Goal: Task Accomplishment & Management: Complete application form

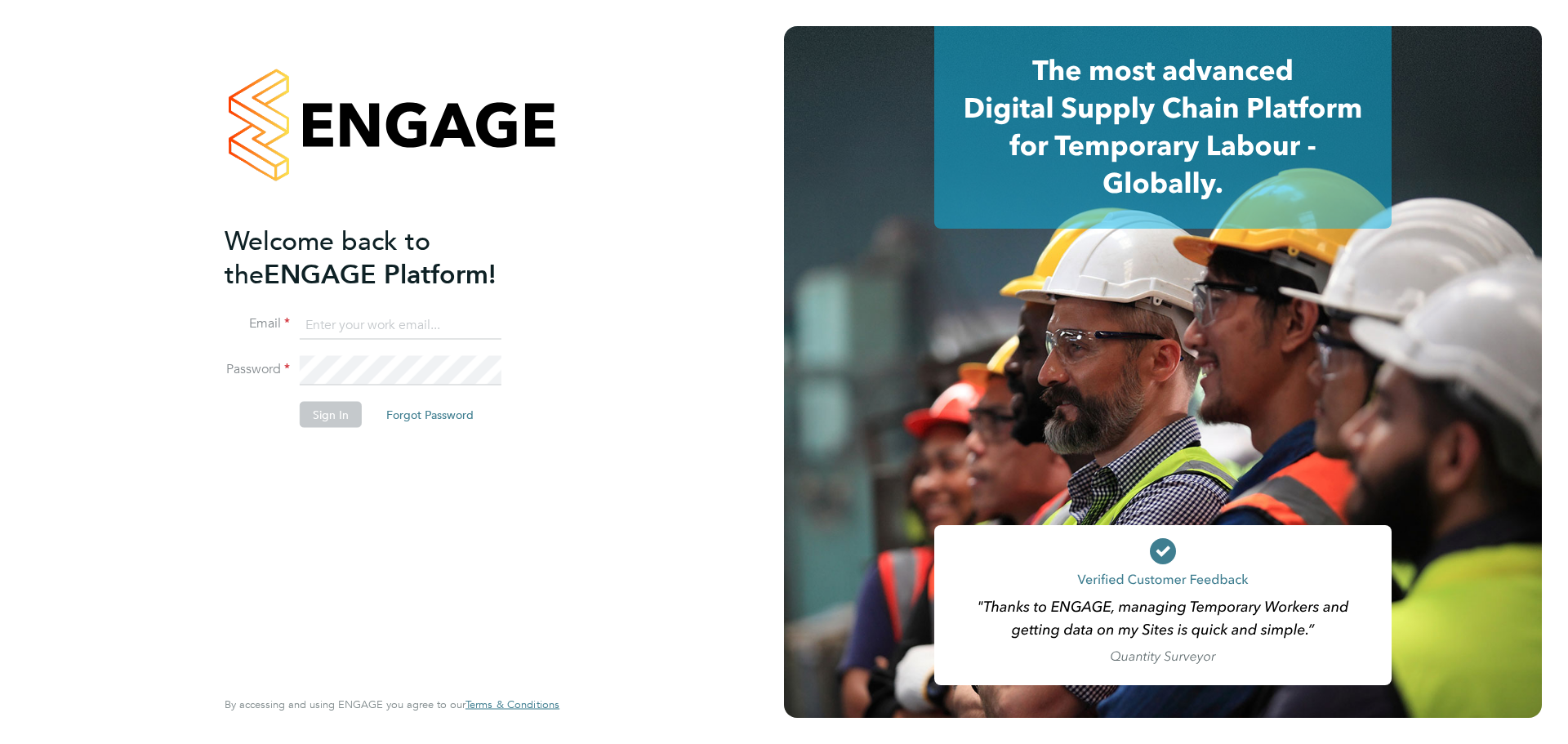
type input "[PERSON_NAME][EMAIL_ADDRESS][PERSON_NAME][DOMAIN_NAME]"
click at [334, 416] on button "Sign In" at bounding box center [331, 414] width 62 height 26
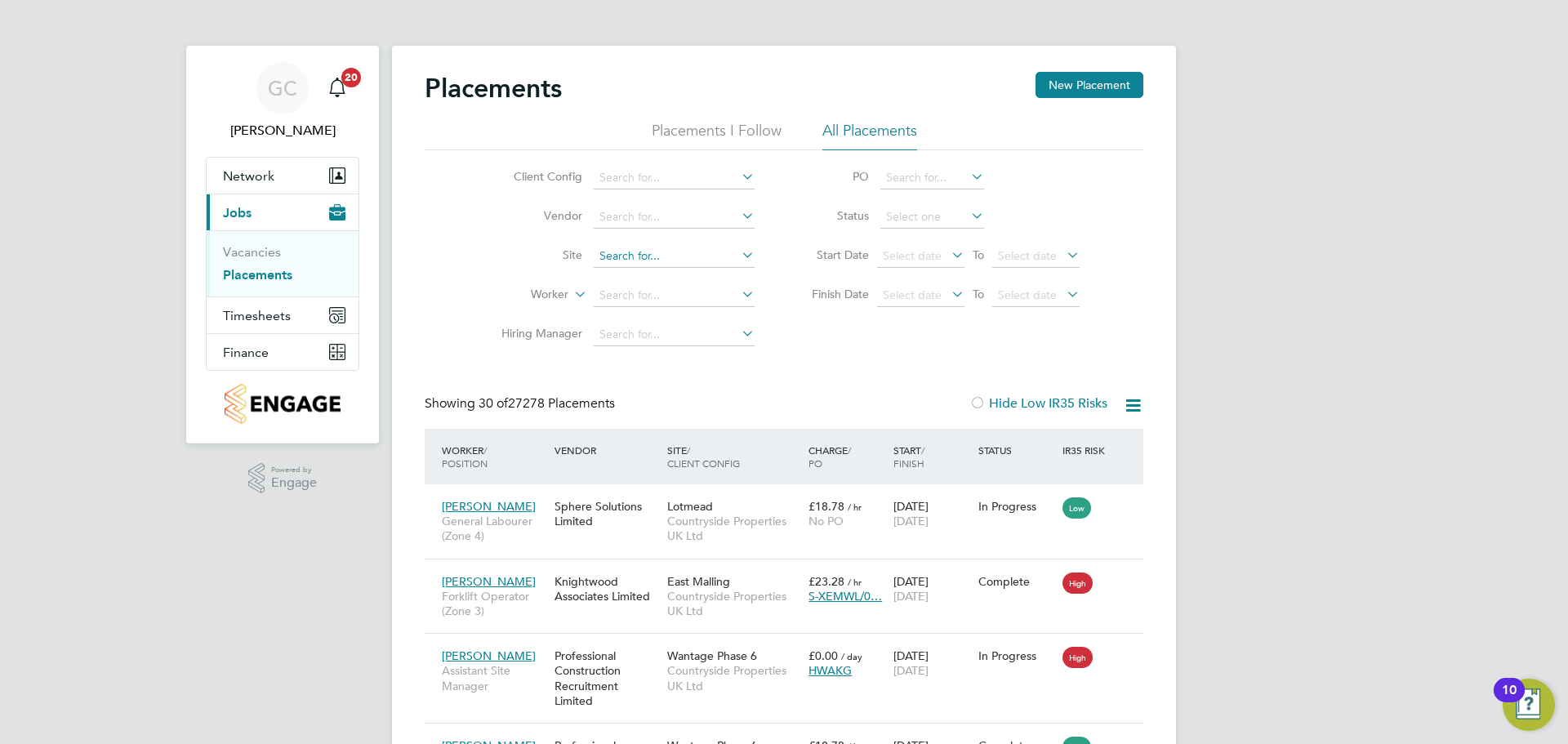
click at [627, 253] on input at bounding box center [674, 256] width 161 height 23
click at [709, 312] on li "Beam Pa rk Phase 6" at bounding box center [674, 323] width 163 height 22
type input "[GEOGRAPHIC_DATA] Phase 6"
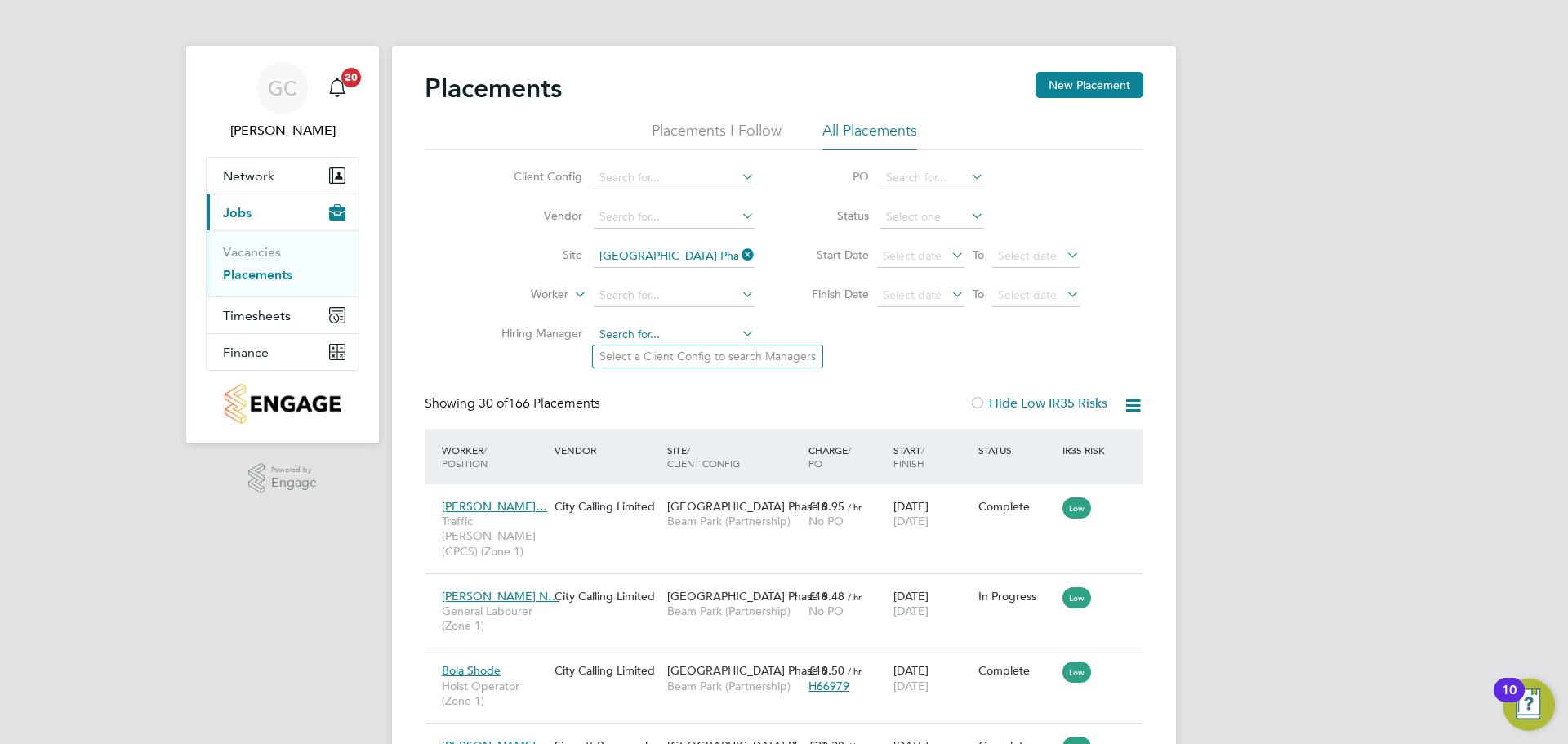
click at [622, 329] on input at bounding box center [674, 334] width 161 height 23
type input "[PERSON_NAME]"
click at [637, 332] on input at bounding box center [674, 334] width 161 height 23
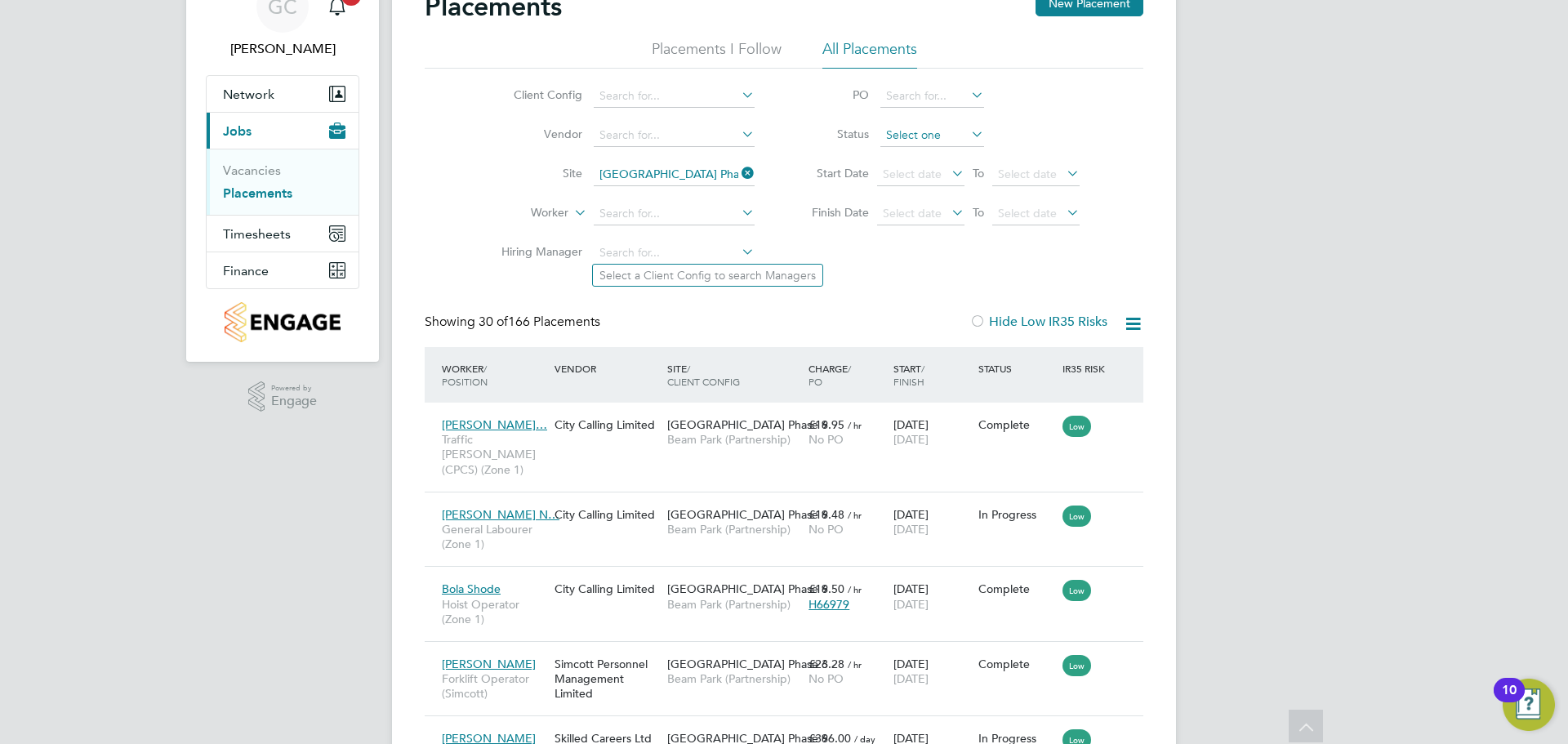
click at [939, 128] on input at bounding box center [932, 135] width 103 height 23
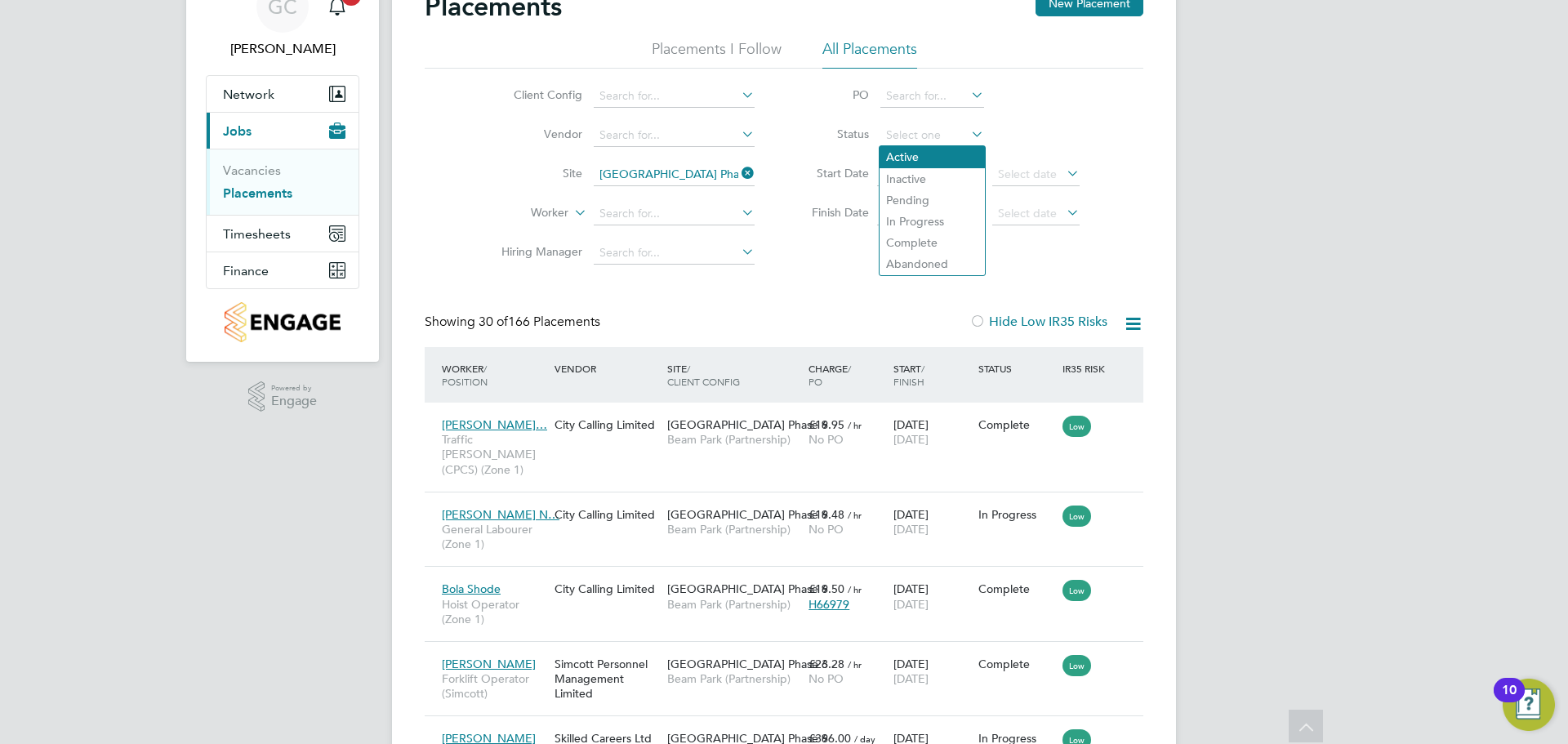
click at [953, 165] on li "Active" at bounding box center [932, 156] width 105 height 21
type input "Active"
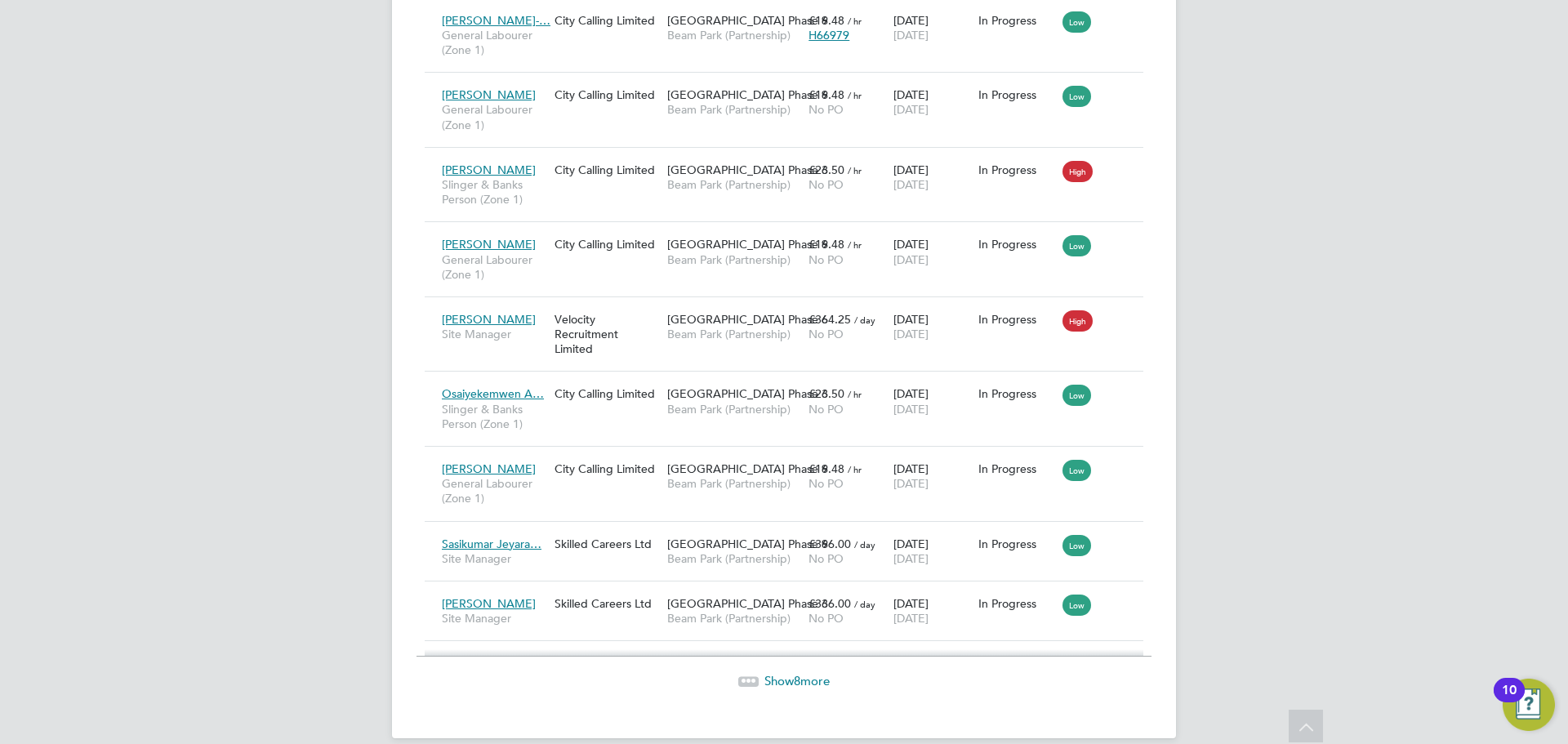
click at [799, 679] on span "8" at bounding box center [797, 681] width 7 height 16
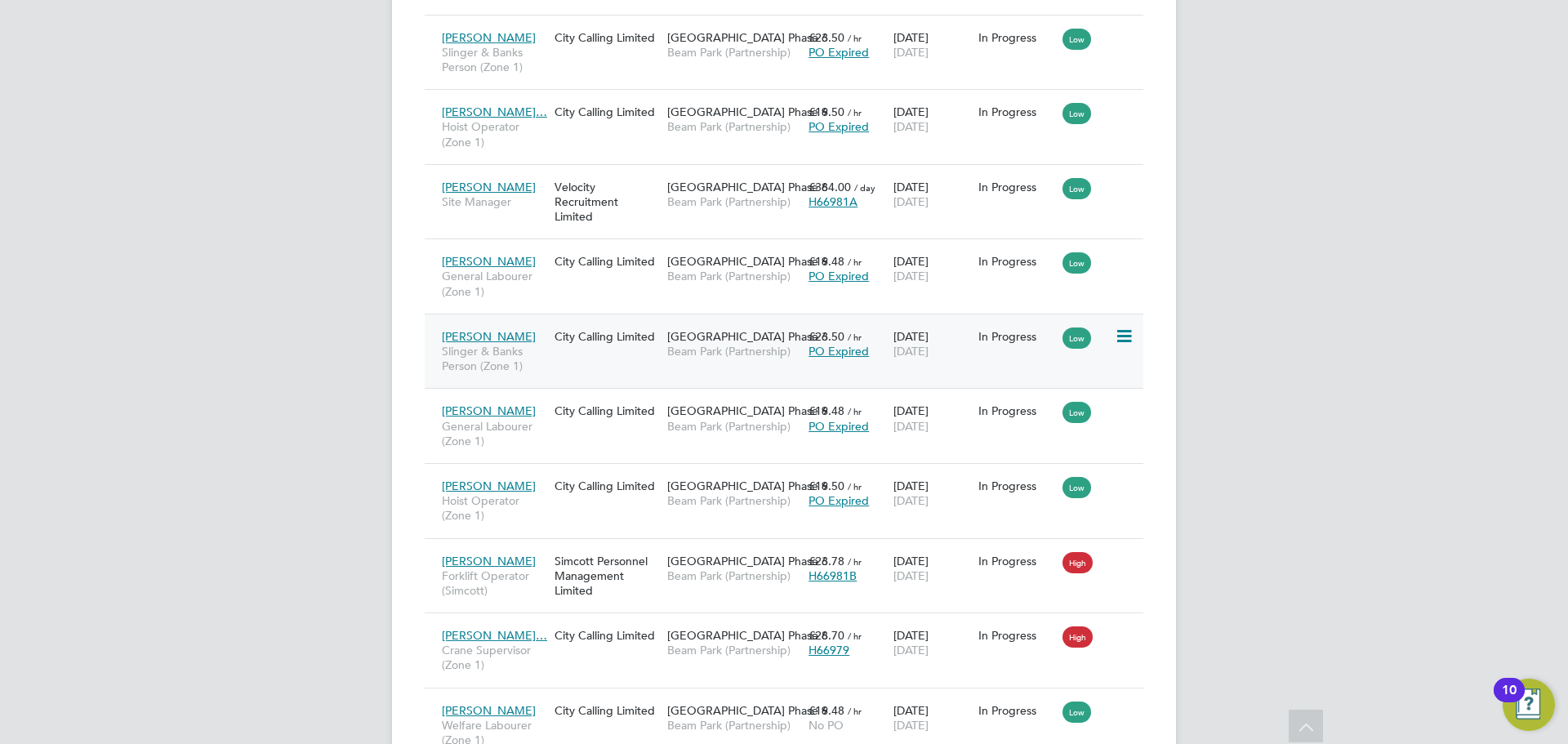
click at [1122, 336] on icon at bounding box center [1123, 337] width 17 height 20
click at [1081, 407] on li "Replace Worker" at bounding box center [1074, 405] width 116 height 23
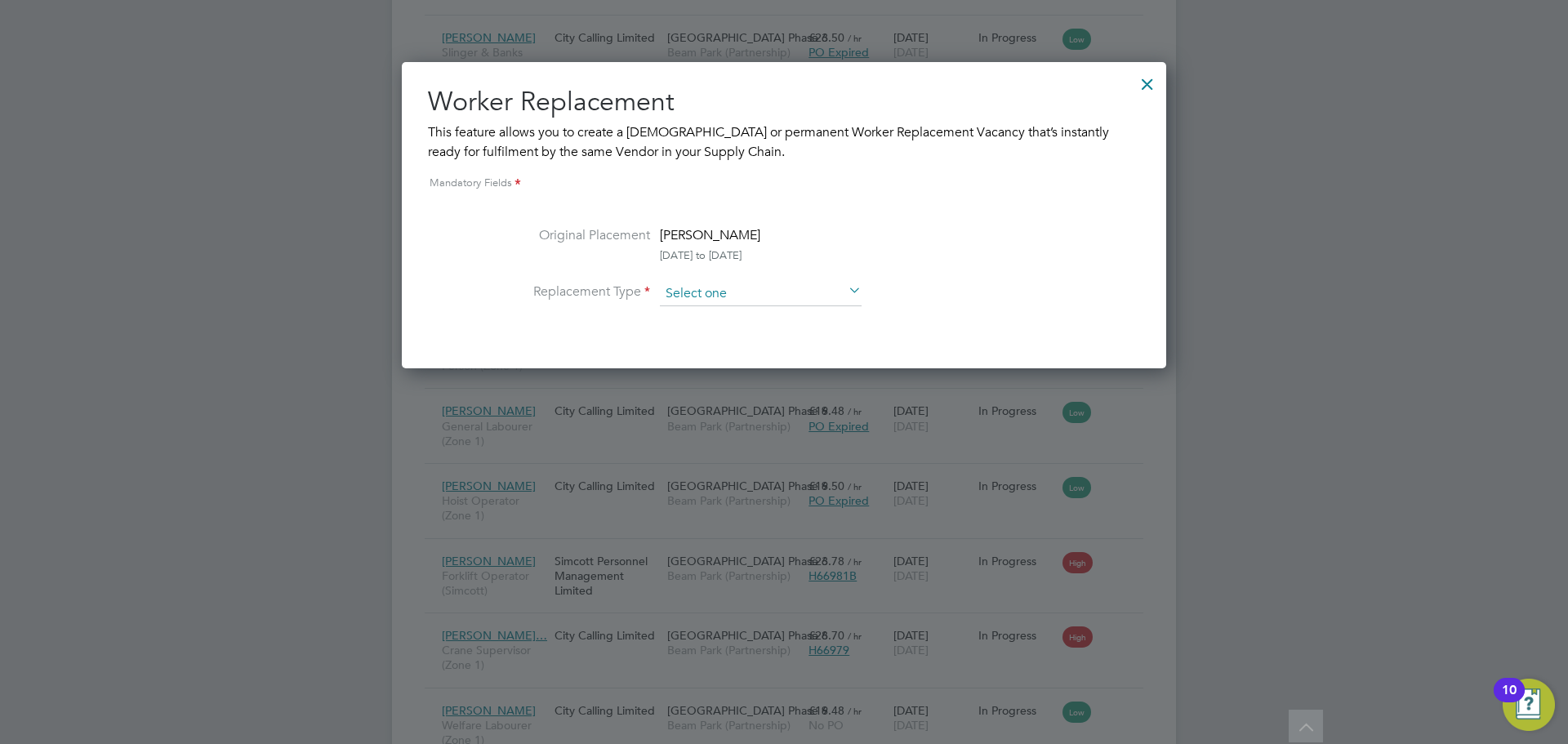
click at [764, 301] on input at bounding box center [761, 294] width 202 height 24
click at [719, 321] on li "Temporary" at bounding box center [761, 316] width 203 height 21
type input "Temporary"
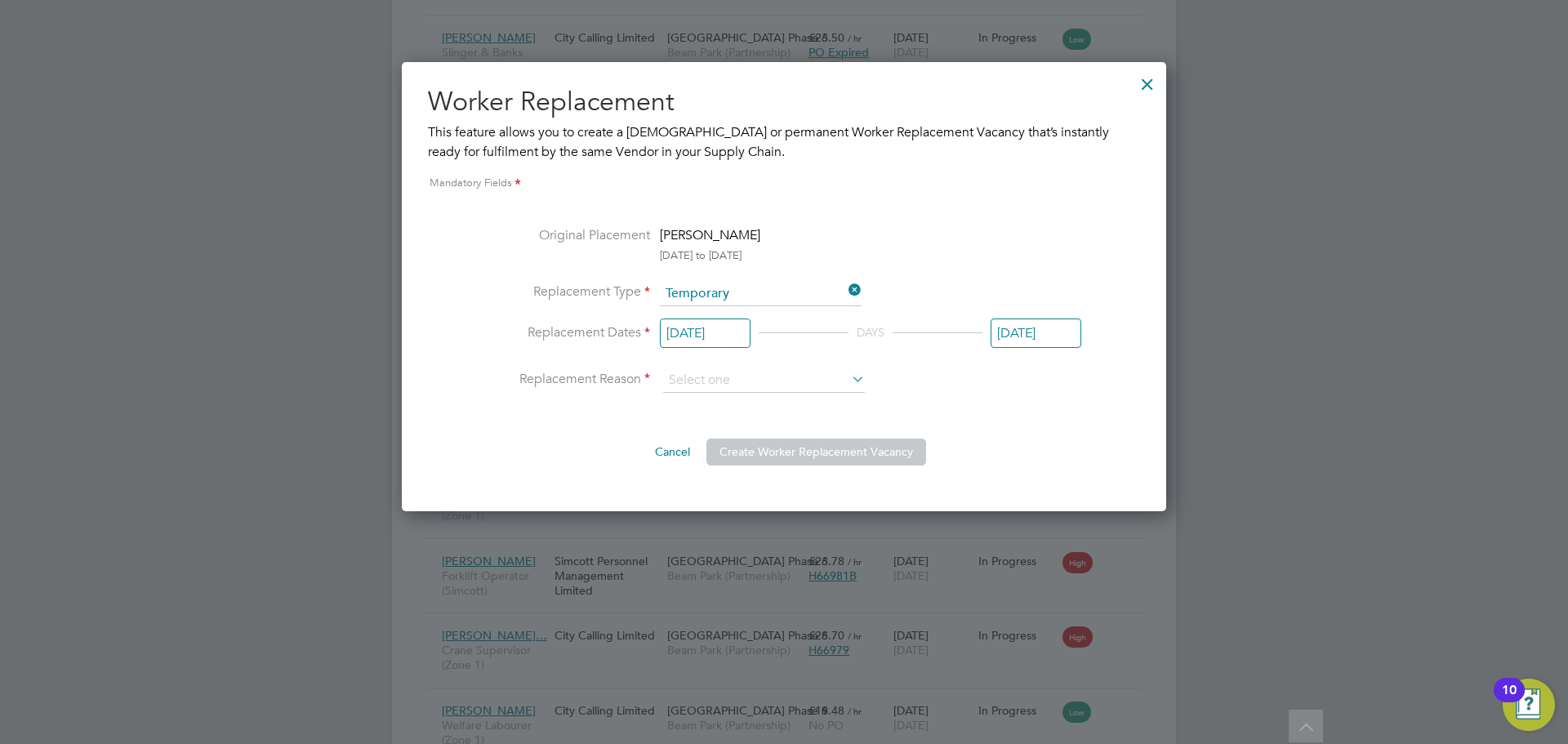
click at [702, 342] on input "[DATE]" at bounding box center [705, 334] width 91 height 30
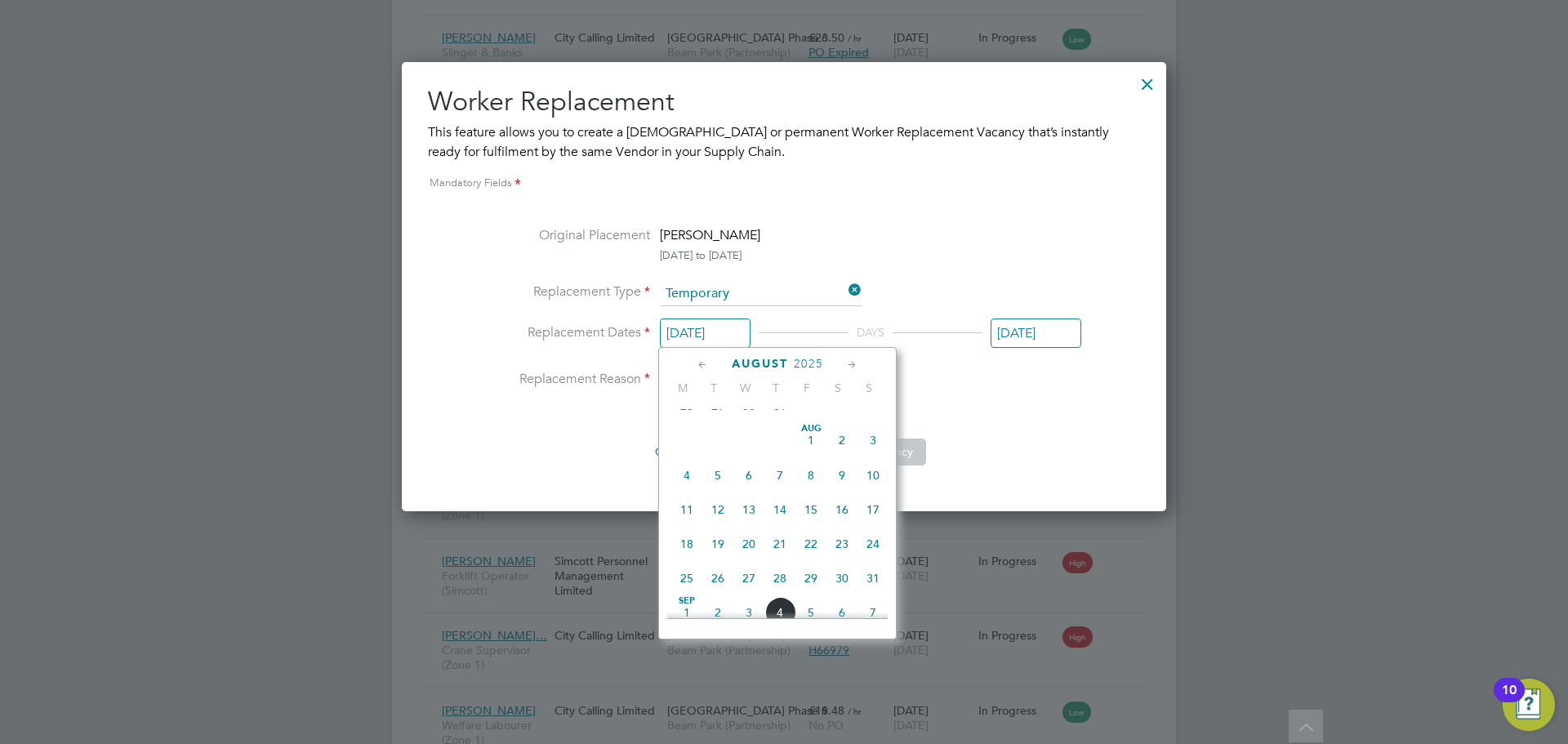
click at [716, 560] on span "19" at bounding box center [717, 544] width 31 height 31
type input "[DATE]"
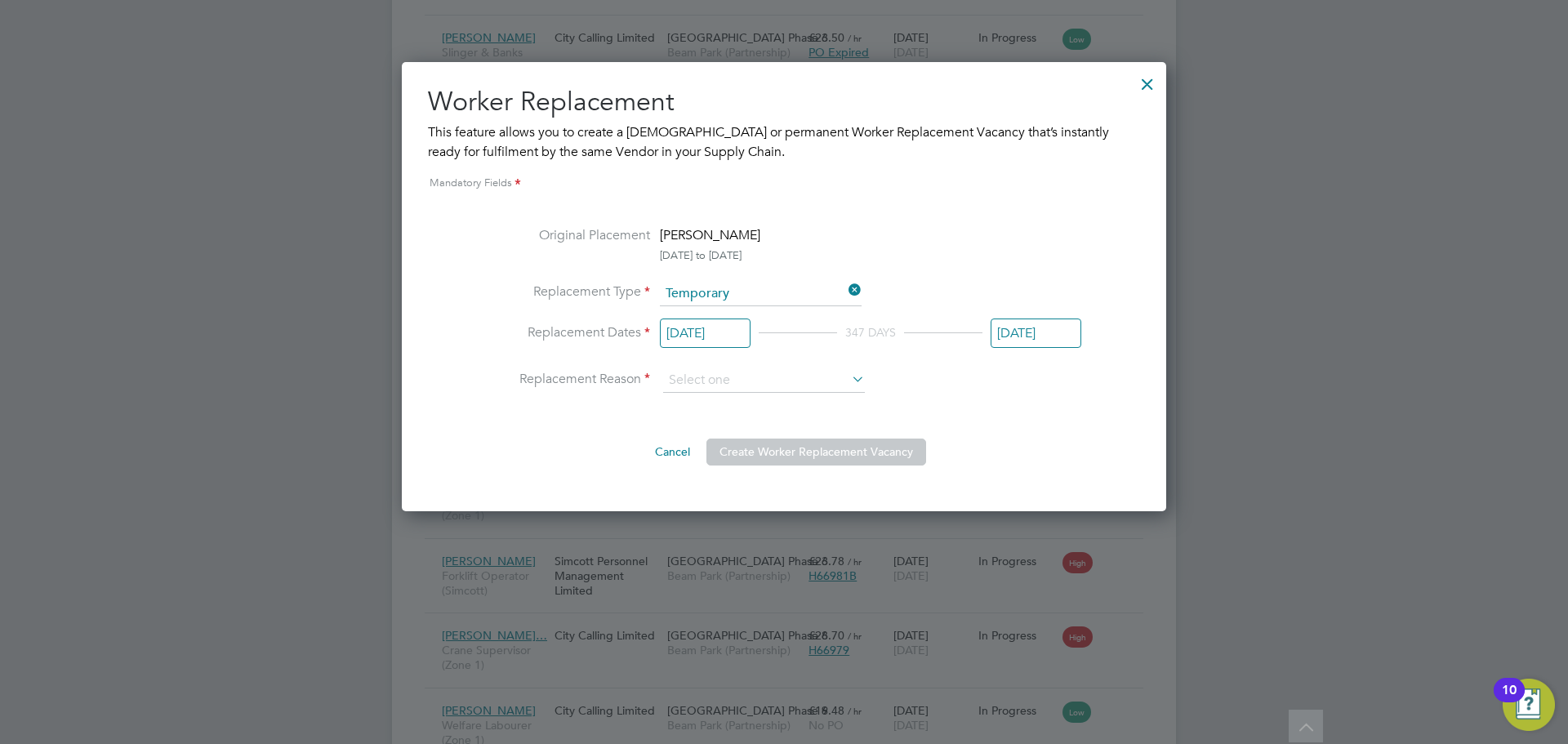
click at [1053, 341] on input "[DATE]" at bounding box center [1035, 334] width 91 height 30
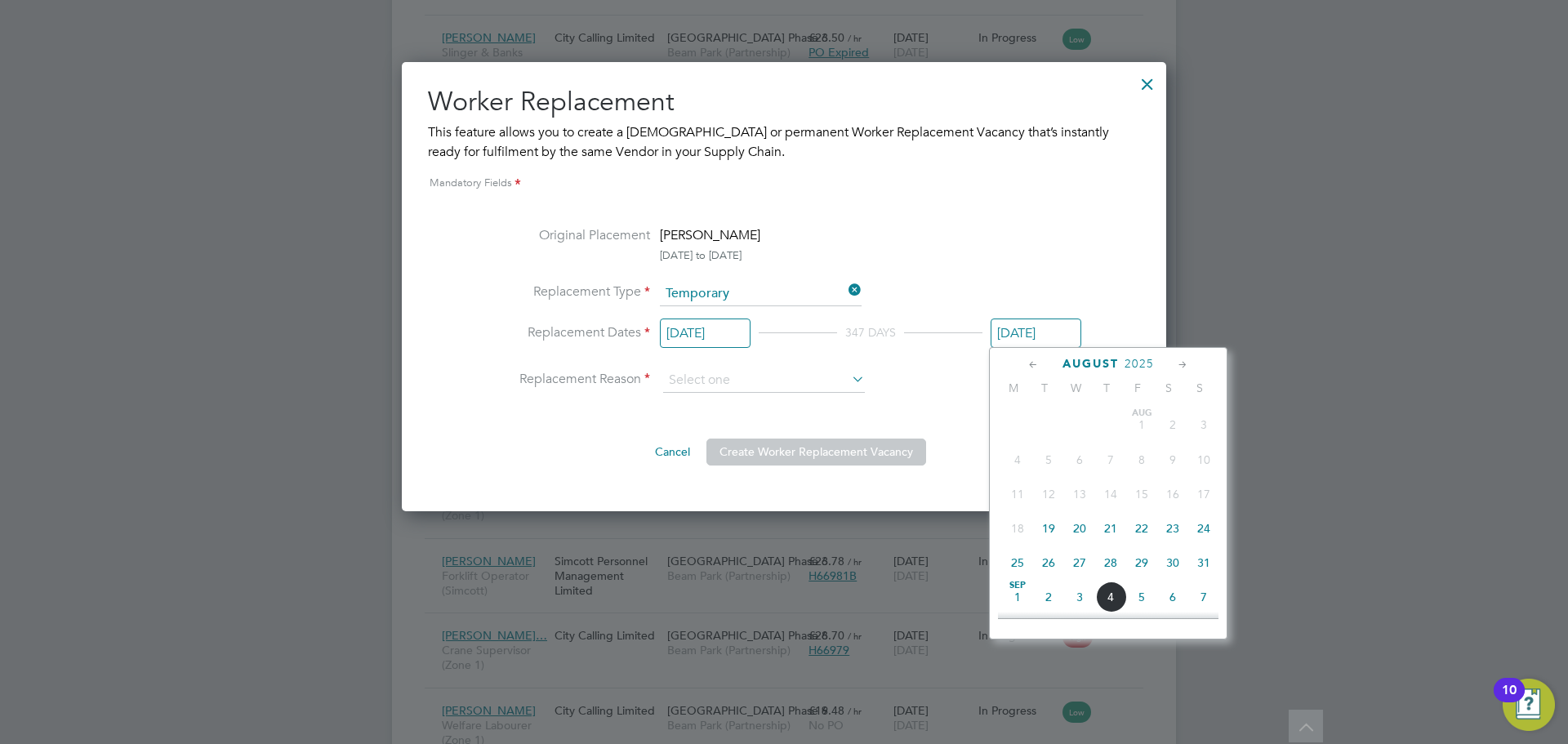
click at [1080, 563] on span "27" at bounding box center [1079, 562] width 31 height 31
type input "[DATE]"
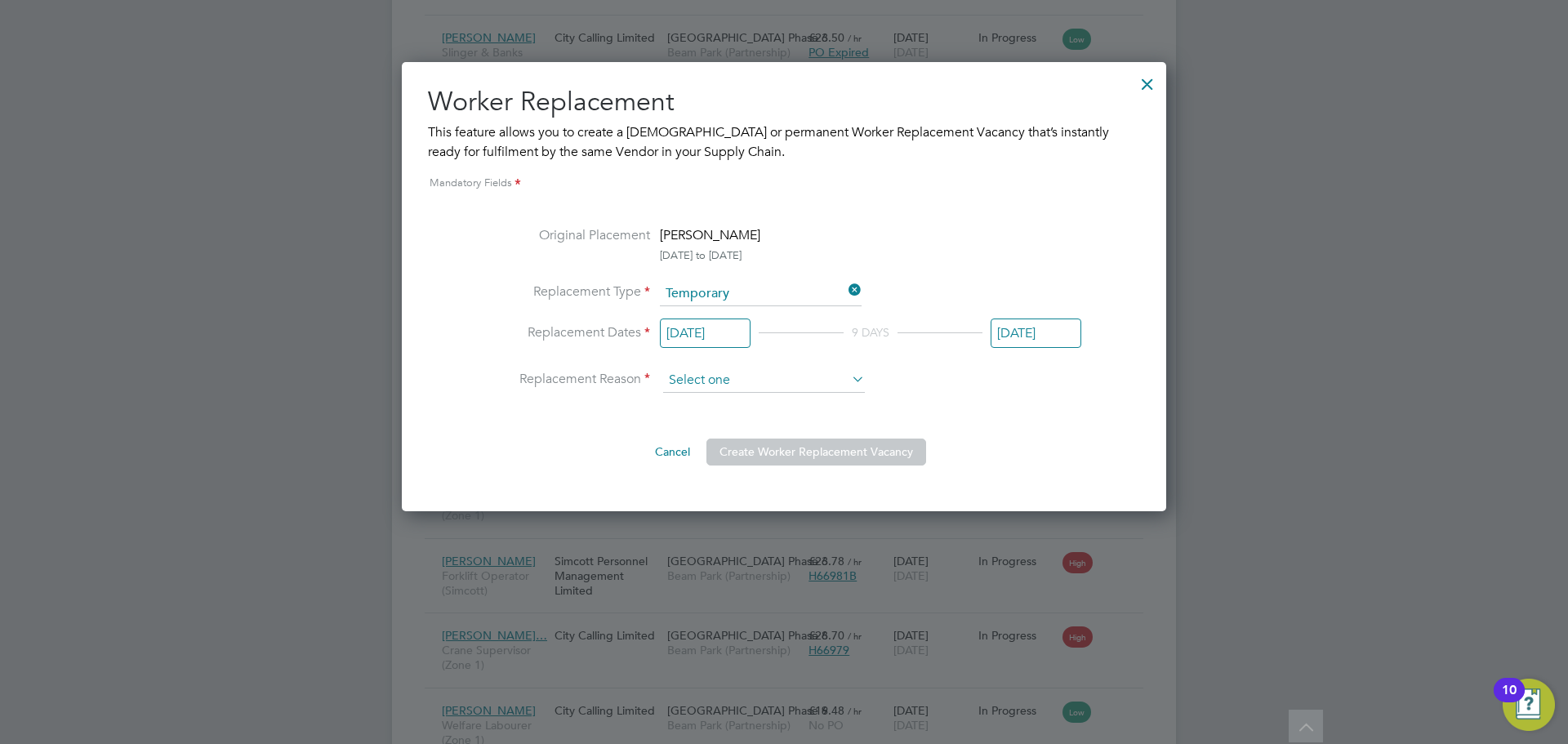
click at [723, 382] on input at bounding box center [764, 380] width 202 height 24
click at [719, 420] on li "Holiday" at bounding box center [764, 425] width 203 height 21
type input "Holiday"
click at [799, 455] on button "Create Worker Replacement Vacancy" at bounding box center [816, 451] width 220 height 26
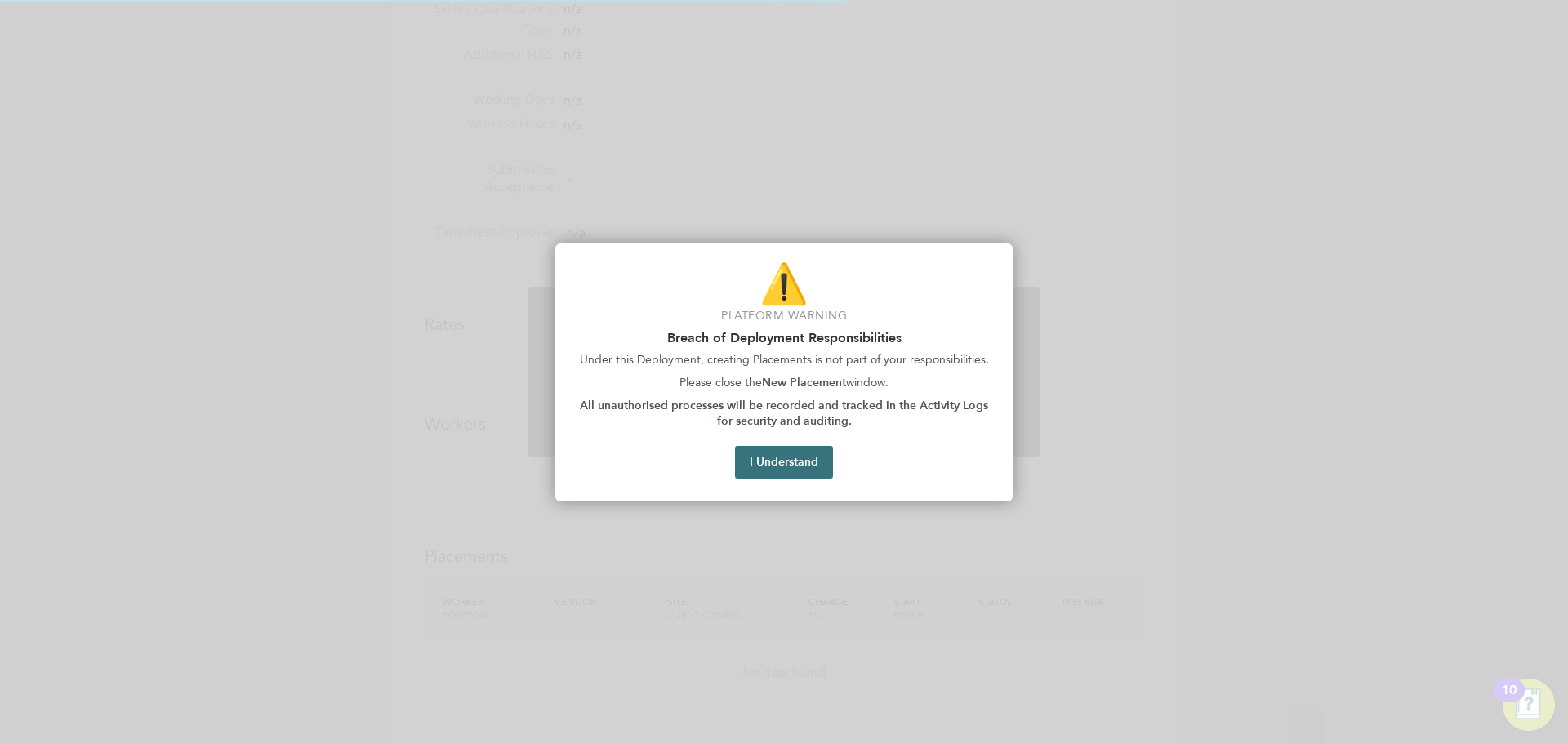
click at [790, 463] on div "Worker Replacement Created A [DEMOGRAPHIC_DATA] Worker Replacement has been suc…" at bounding box center [784, 382] width 513 height 189
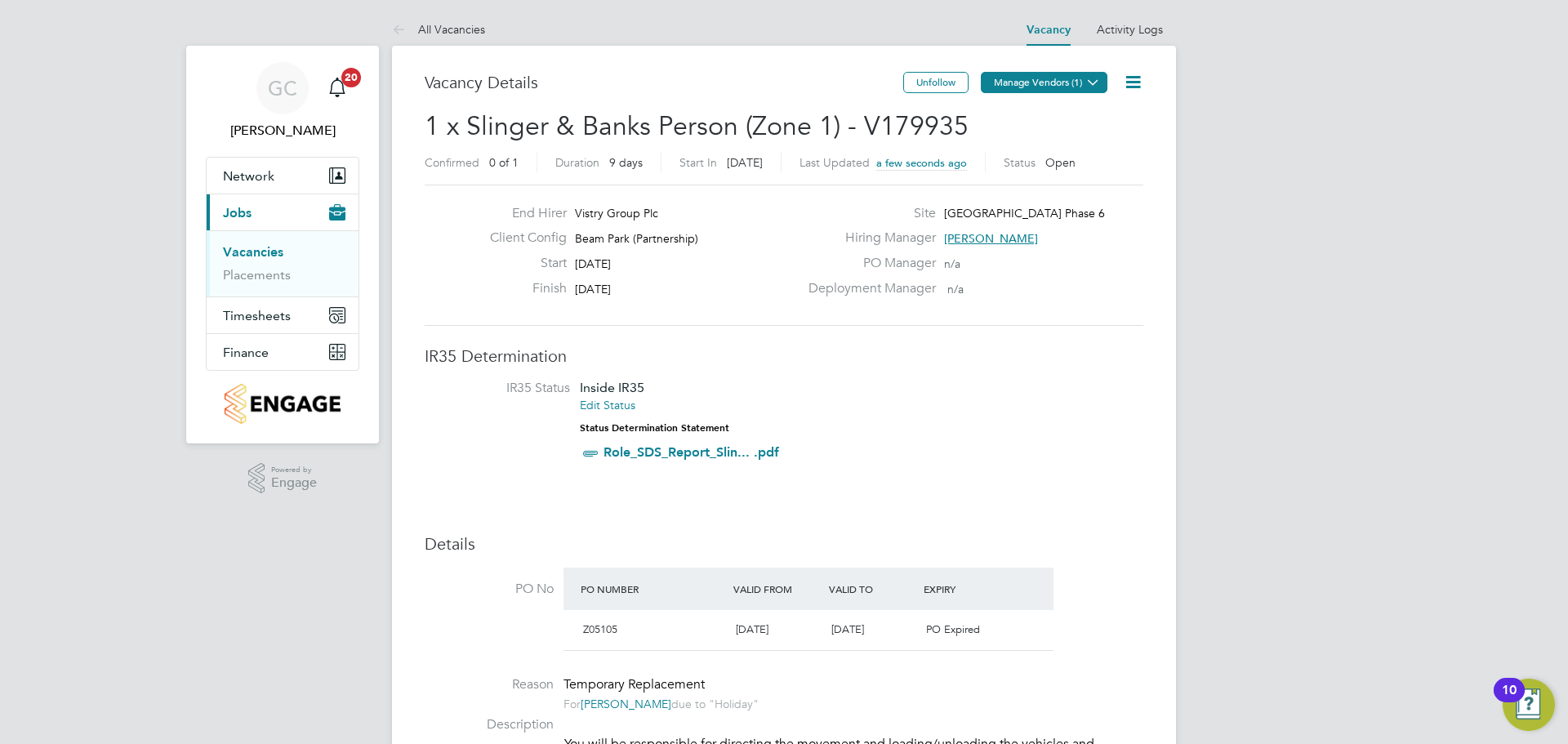
click at [1100, 86] on icon at bounding box center [1093, 82] width 13 height 13
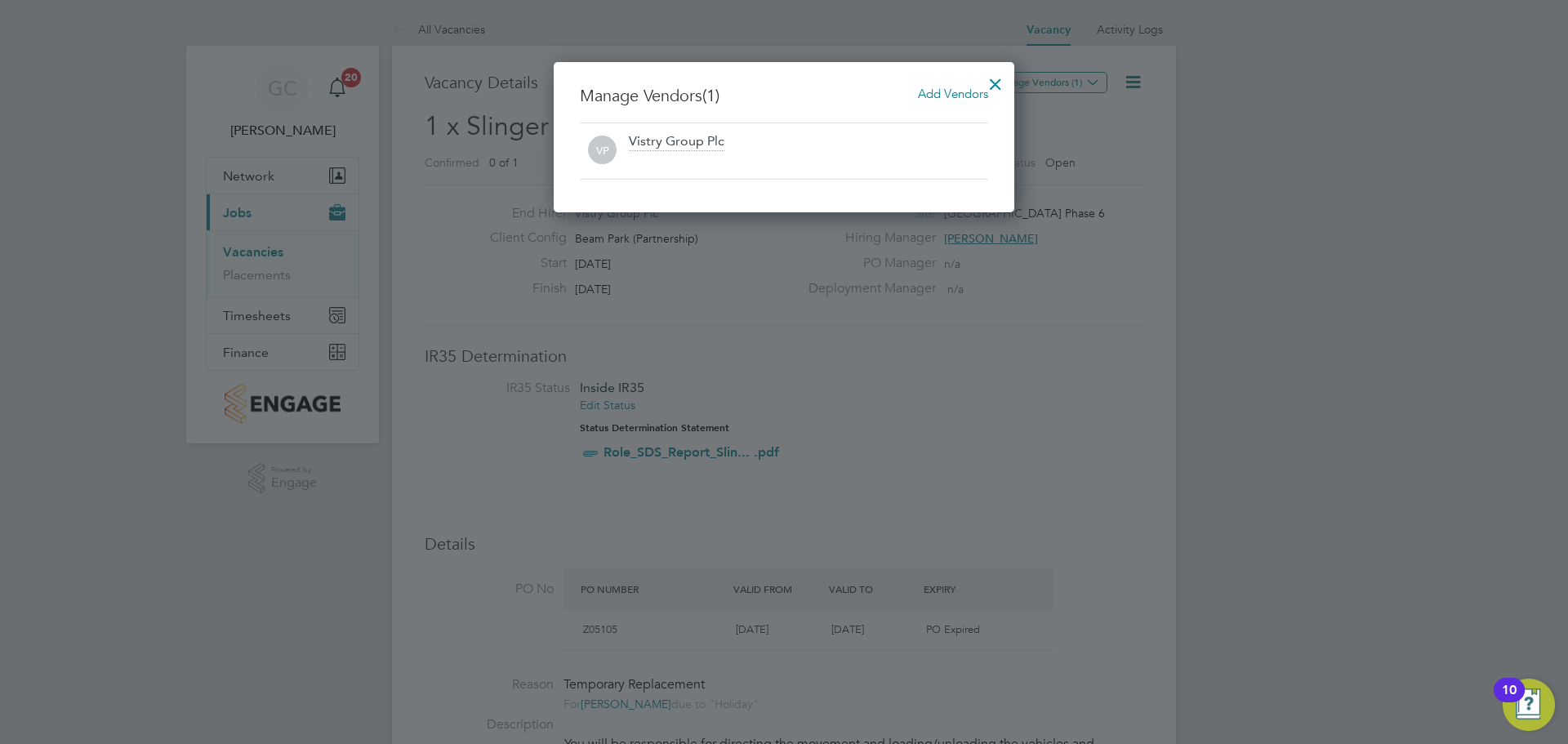
click at [958, 94] on span "Add Vendors" at bounding box center [953, 93] width 70 height 16
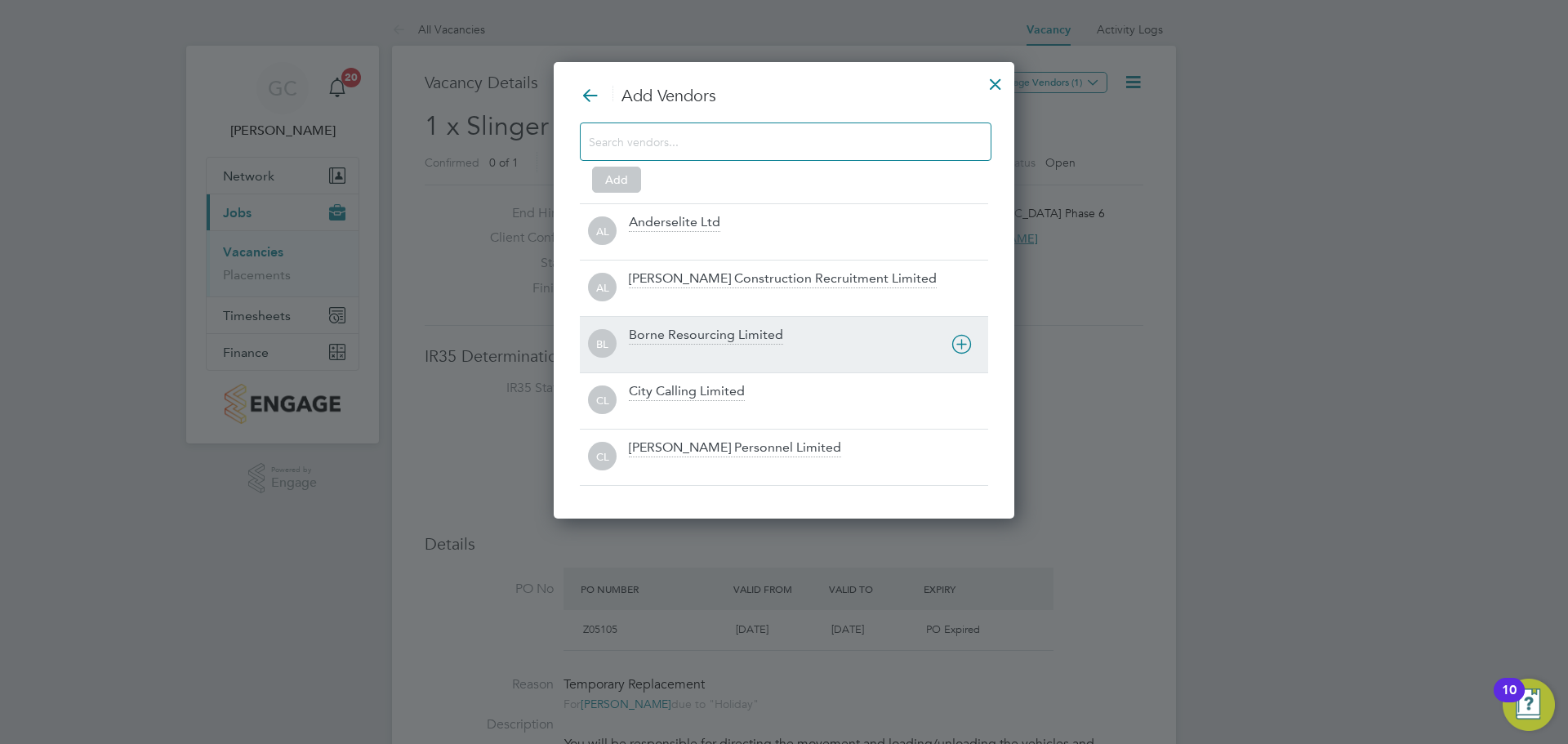
click at [694, 362] on div at bounding box center [808, 355] width 359 height 17
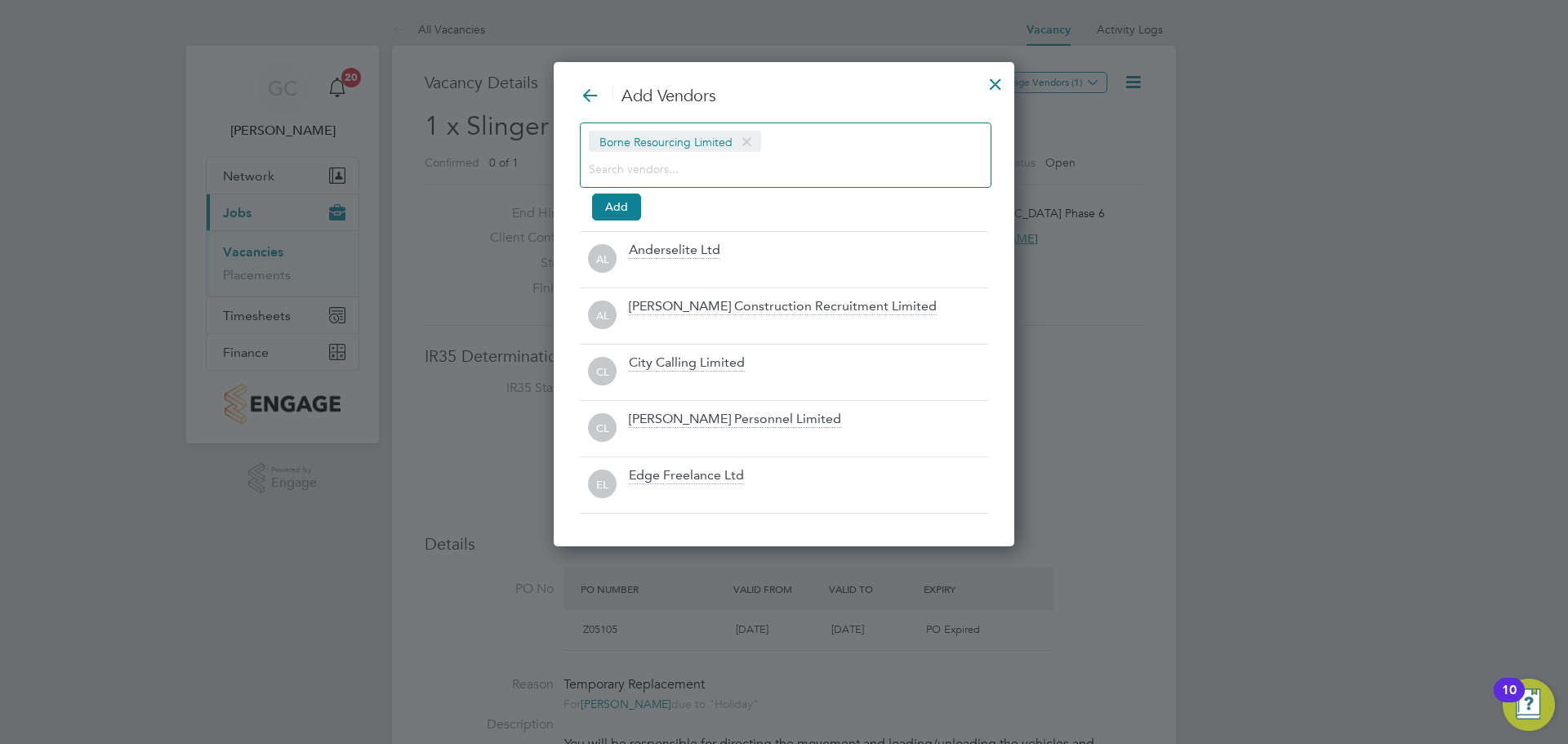
click at [744, 143] on span at bounding box center [747, 142] width 23 height 31
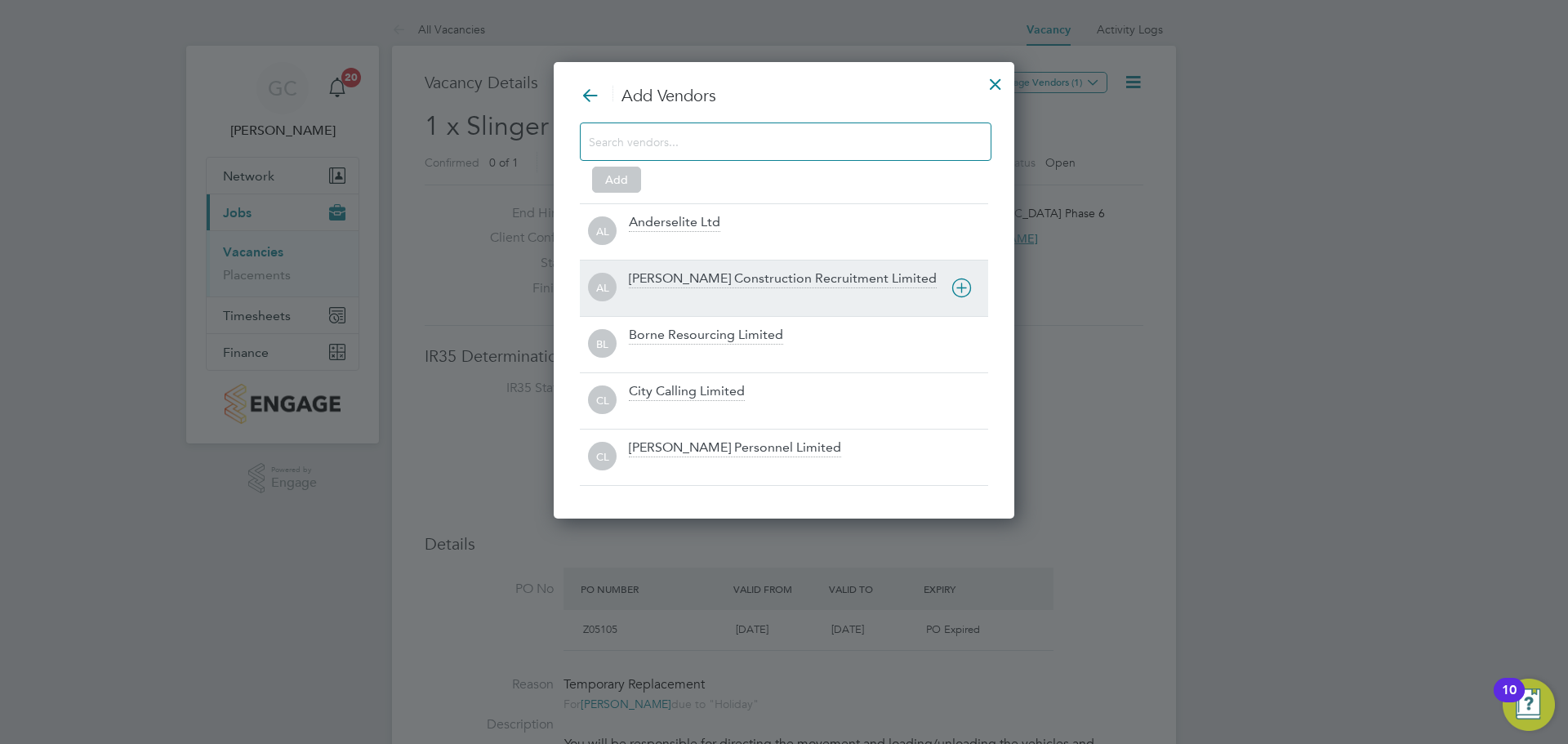
click at [716, 393] on div "City Calling Limited" at bounding box center [686, 392] width 116 height 18
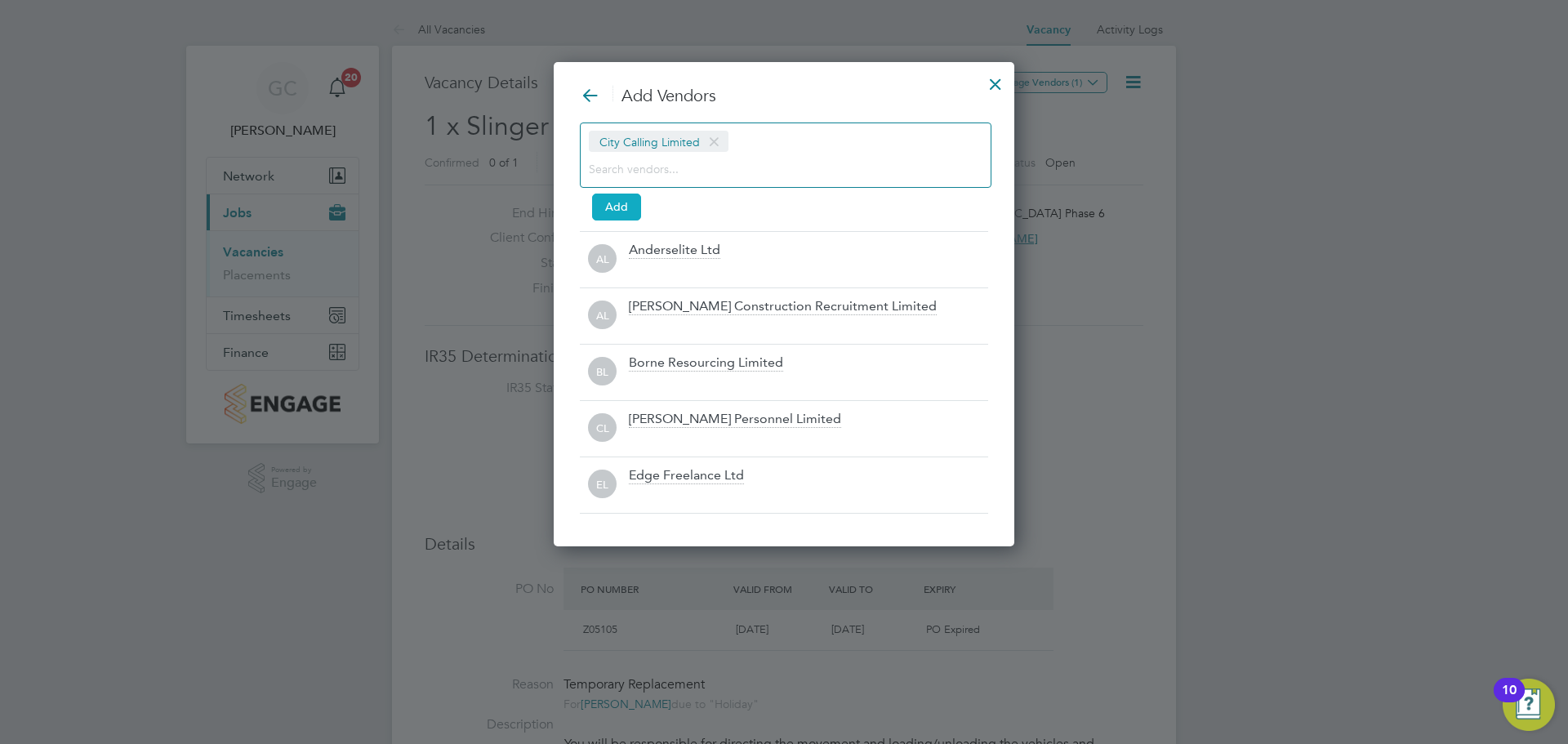
click at [632, 219] on button "Add" at bounding box center [616, 206] width 49 height 26
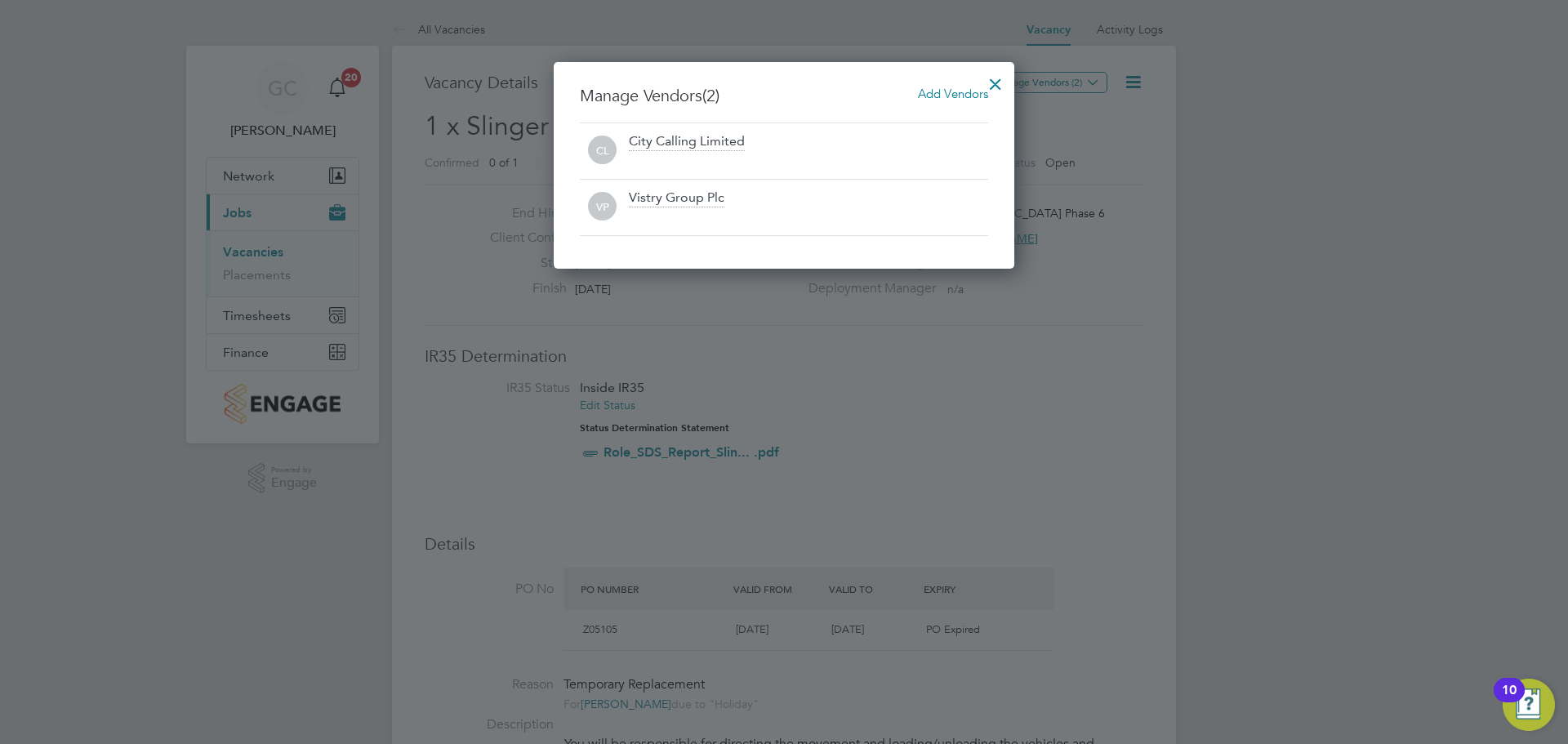
click at [992, 81] on div at bounding box center [995, 79] width 29 height 29
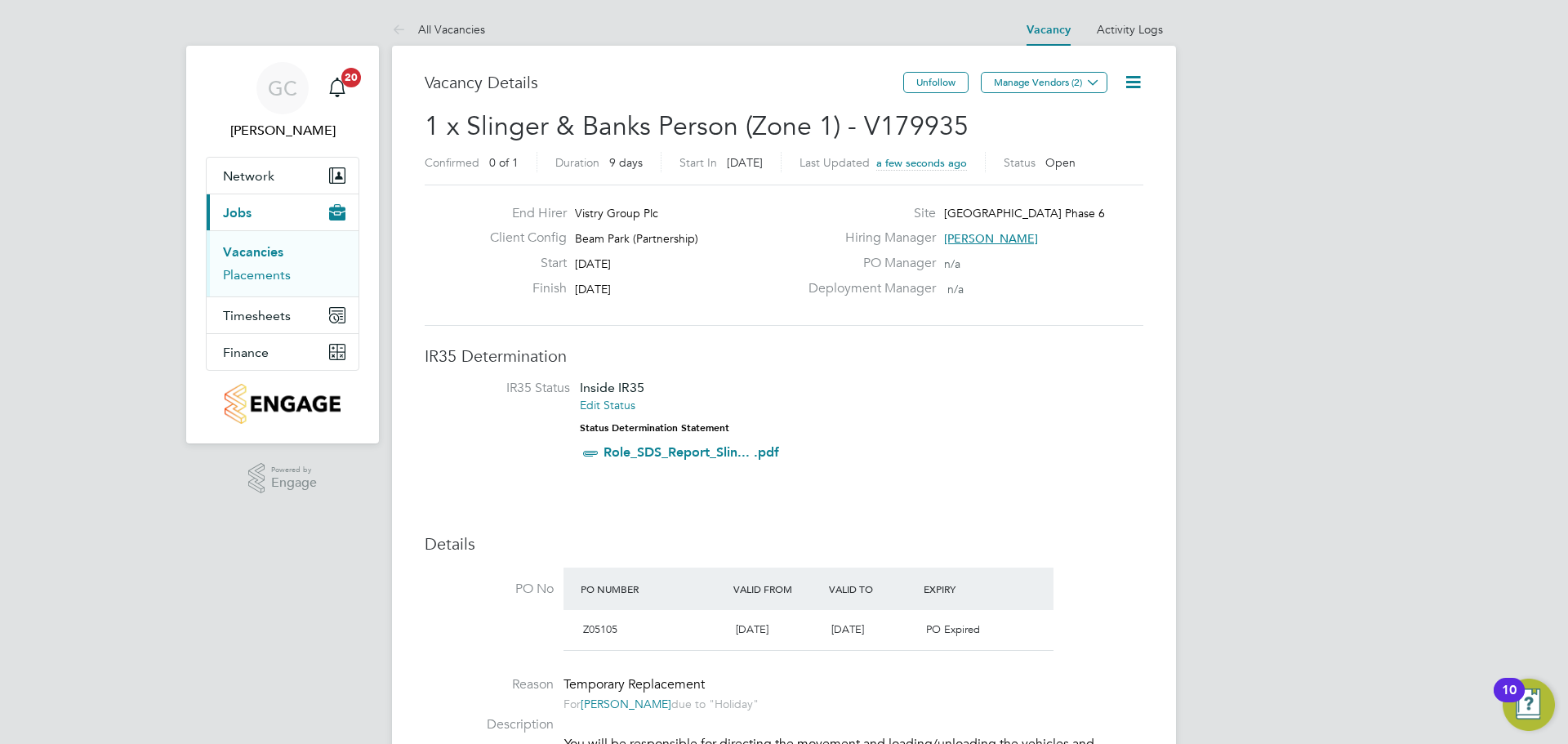
click at [258, 277] on link "Placements" at bounding box center [256, 274] width 68 height 16
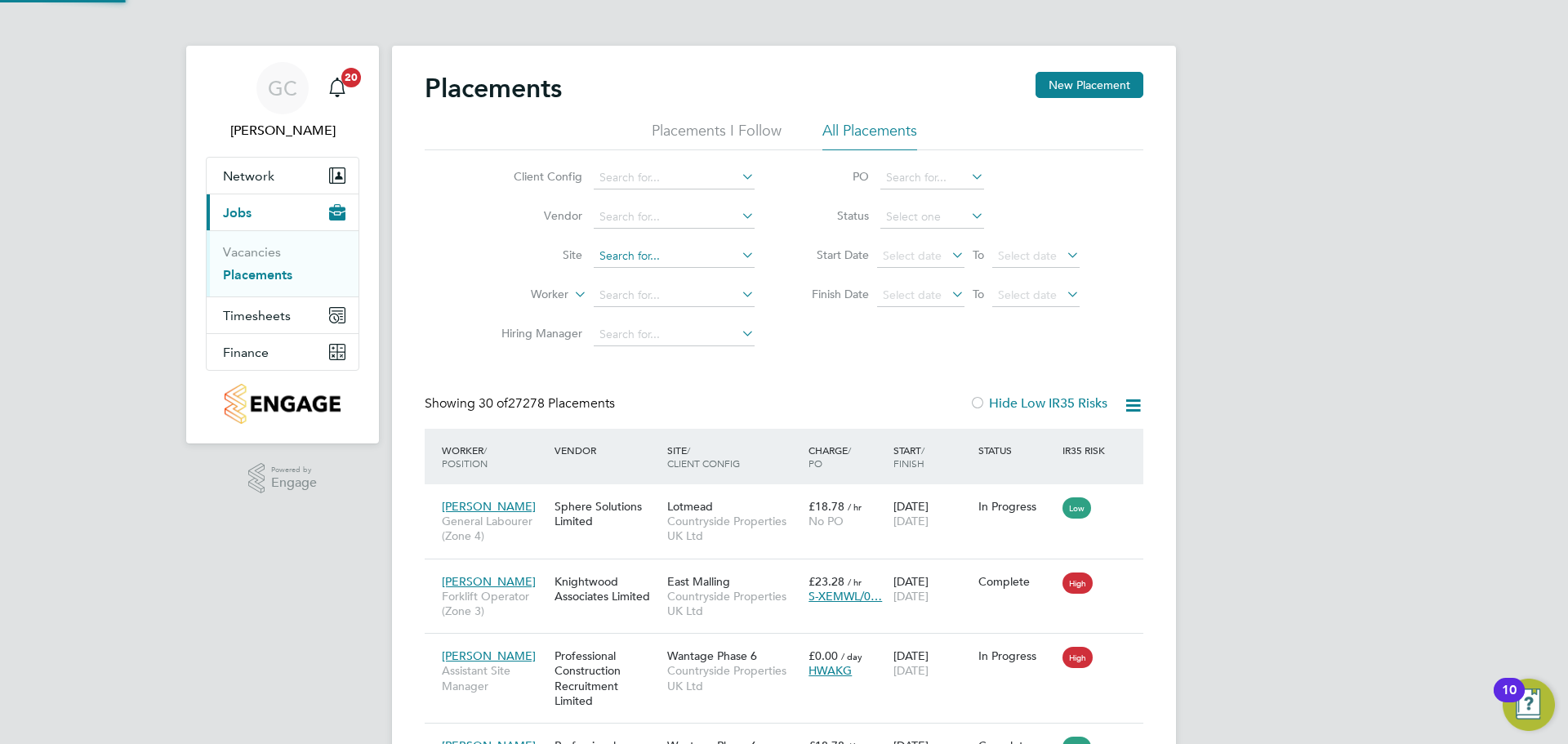
click at [624, 254] on input at bounding box center [674, 256] width 161 height 23
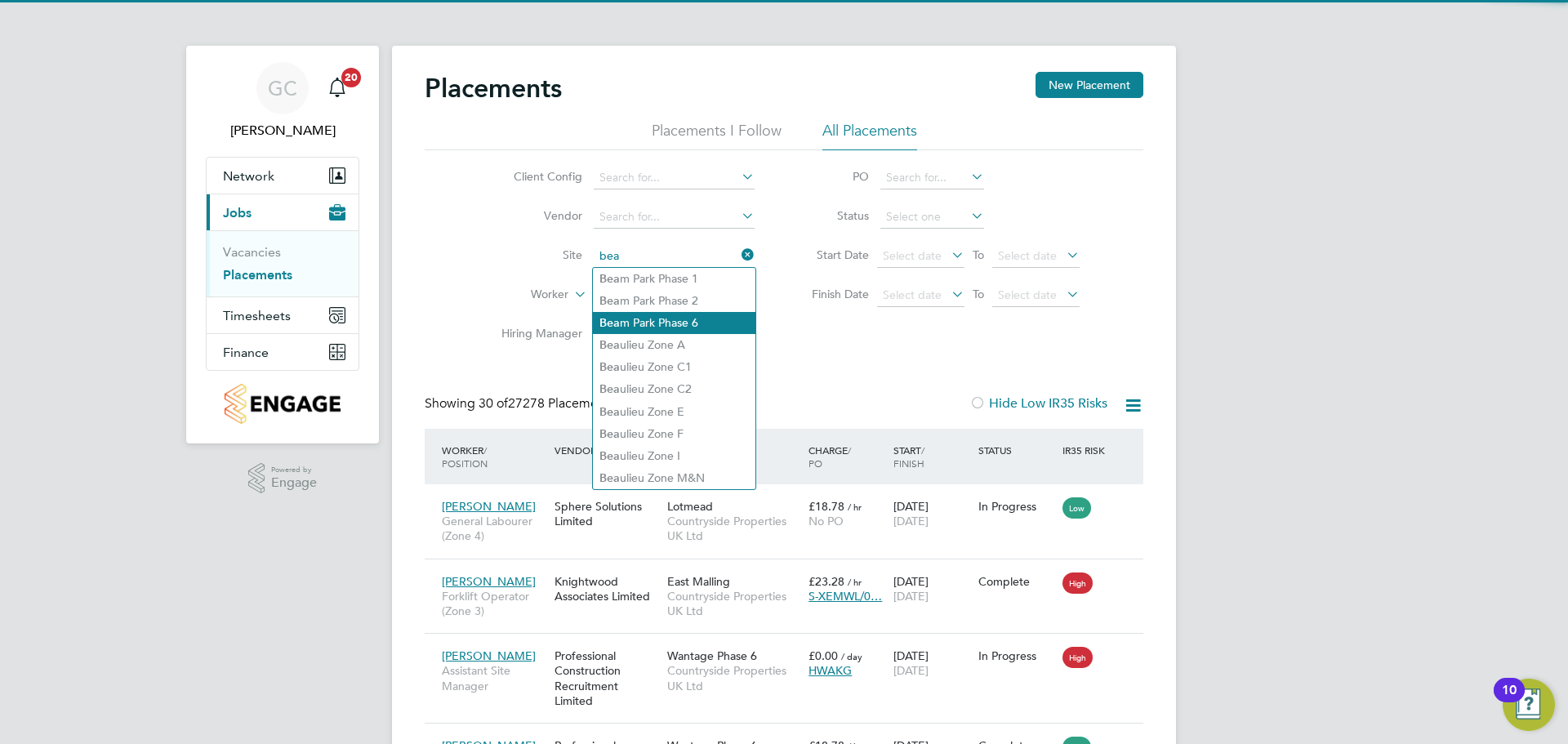
click at [675, 321] on li "[PERSON_NAME] Phase 6" at bounding box center [674, 323] width 163 height 22
type input "[GEOGRAPHIC_DATA] Phase 6"
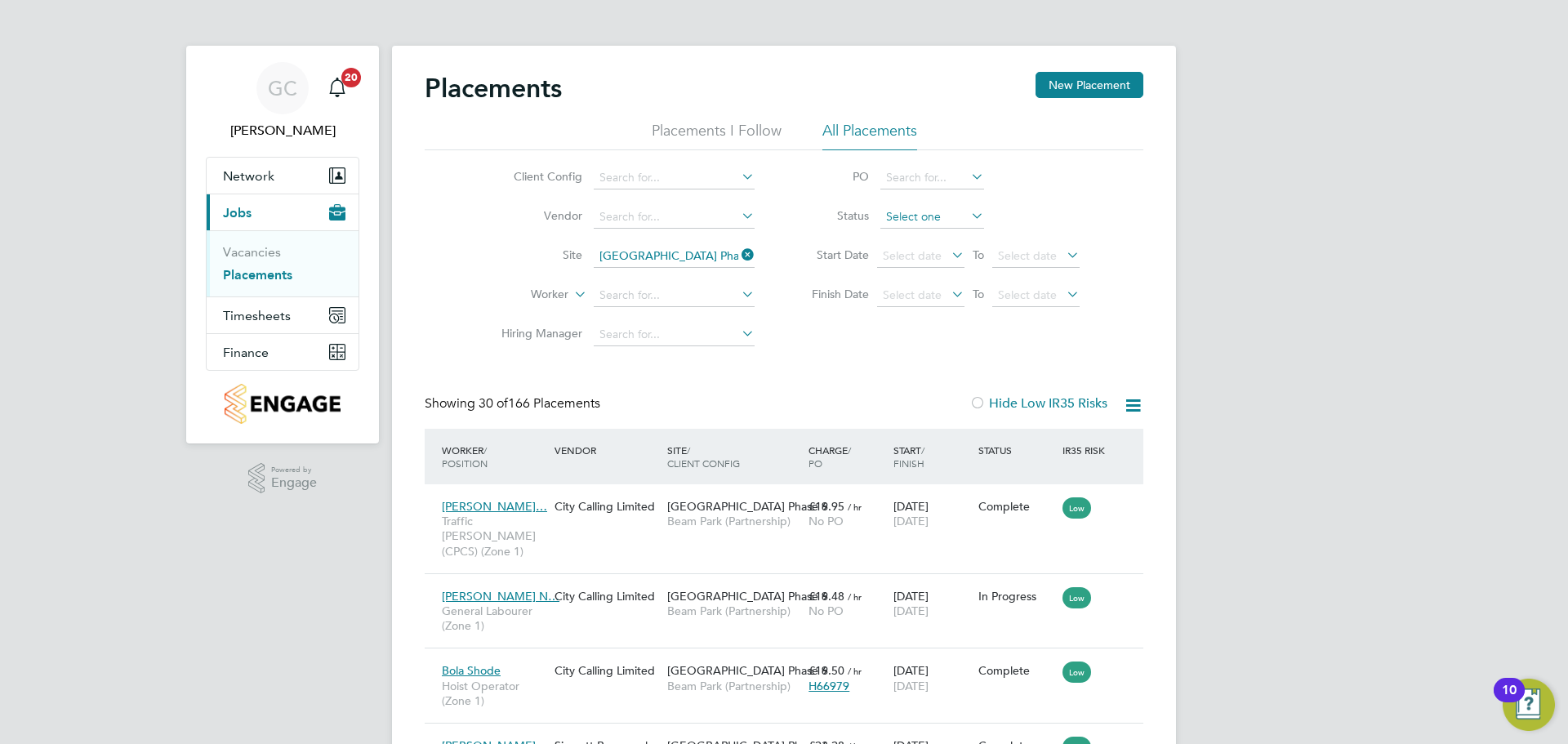
click at [911, 214] on input at bounding box center [932, 217] width 103 height 23
click at [917, 242] on li "Active" at bounding box center [932, 238] width 105 height 21
type input "Active"
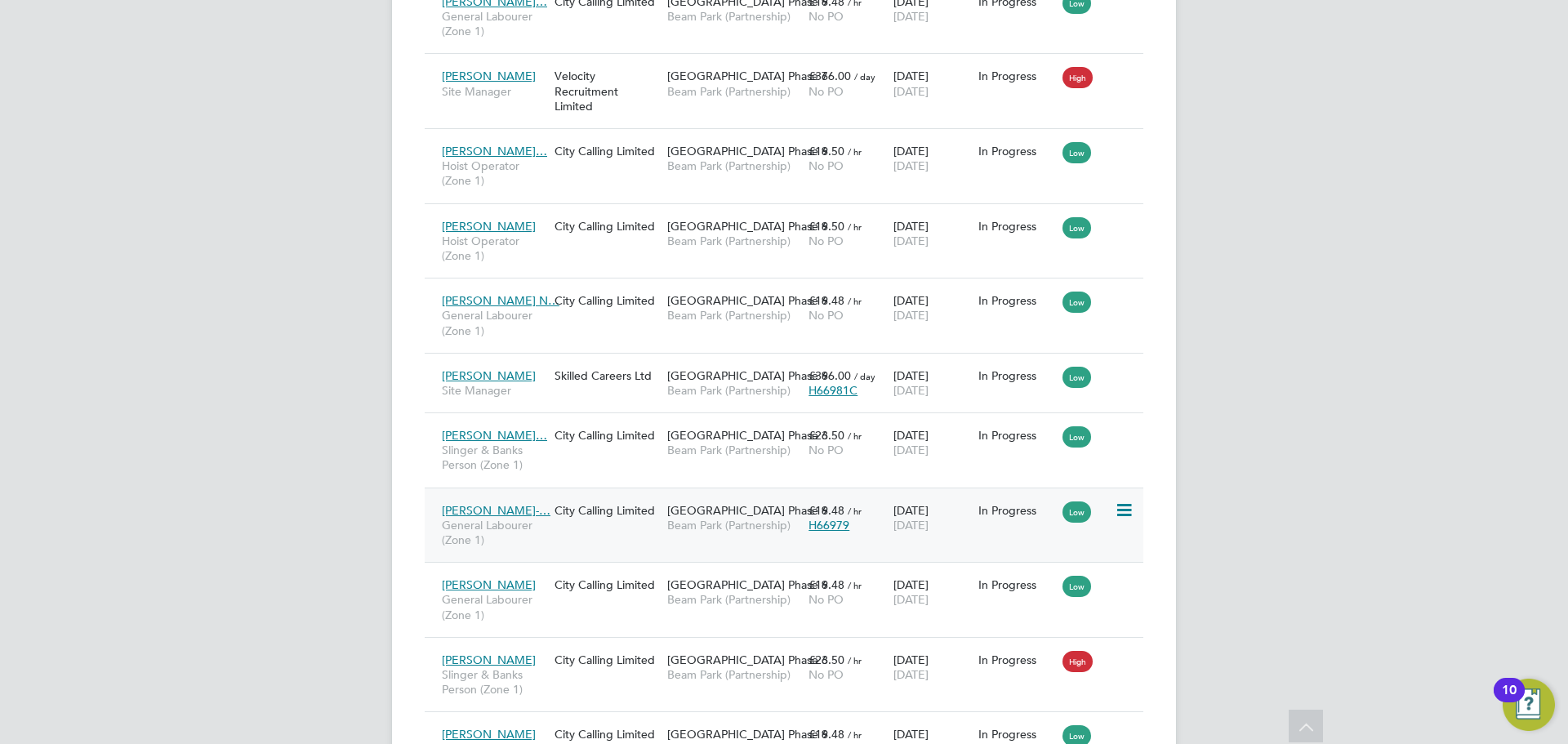
click at [1115, 510] on icon at bounding box center [1123, 511] width 17 height 20
click at [1066, 581] on li "Replace Worker" at bounding box center [1074, 580] width 116 height 23
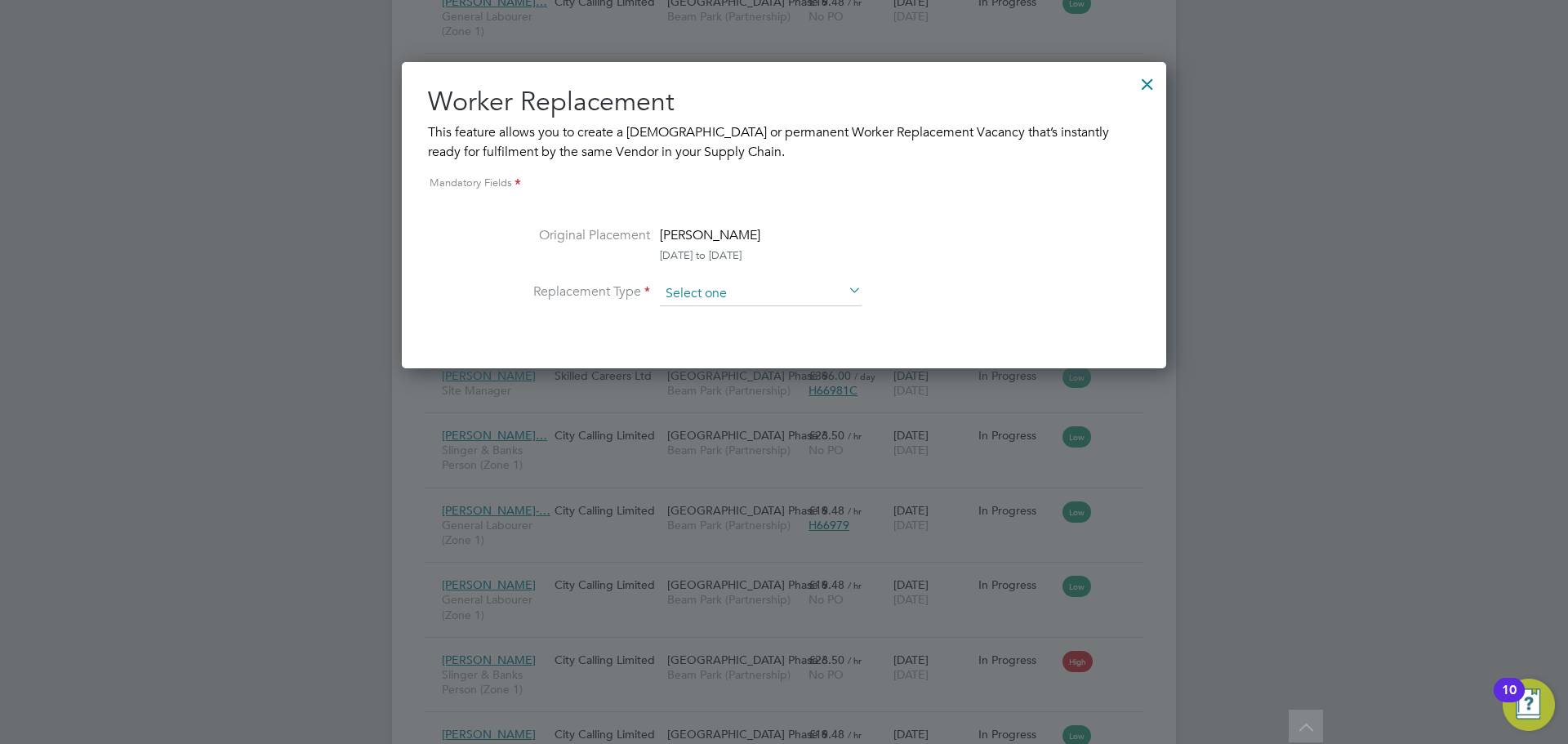
click at [784, 290] on input at bounding box center [761, 294] width 202 height 24
click at [730, 318] on li "Temporary" at bounding box center [761, 316] width 203 height 21
type input "Temporary"
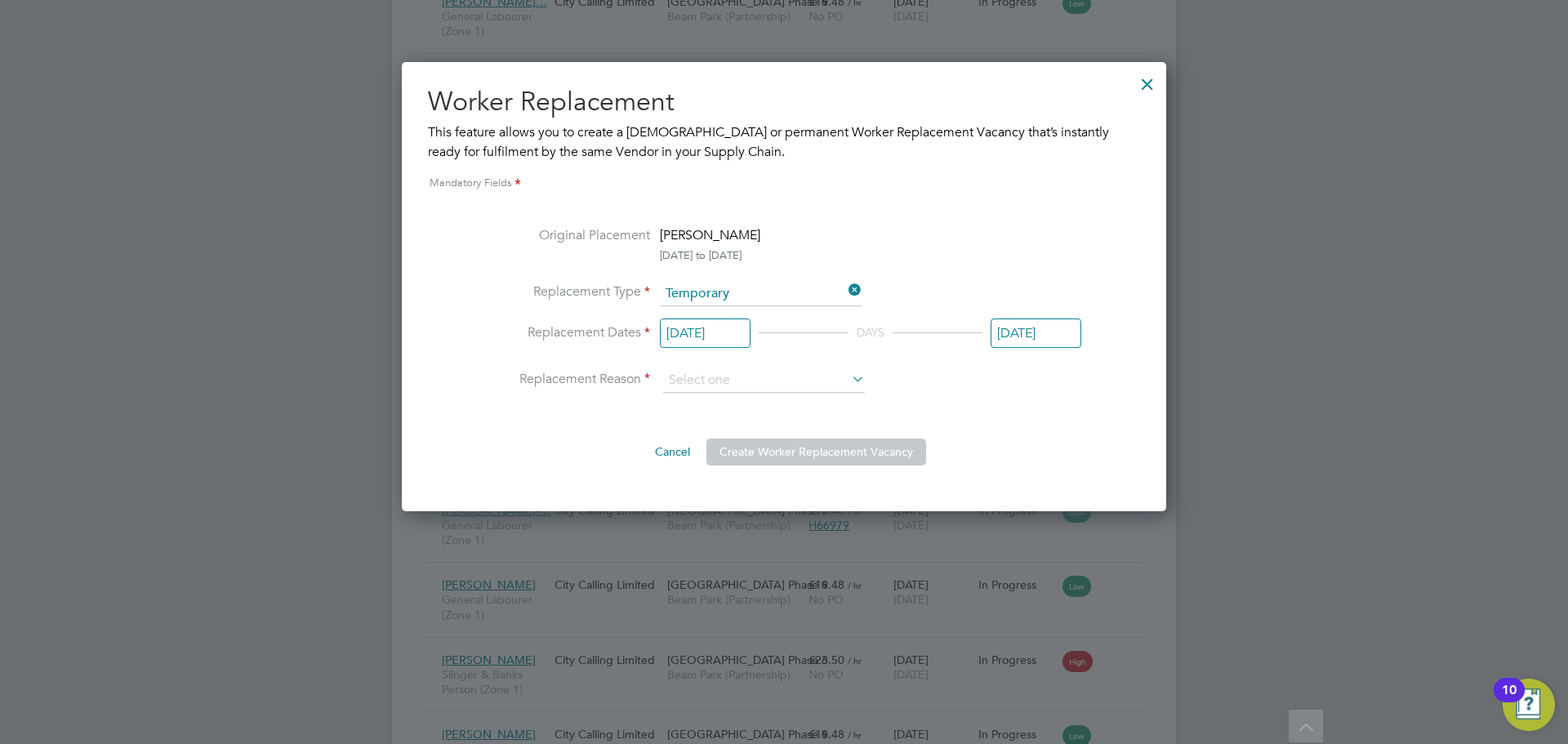
click at [711, 335] on input "[DATE]" at bounding box center [705, 334] width 91 height 30
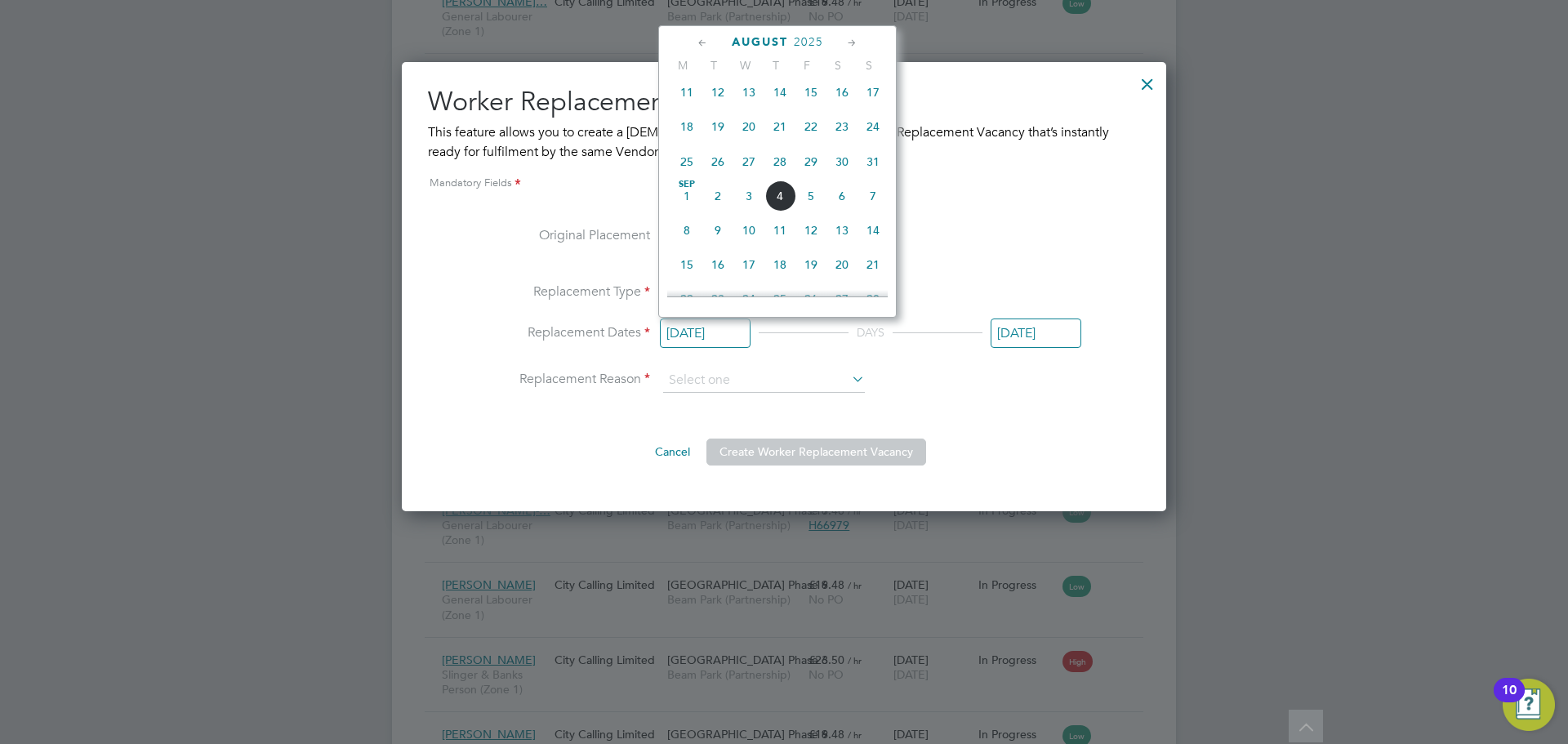
click at [752, 178] on span "27" at bounding box center [749, 161] width 31 height 31
type input "[DATE]"
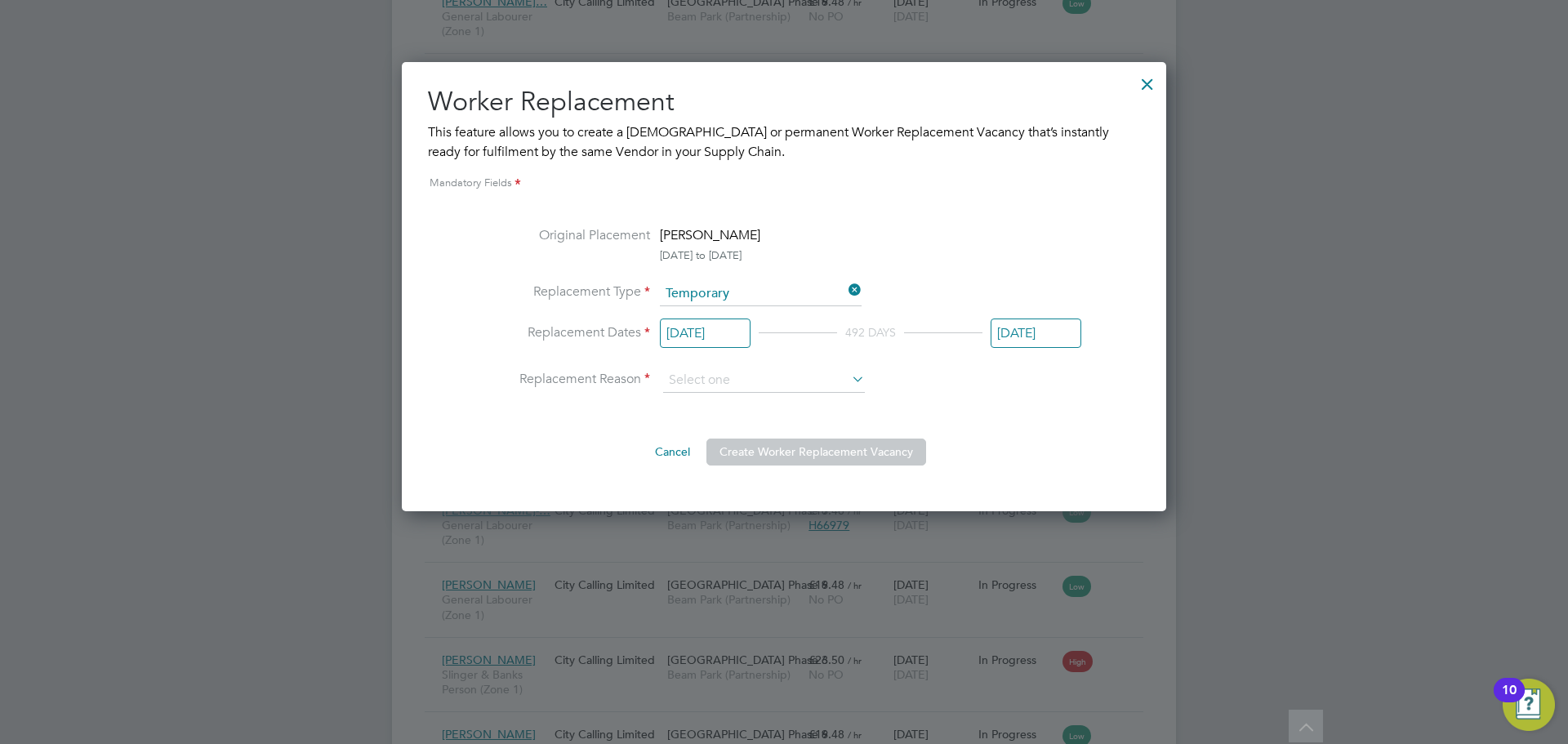
click at [1039, 339] on input "[DATE]" at bounding box center [1035, 334] width 91 height 30
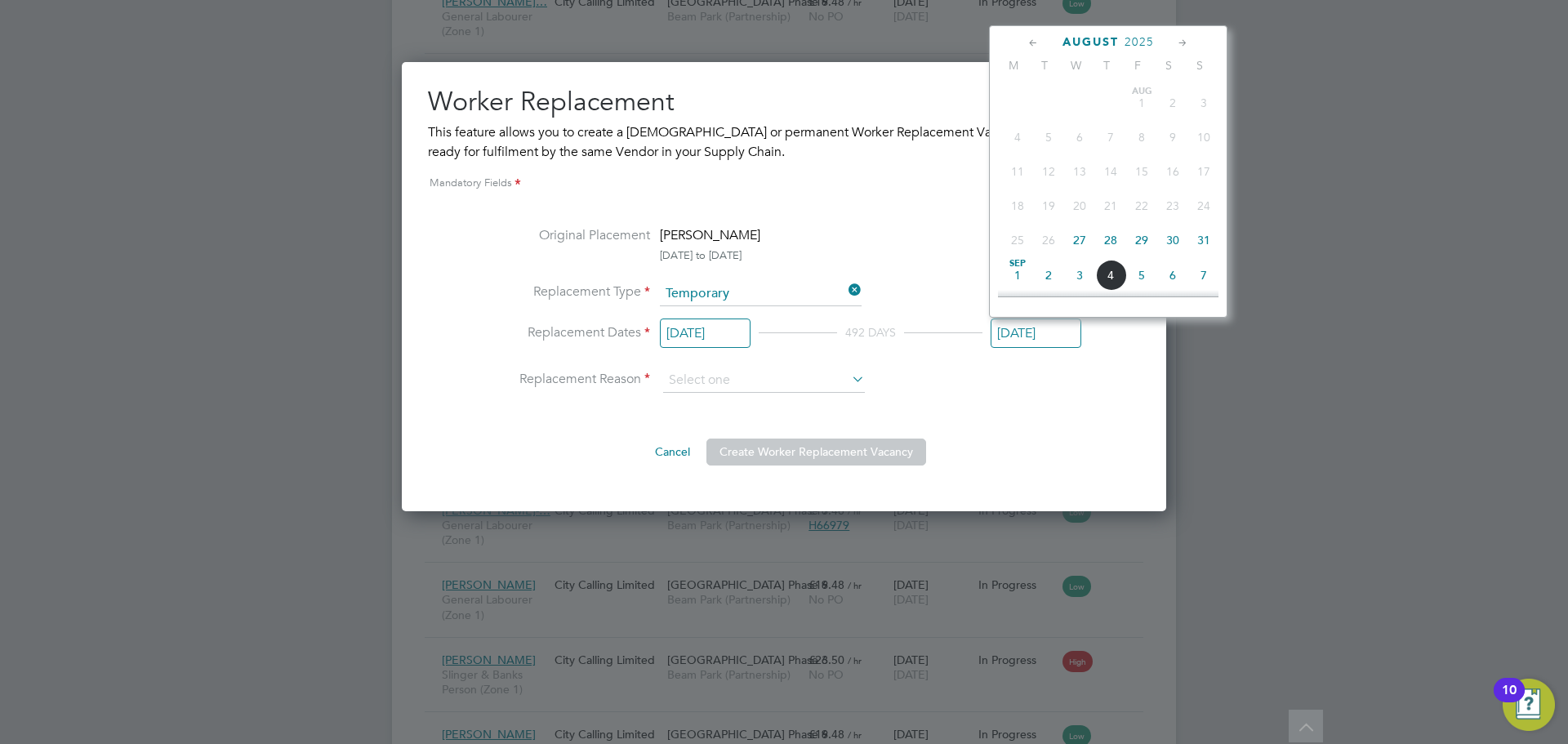
click at [1082, 242] on span "27" at bounding box center [1079, 239] width 31 height 31
type input "[DATE]"
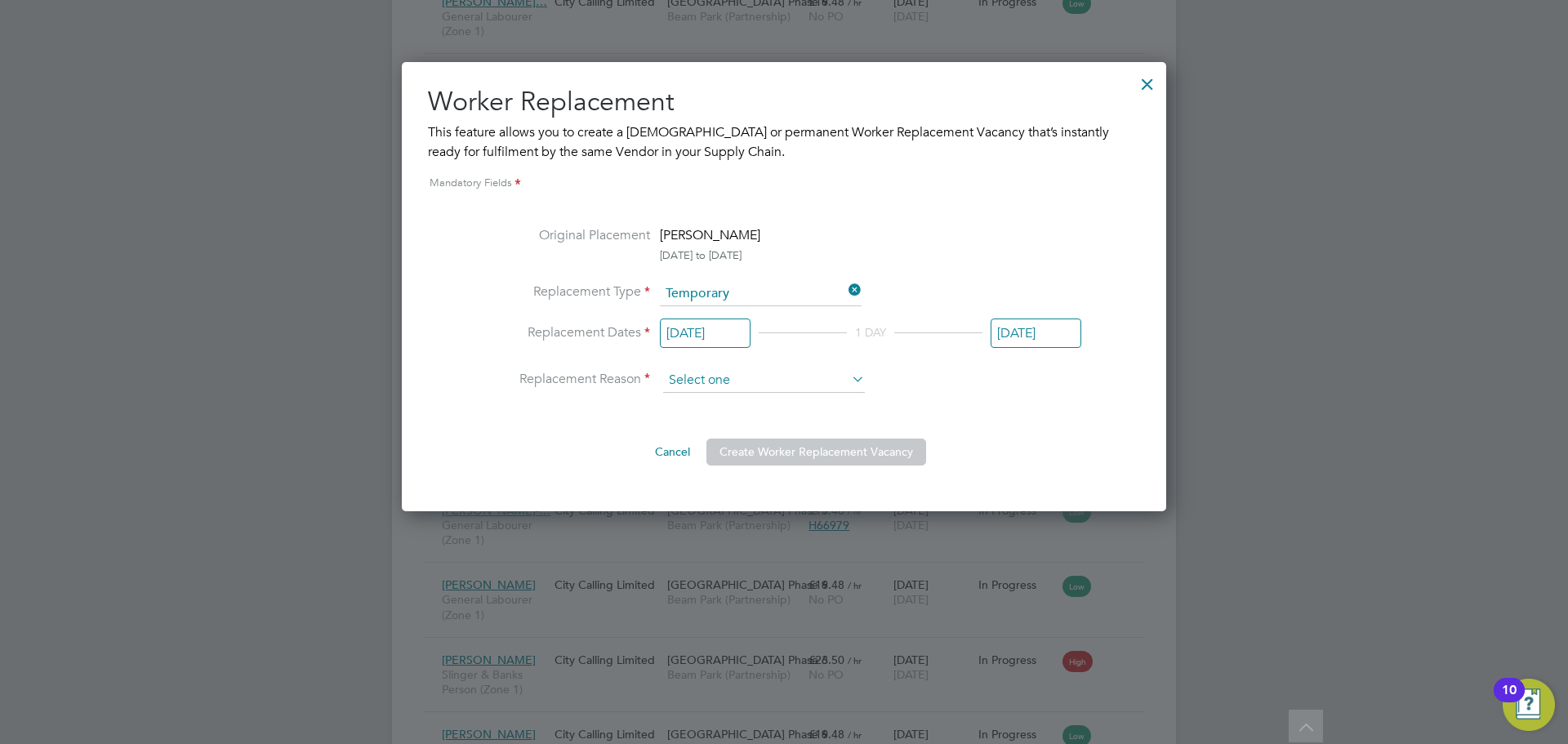
click at [702, 374] on input at bounding box center [764, 380] width 202 height 24
click at [724, 415] on li "Holiday" at bounding box center [764, 425] width 203 height 21
type input "Holiday"
click at [774, 452] on button "Create Worker Replacement Vacancy" at bounding box center [816, 451] width 220 height 26
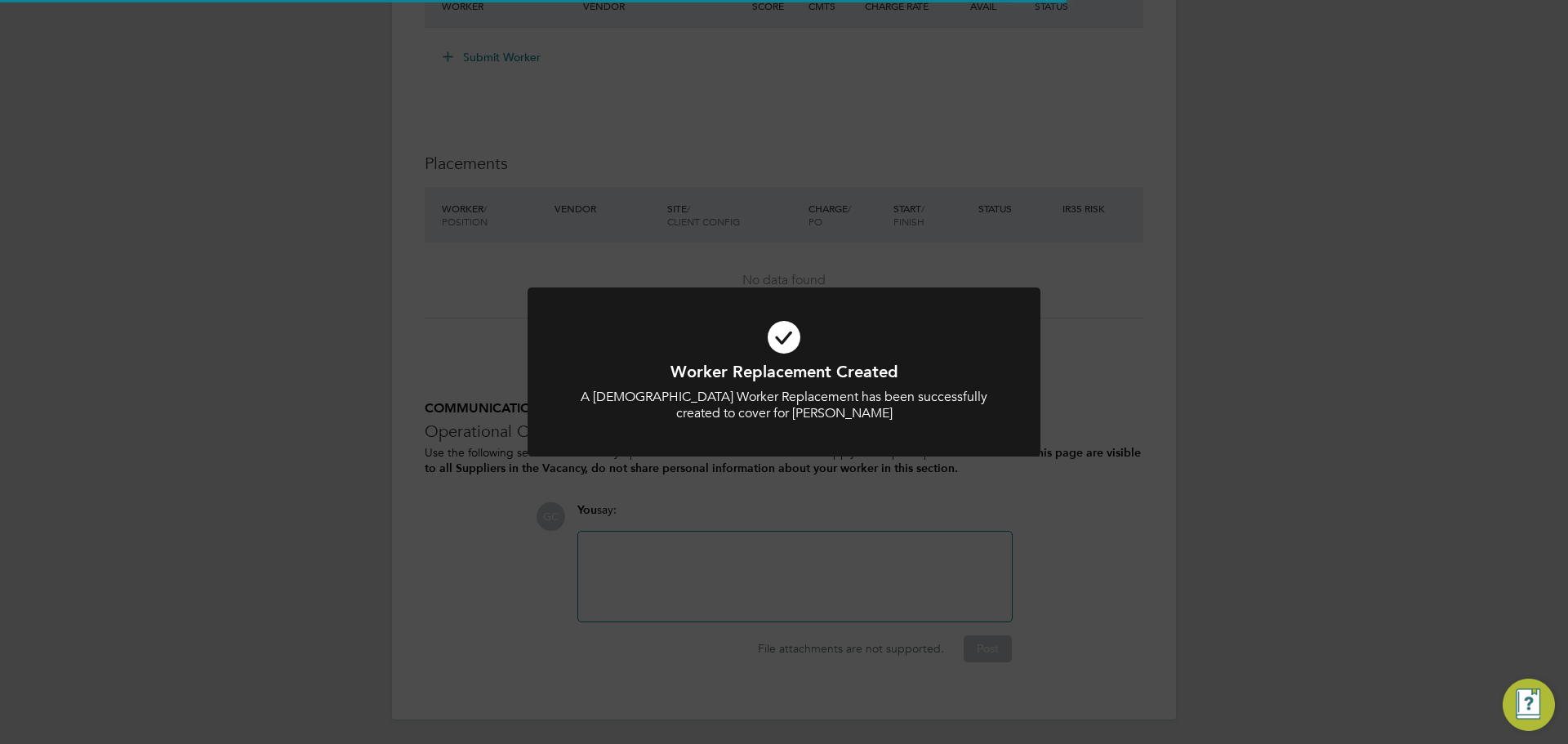
click at [819, 460] on div "Worker Replacement Created A [DEMOGRAPHIC_DATA] Worker Replacement has been suc…" at bounding box center [784, 382] width 513 height 189
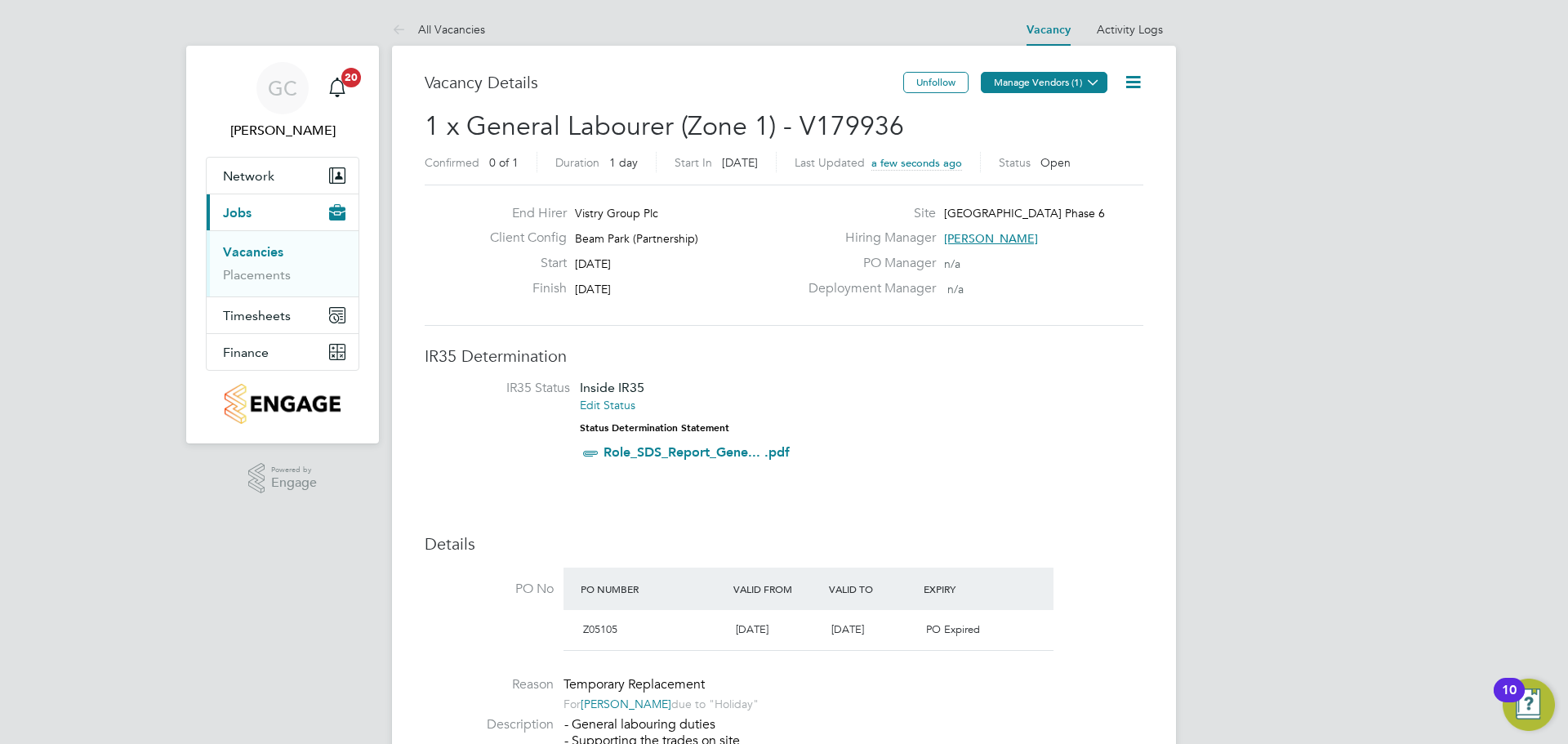
click at [1030, 74] on button "Manage Vendors (1)" at bounding box center [1044, 82] width 127 height 21
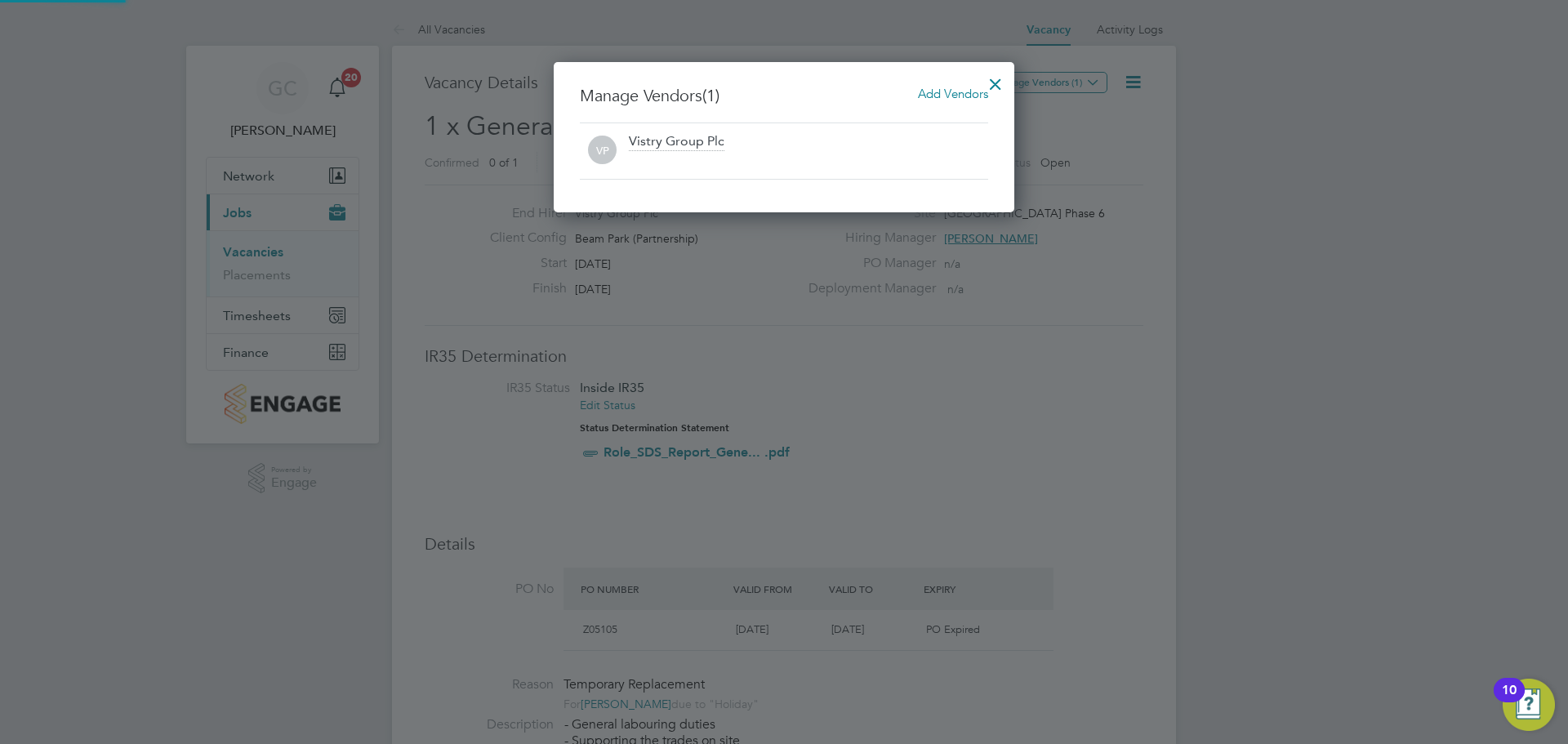
click at [1090, 151] on div at bounding box center [784, 372] width 1568 height 744
click at [999, 84] on div at bounding box center [995, 79] width 29 height 29
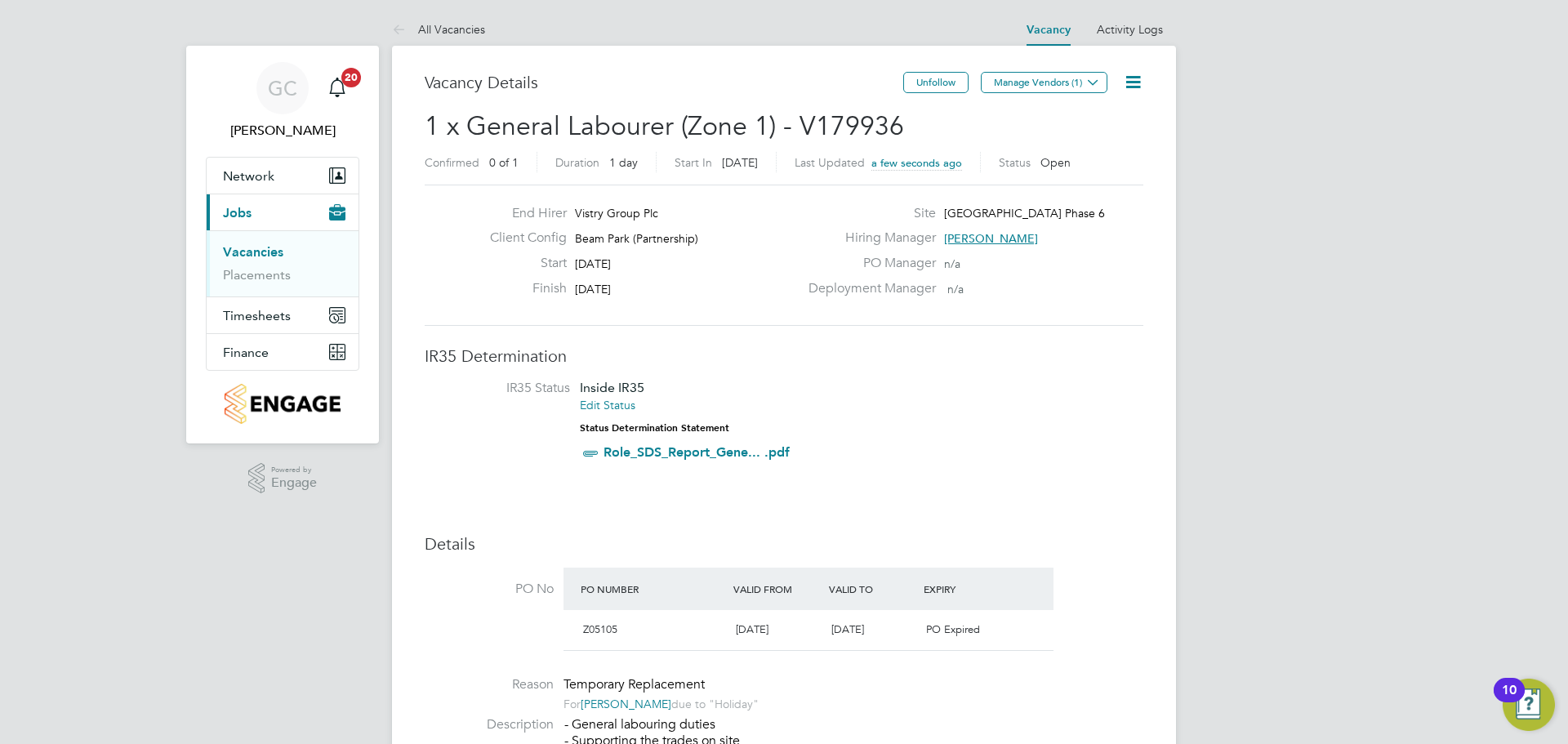
click at [1140, 78] on icon at bounding box center [1133, 82] width 20 height 20
click at [1051, 83] on button "Manage Vendors (1)" at bounding box center [1044, 82] width 127 height 21
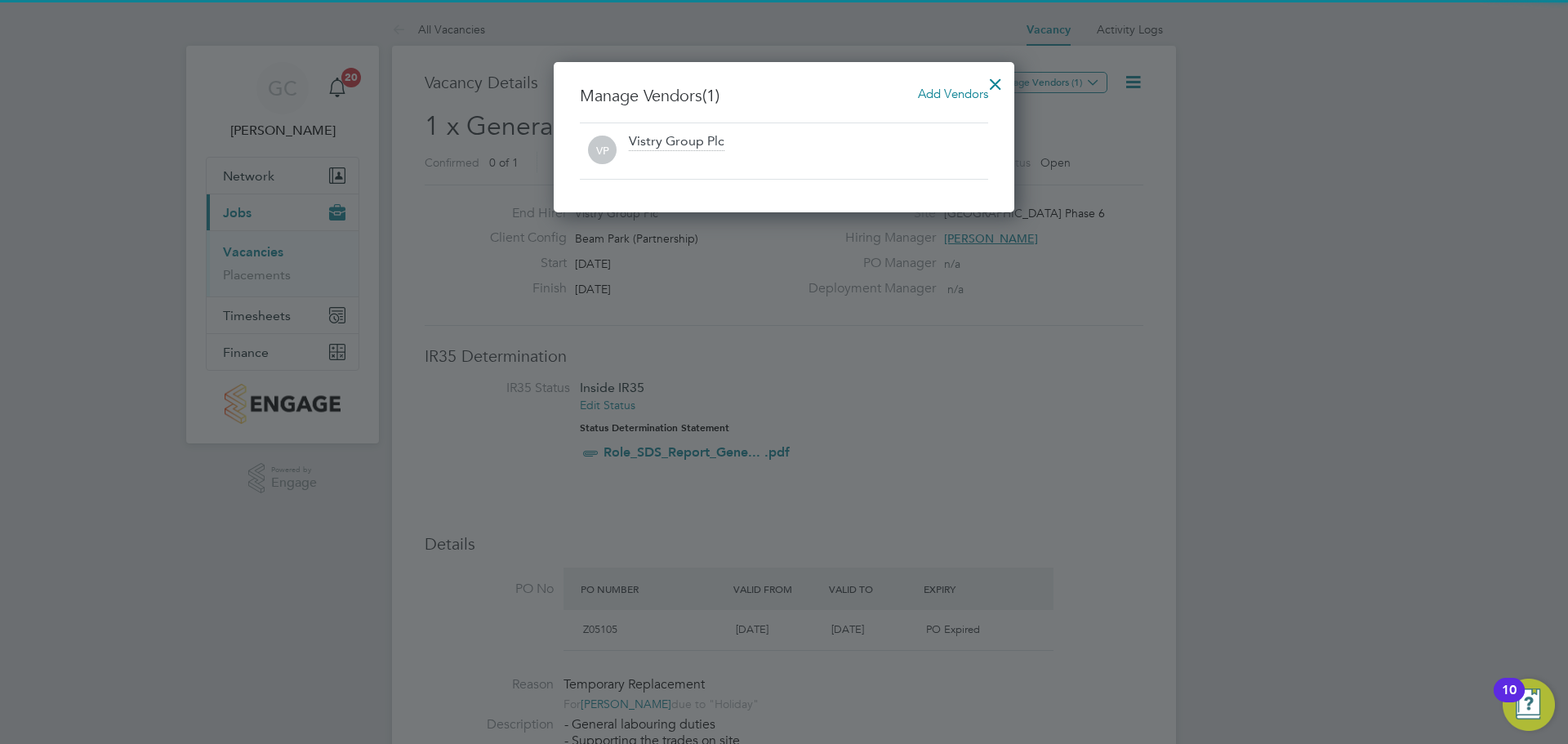
click at [958, 100] on span "Add Vendors" at bounding box center [953, 93] width 70 height 16
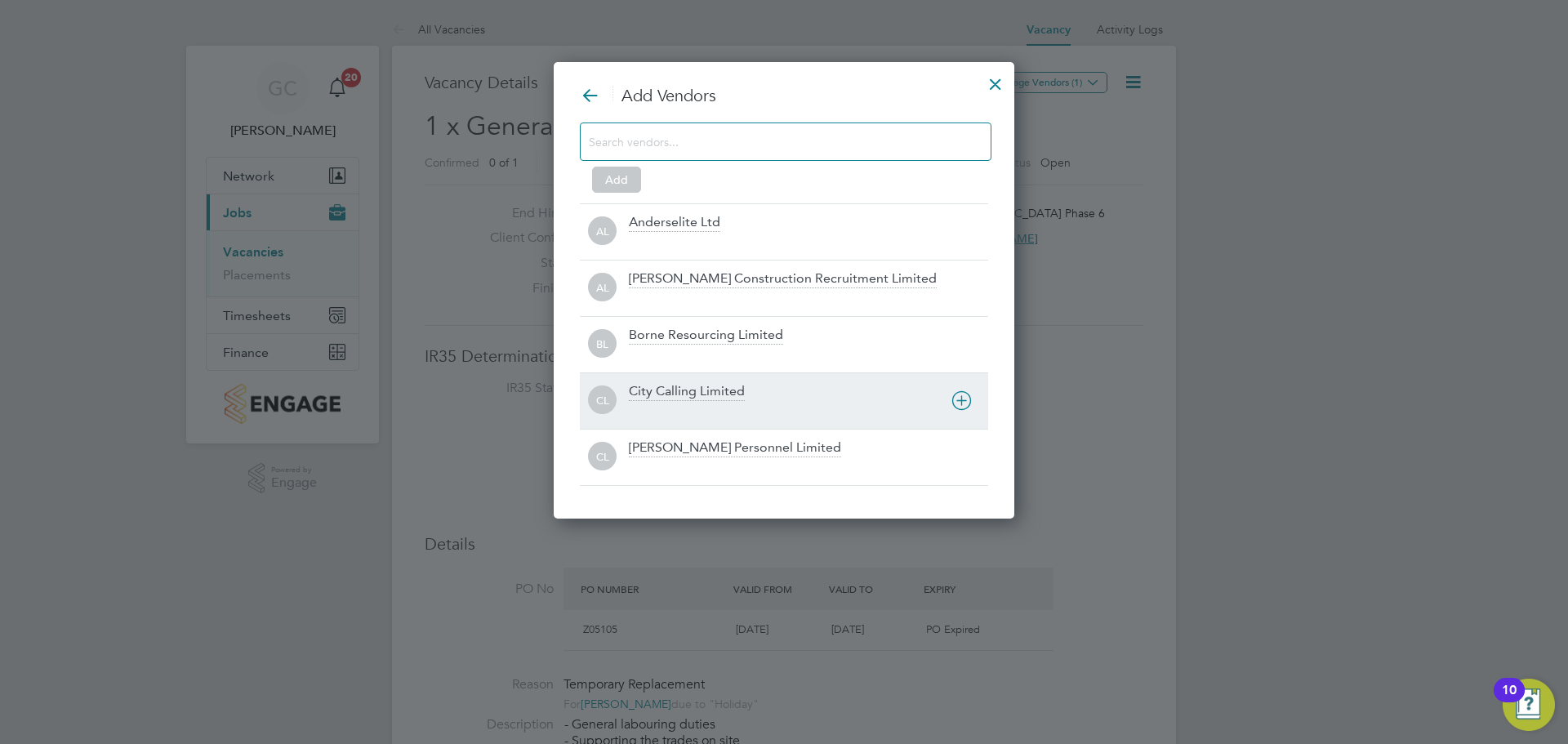
click at [662, 384] on div "City Calling Limited" at bounding box center [686, 392] width 116 height 18
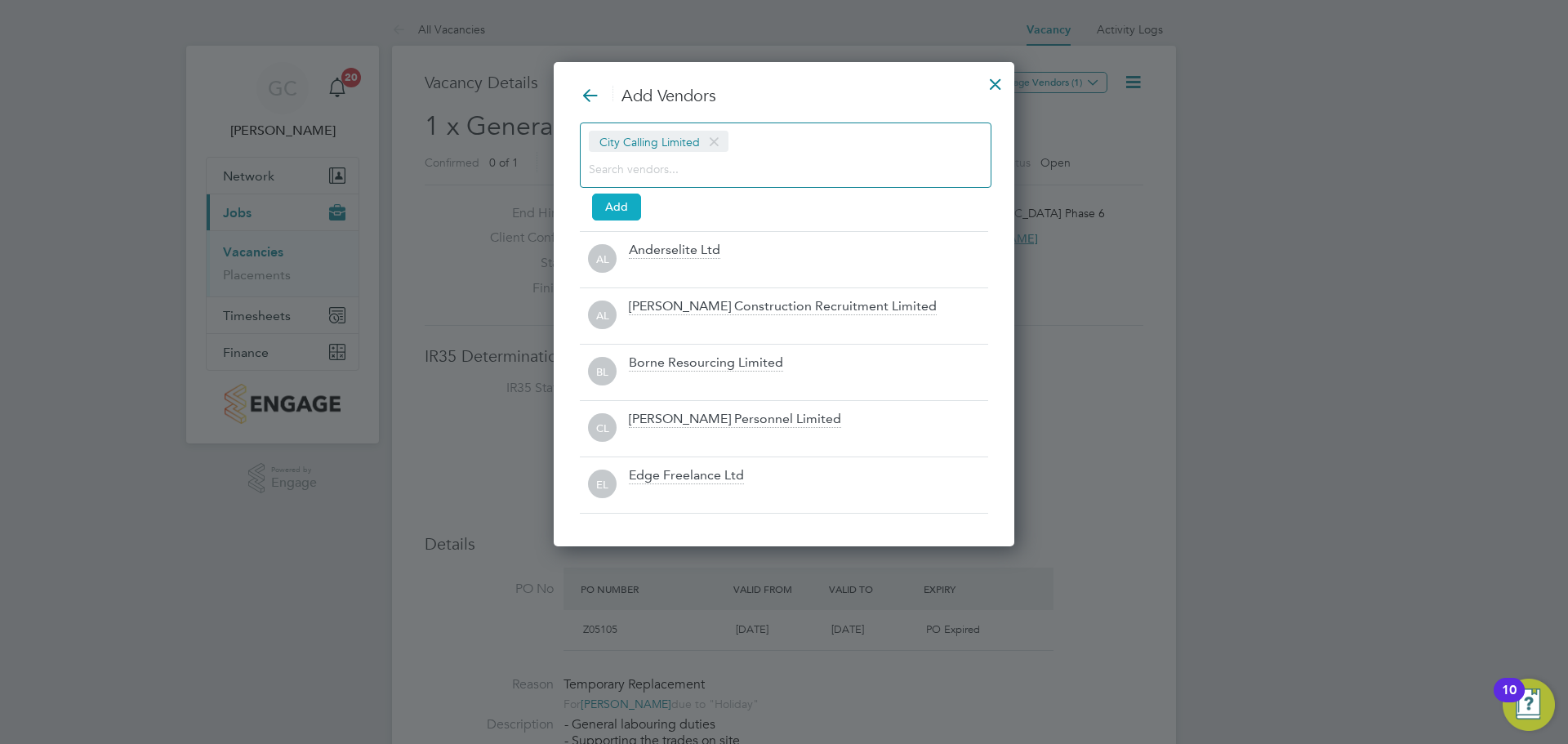
click at [622, 203] on button "Add" at bounding box center [616, 206] width 49 height 26
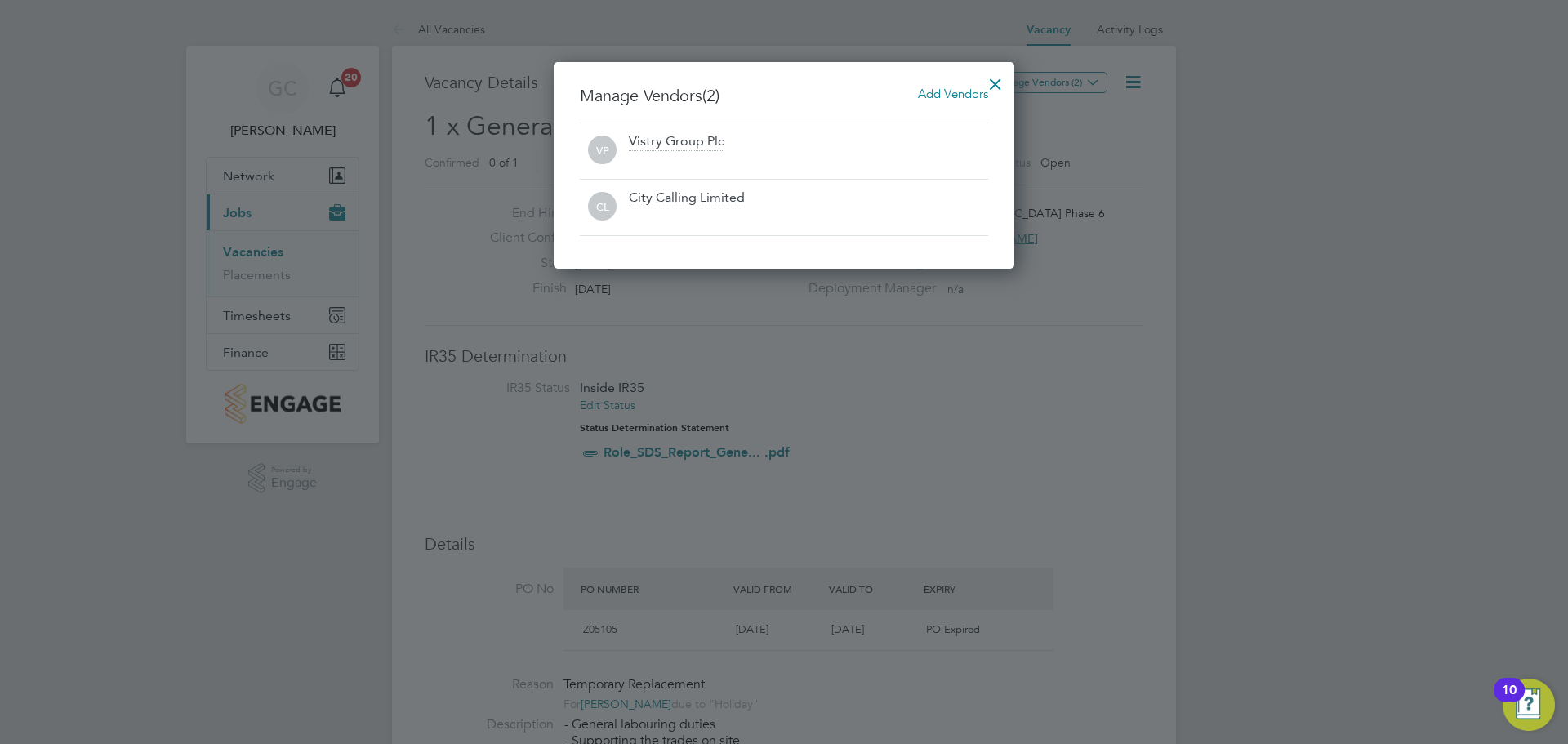
click at [999, 82] on div at bounding box center [995, 79] width 29 height 29
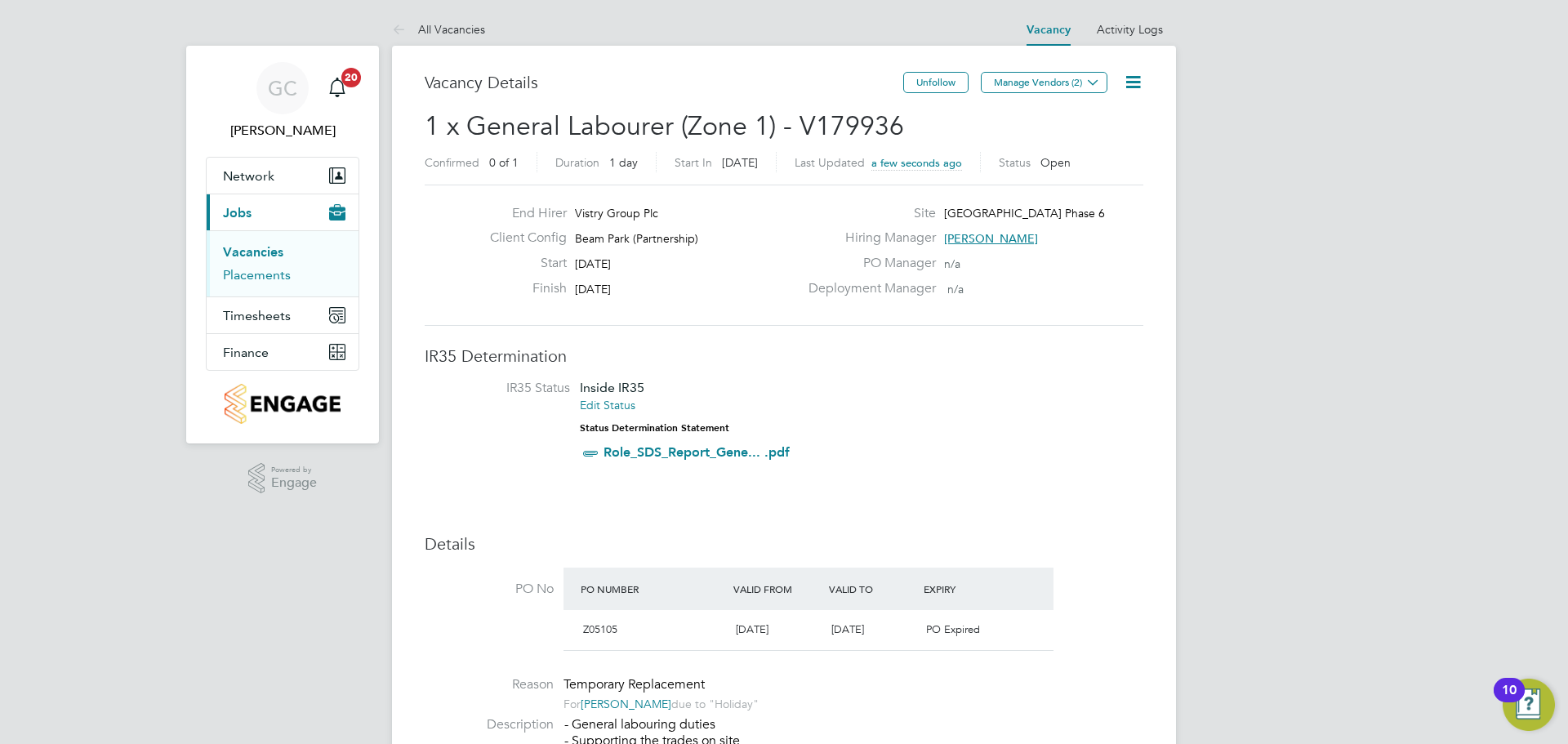
click at [254, 281] on link "Placements" at bounding box center [256, 274] width 68 height 16
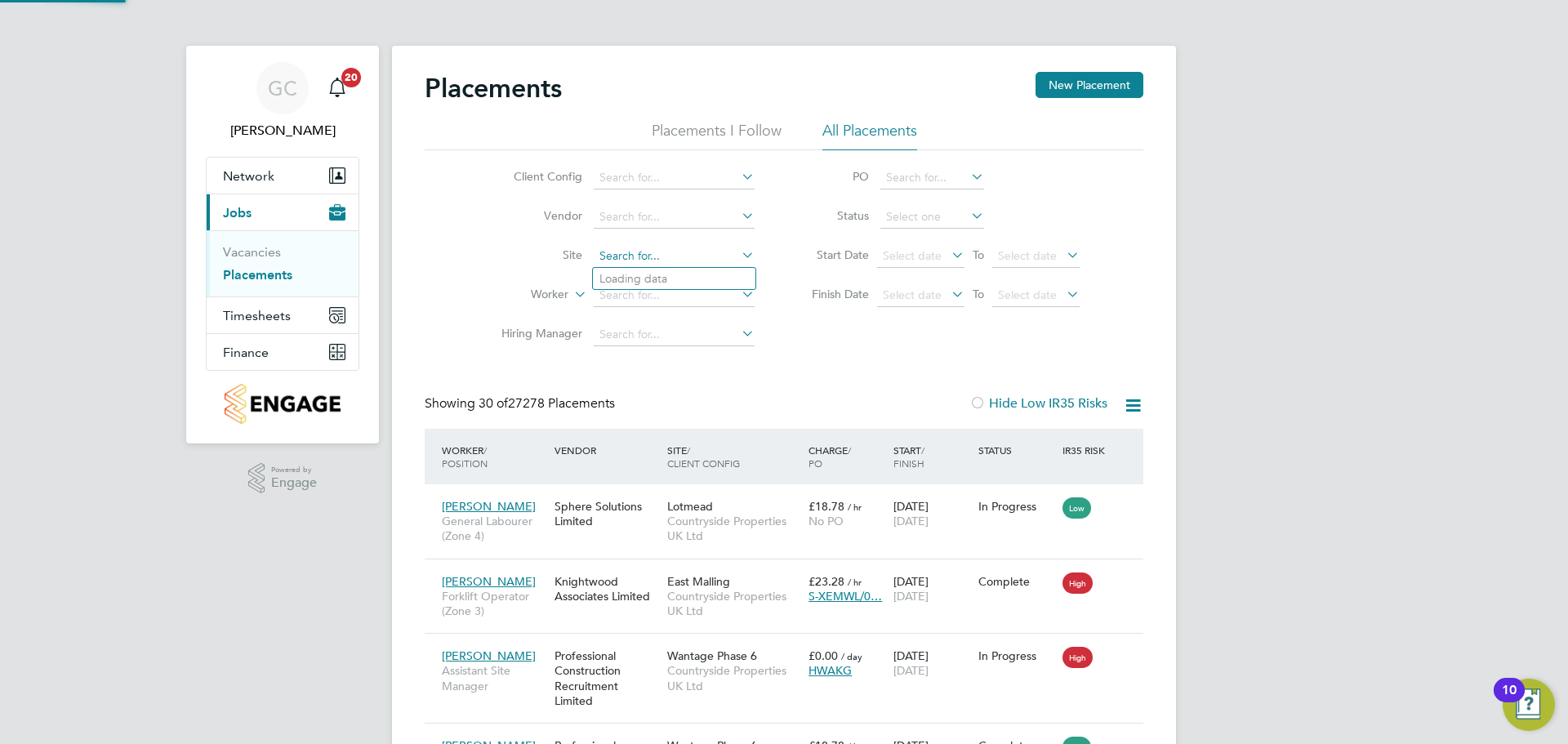
click at [636, 245] on input at bounding box center [674, 256] width 161 height 23
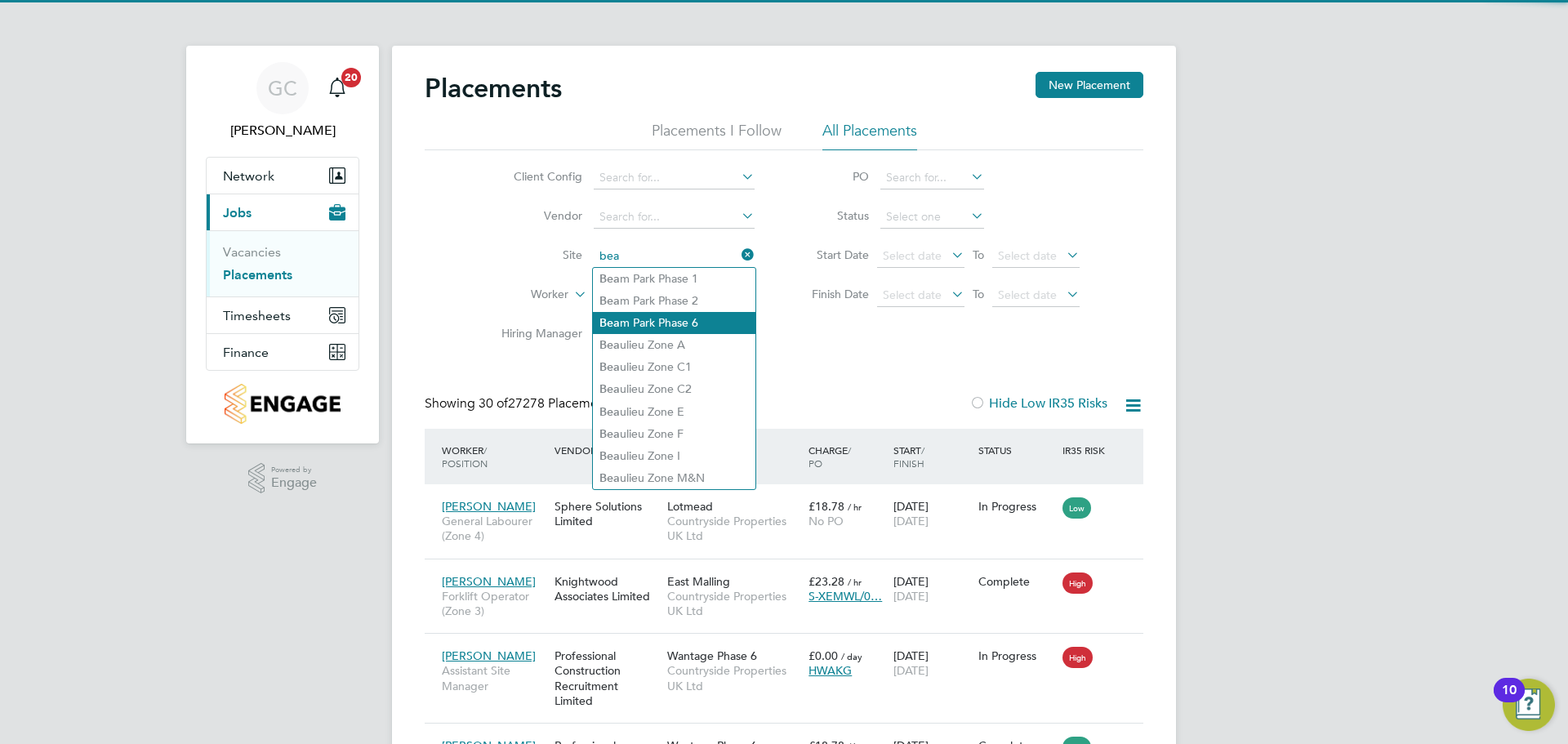
click at [658, 320] on li "[PERSON_NAME] Phase 6" at bounding box center [674, 323] width 163 height 22
type input "[GEOGRAPHIC_DATA] Phase 6"
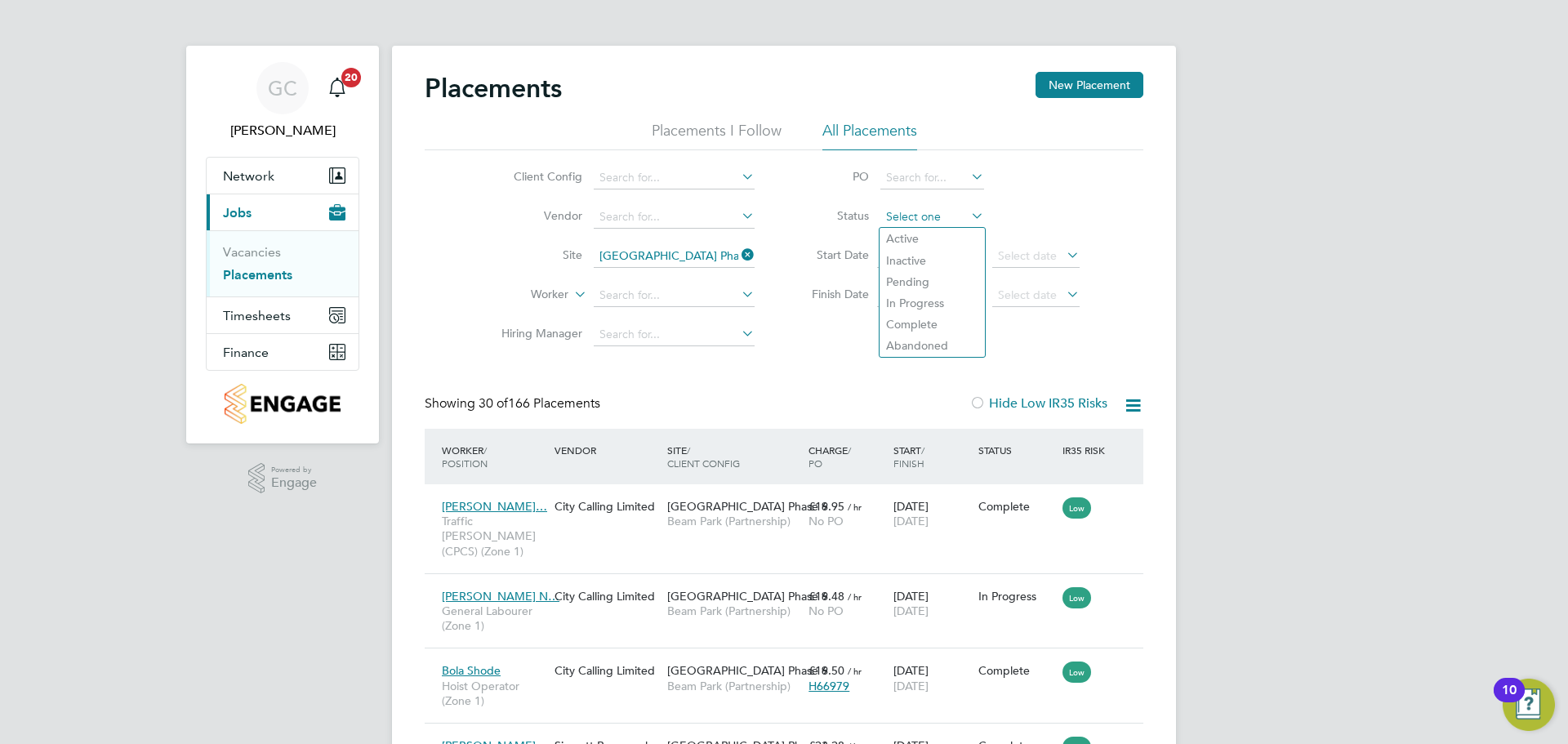
click at [900, 220] on input at bounding box center [932, 217] width 103 height 23
click at [916, 240] on li "Active" at bounding box center [932, 238] width 105 height 21
type input "Active"
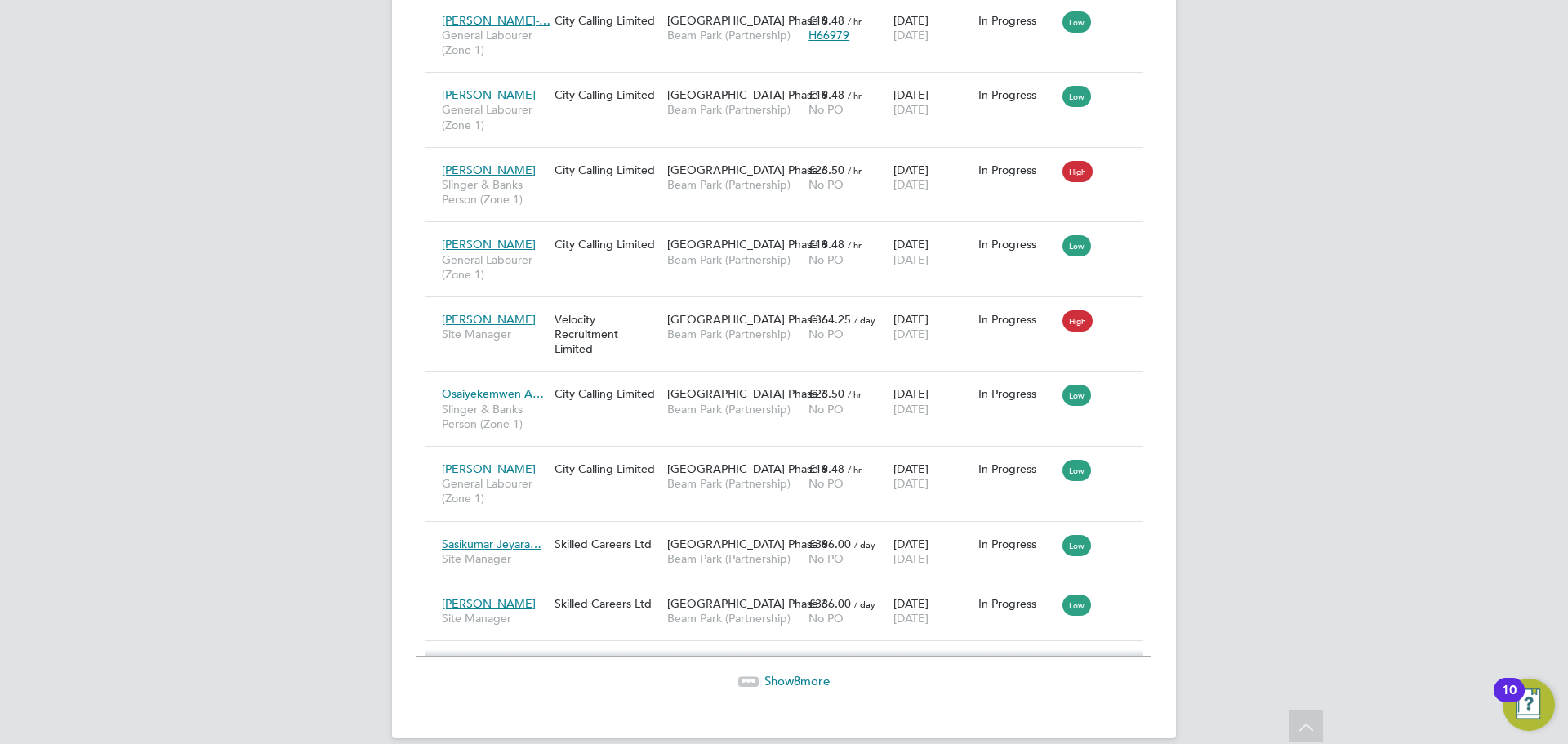
click at [804, 673] on span "Show 8 more" at bounding box center [797, 681] width 65 height 16
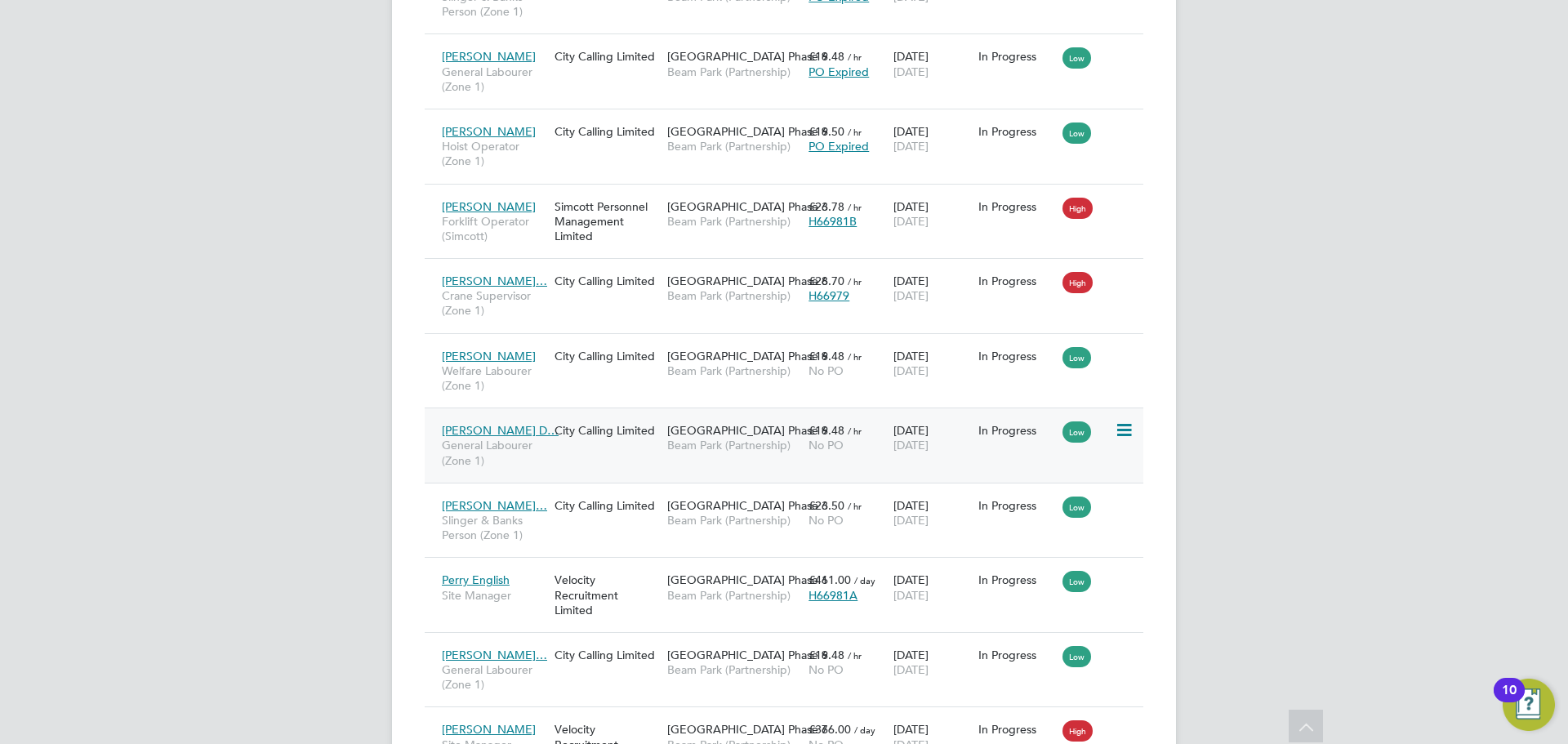
click at [1126, 424] on icon at bounding box center [1123, 431] width 17 height 20
click at [1082, 500] on li "Replace Worker" at bounding box center [1074, 500] width 116 height 23
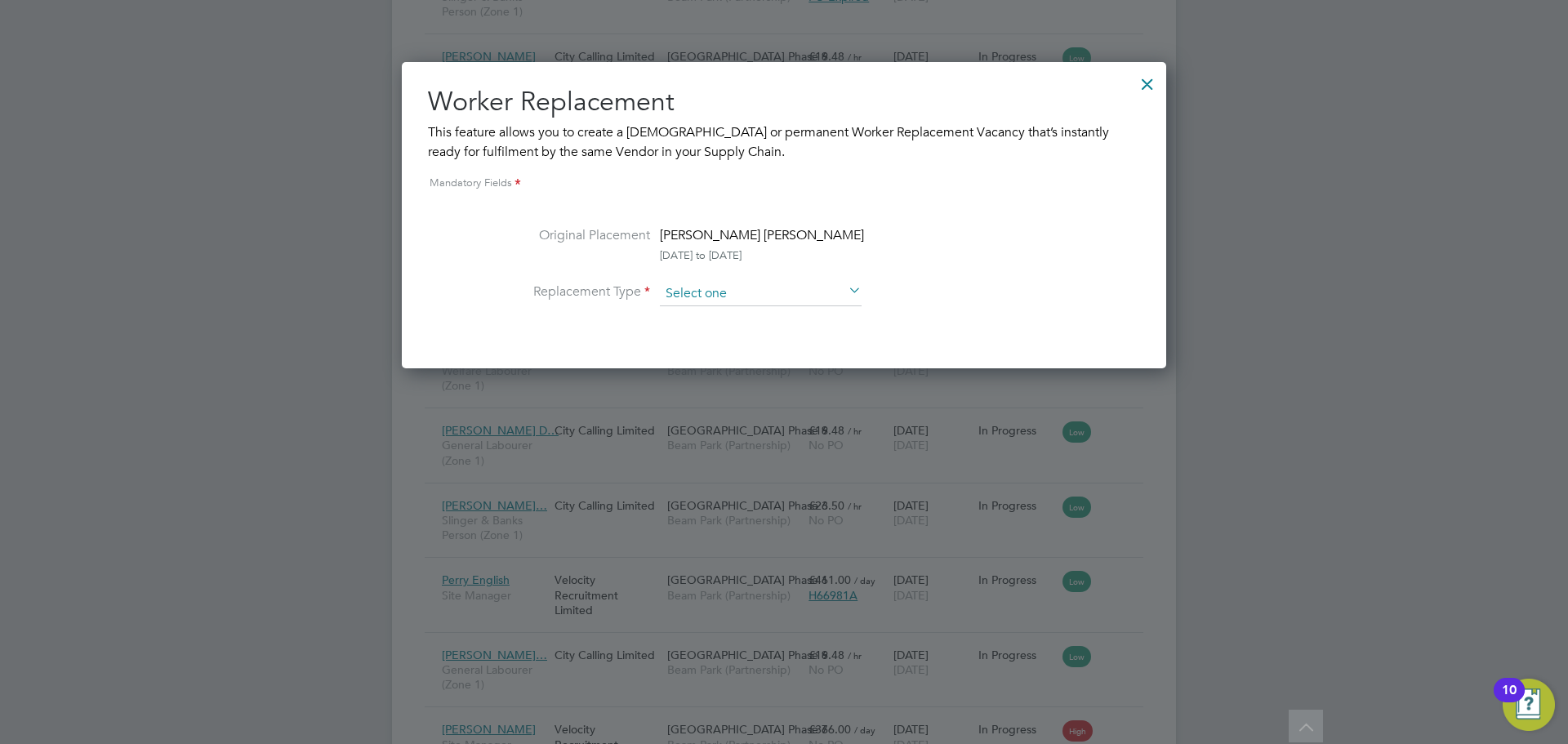
click at [775, 296] on input at bounding box center [761, 294] width 202 height 24
click at [730, 321] on li "Temporary" at bounding box center [761, 316] width 203 height 21
type input "Temporary"
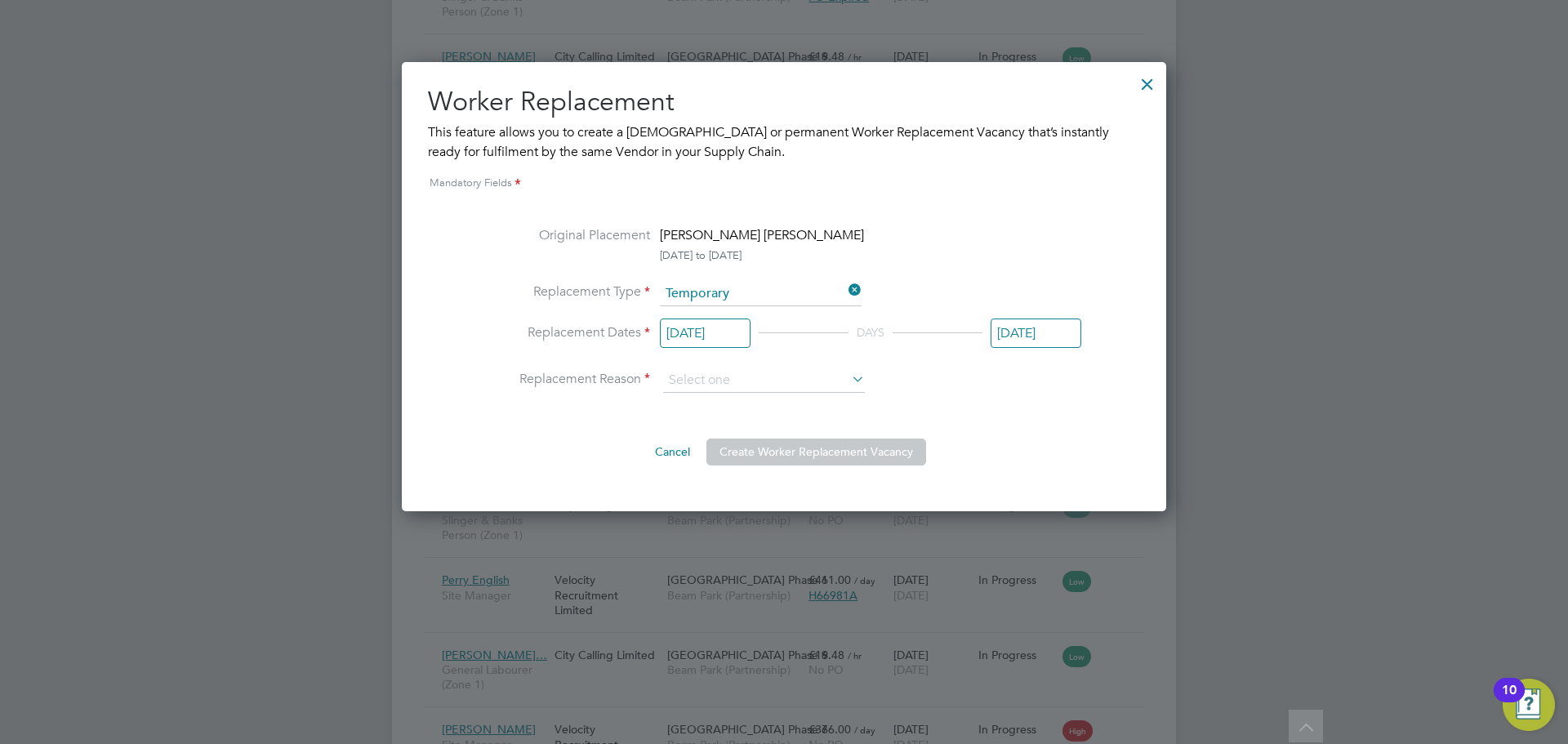
click at [714, 333] on input "[DATE]" at bounding box center [705, 334] width 91 height 30
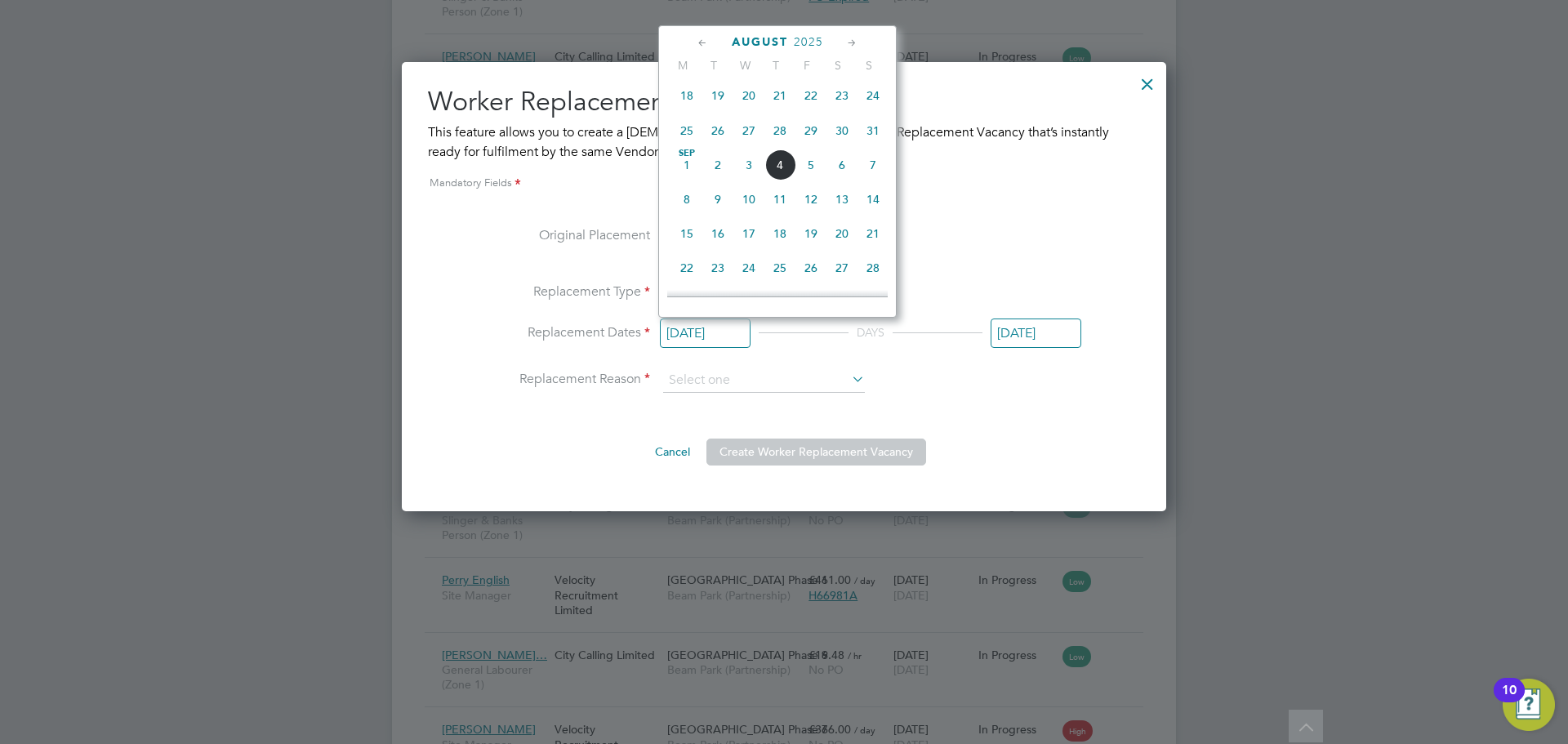
click at [684, 180] on span "[DATE]" at bounding box center [686, 164] width 31 height 31
type input "[DATE]"
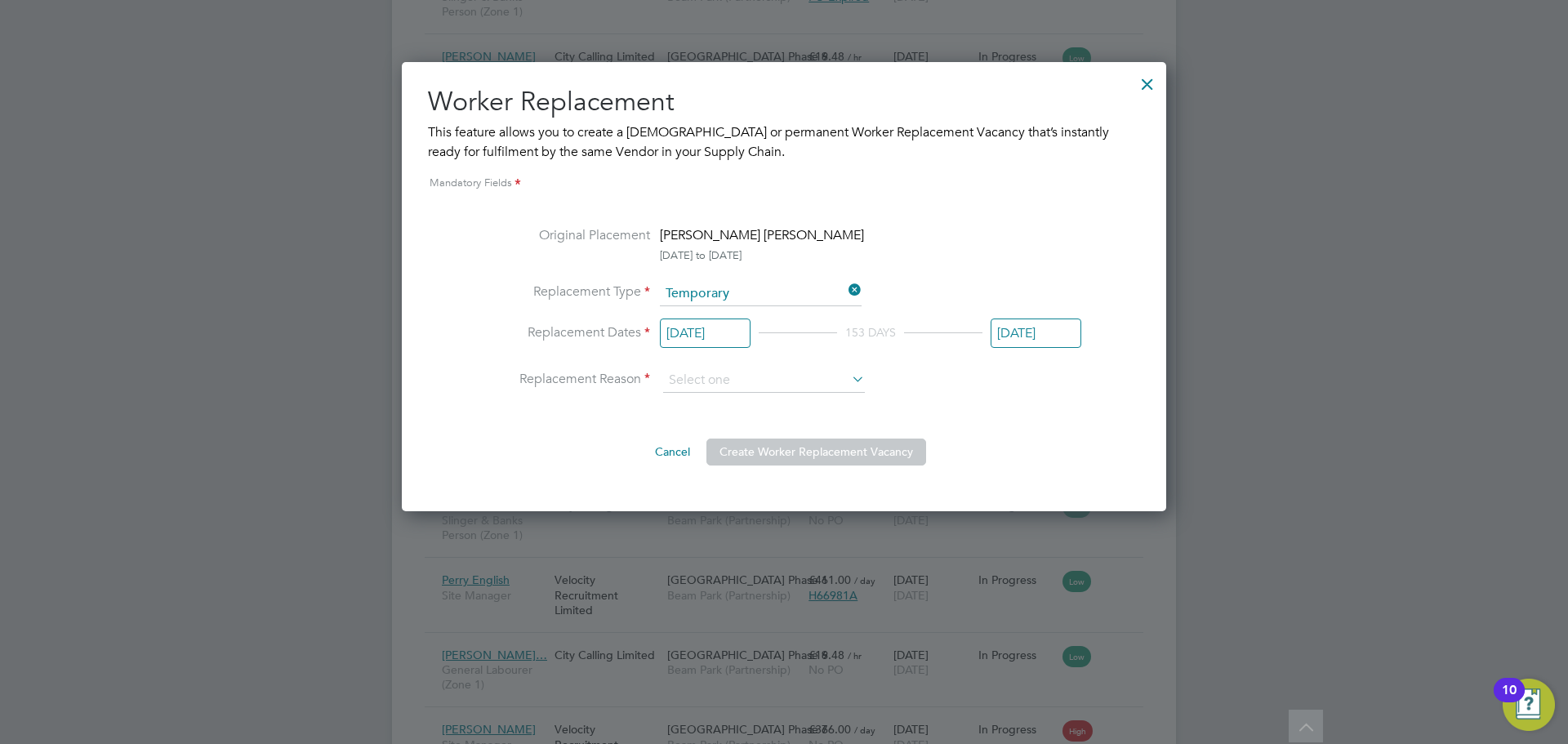
click at [1029, 337] on input "[DATE]" at bounding box center [1035, 334] width 91 height 30
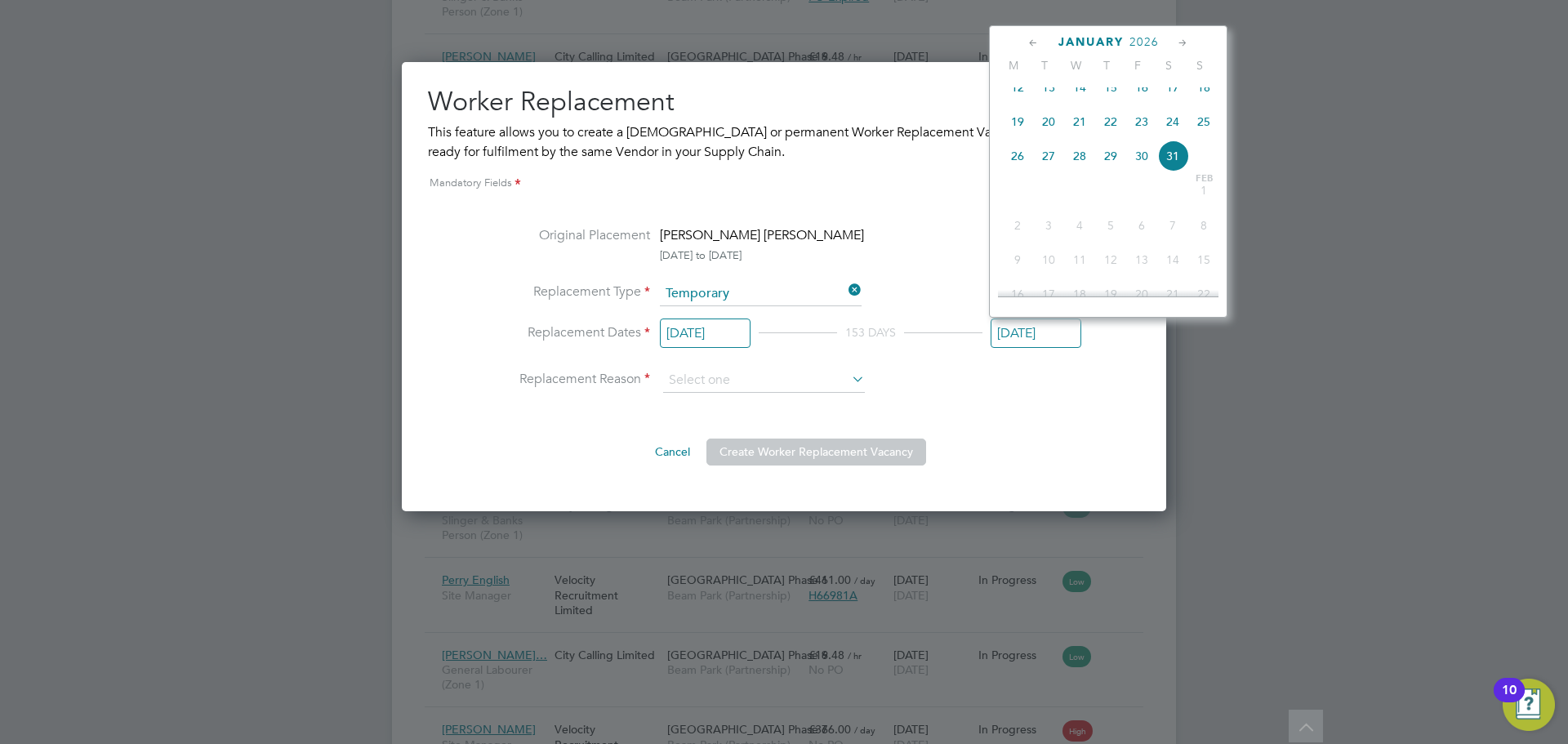
click at [1030, 335] on input "[DATE]" at bounding box center [1035, 334] width 91 height 30
click at [969, 390] on li "Replacement Reason" at bounding box center [784, 380] width 594 height 24
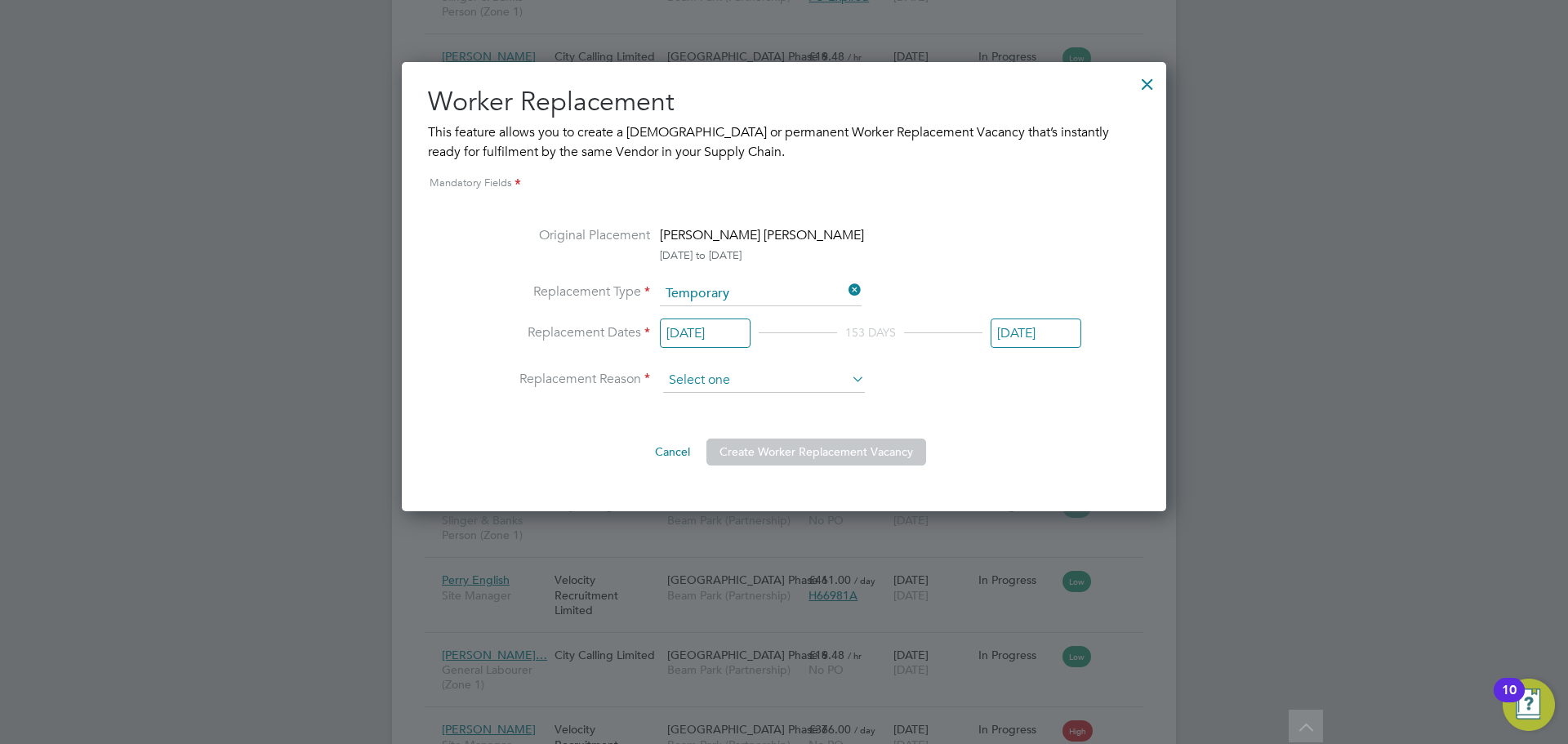
click at [778, 380] on input at bounding box center [764, 380] width 202 height 24
click at [739, 417] on li "Holiday" at bounding box center [764, 425] width 203 height 21
type input "Holiday"
click at [735, 388] on input at bounding box center [764, 380] width 202 height 24
click at [730, 444] on li "Vacant Role" at bounding box center [764, 446] width 203 height 21
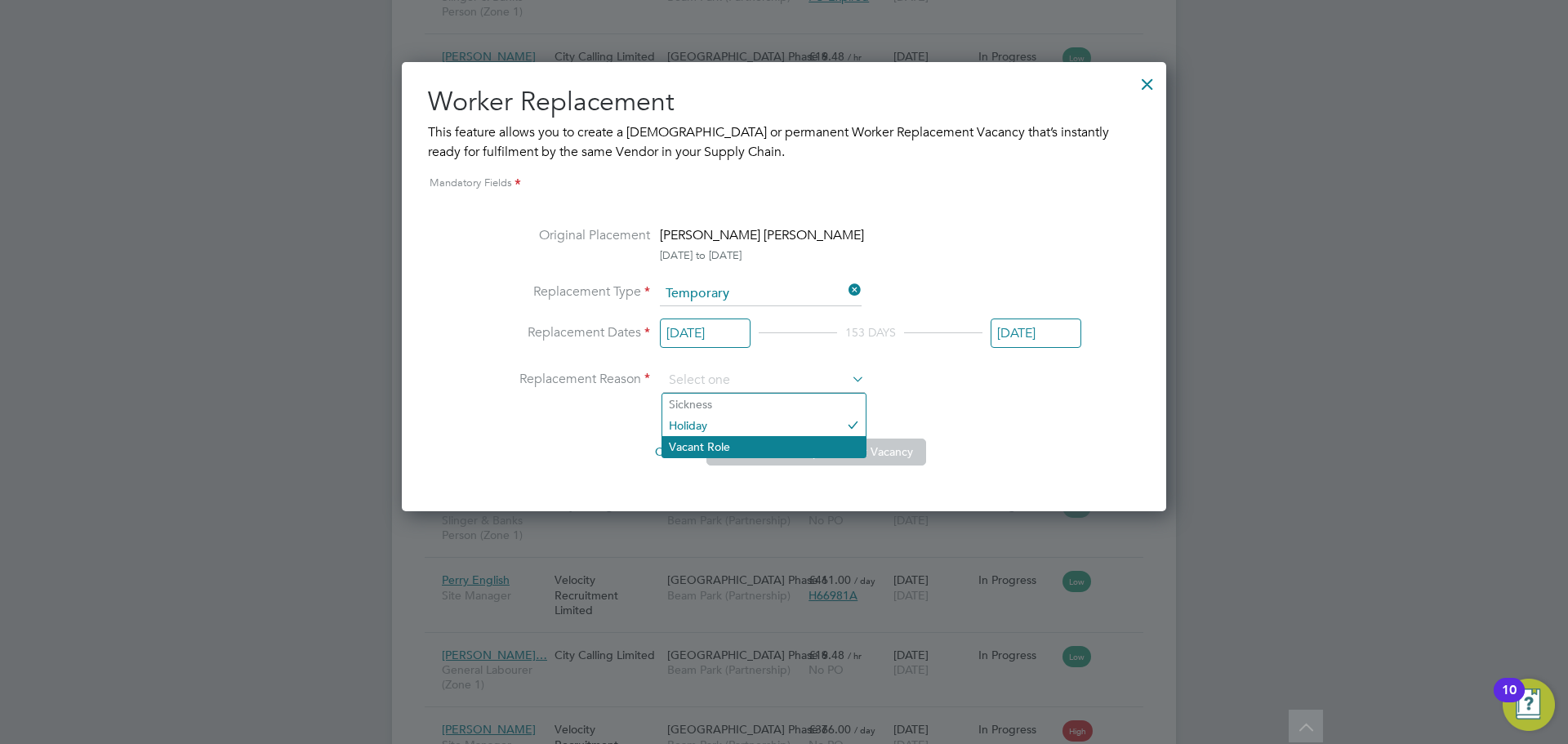
type input "Vacant Role"
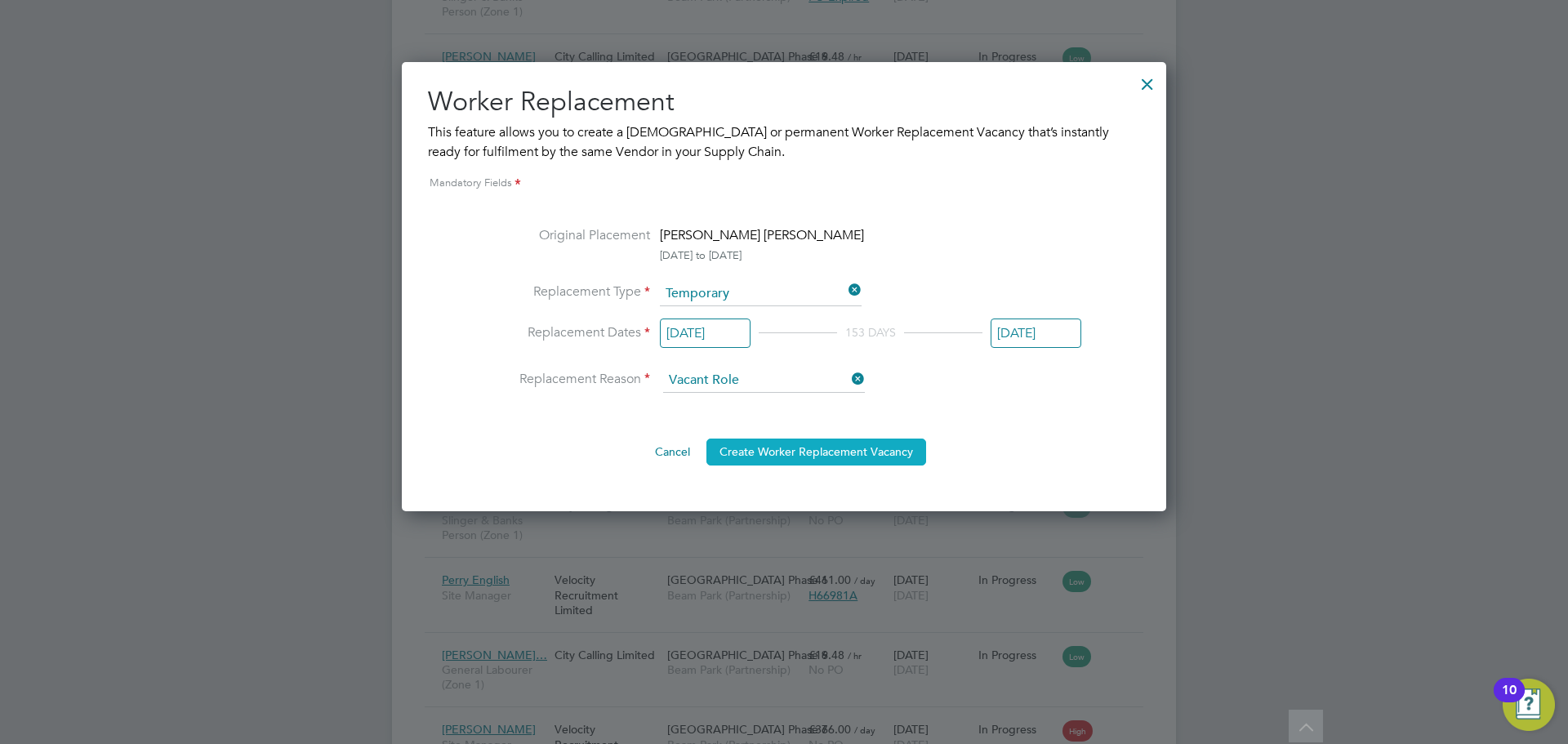
click at [818, 453] on button "Create Worker Replacement Vacancy" at bounding box center [816, 451] width 220 height 26
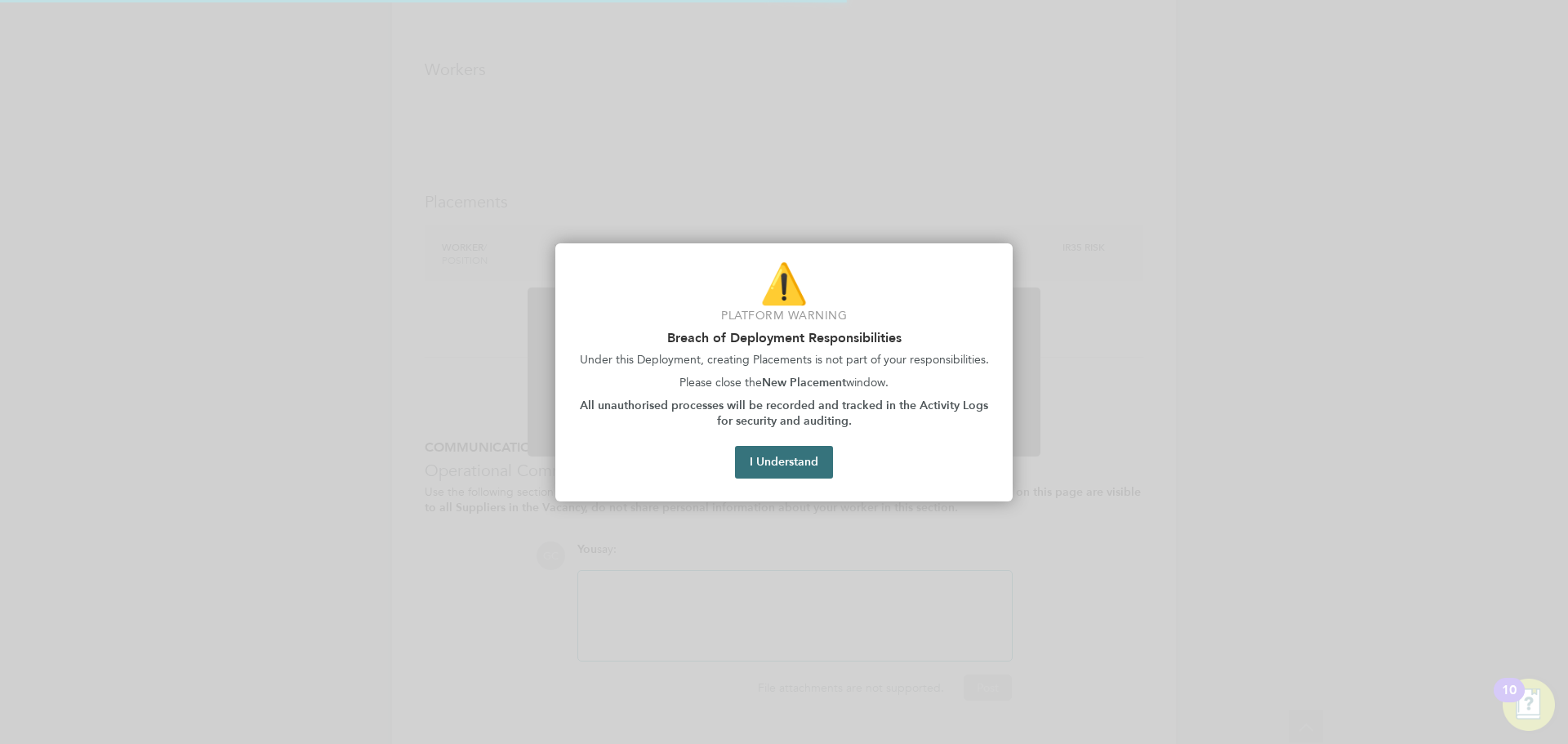
click at [788, 465] on button "I Understand" at bounding box center [784, 462] width 98 height 33
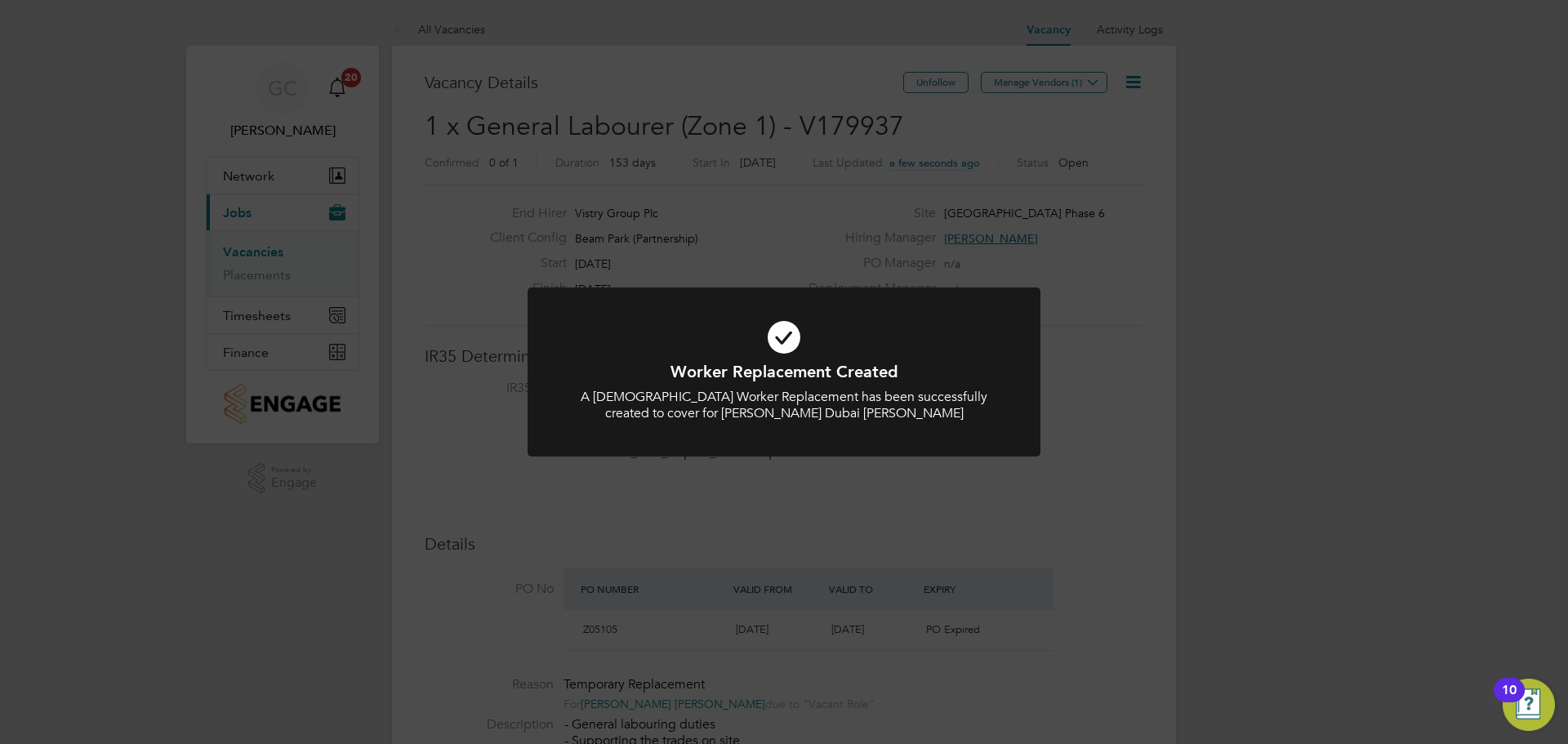
click at [1049, 85] on div "Worker Replacement Created A [DEMOGRAPHIC_DATA] Worker Replacement has been suc…" at bounding box center [784, 372] width 1568 height 744
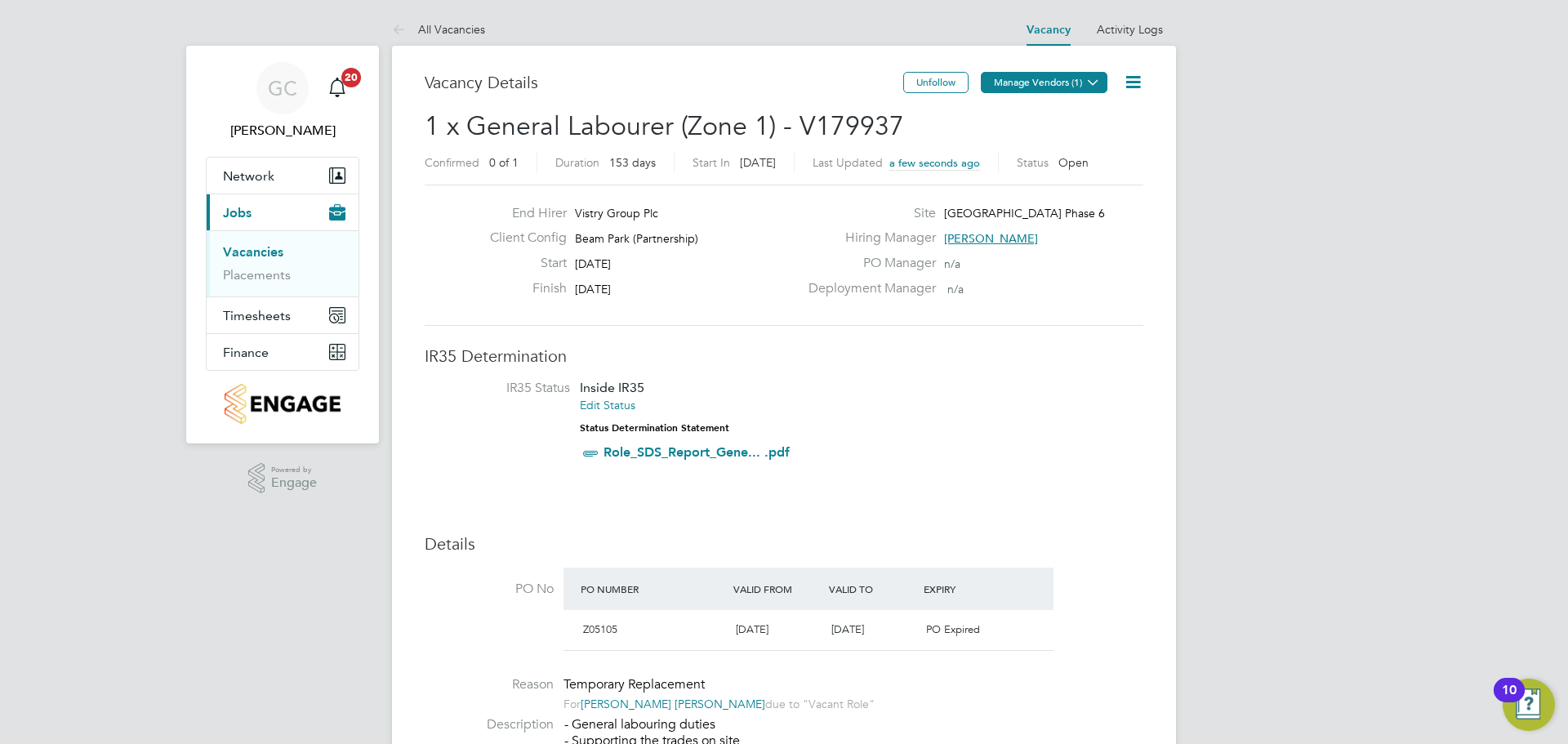
click at [1048, 82] on button "Manage Vendors (1)" at bounding box center [1044, 82] width 127 height 21
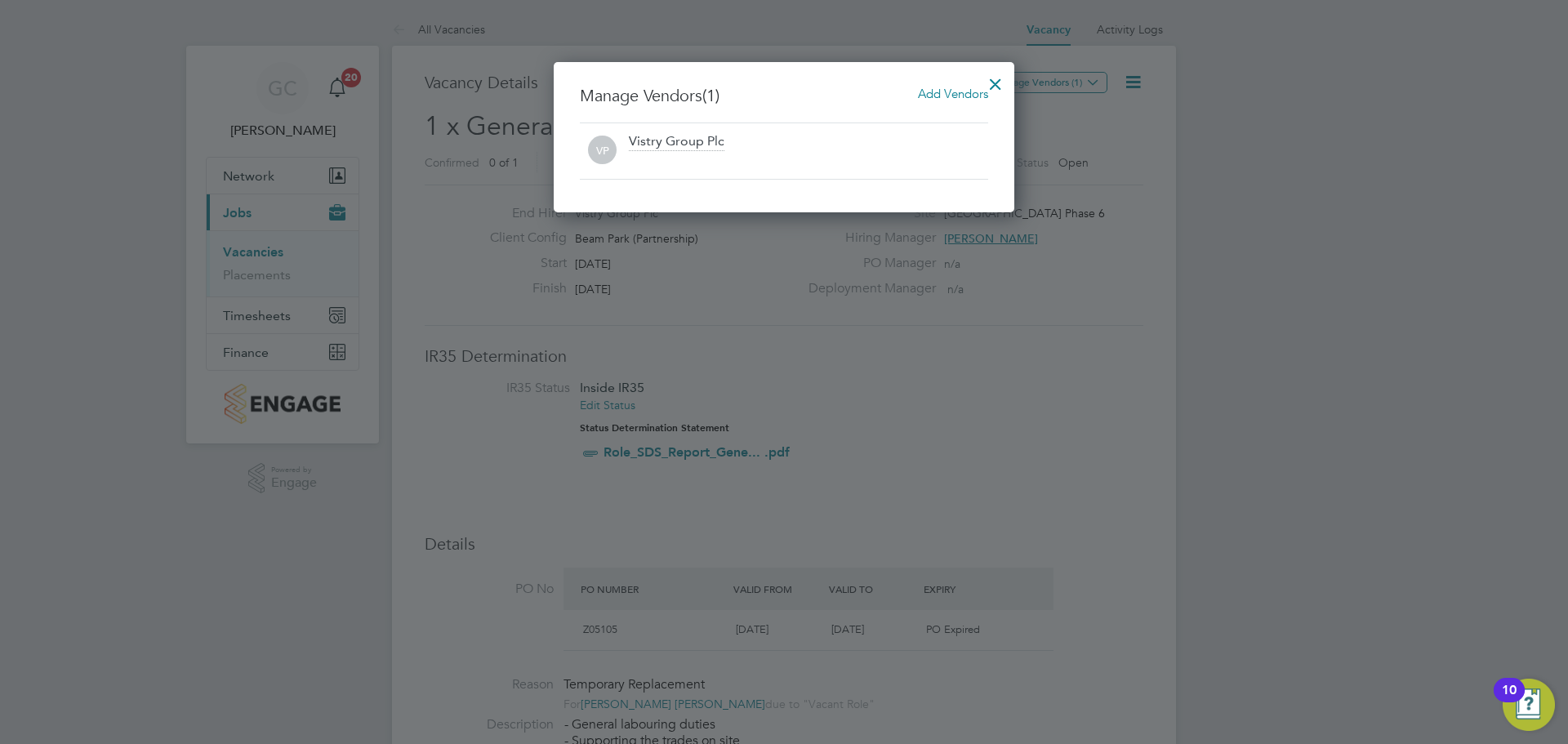
click at [927, 98] on span "Add Vendors" at bounding box center [953, 93] width 70 height 16
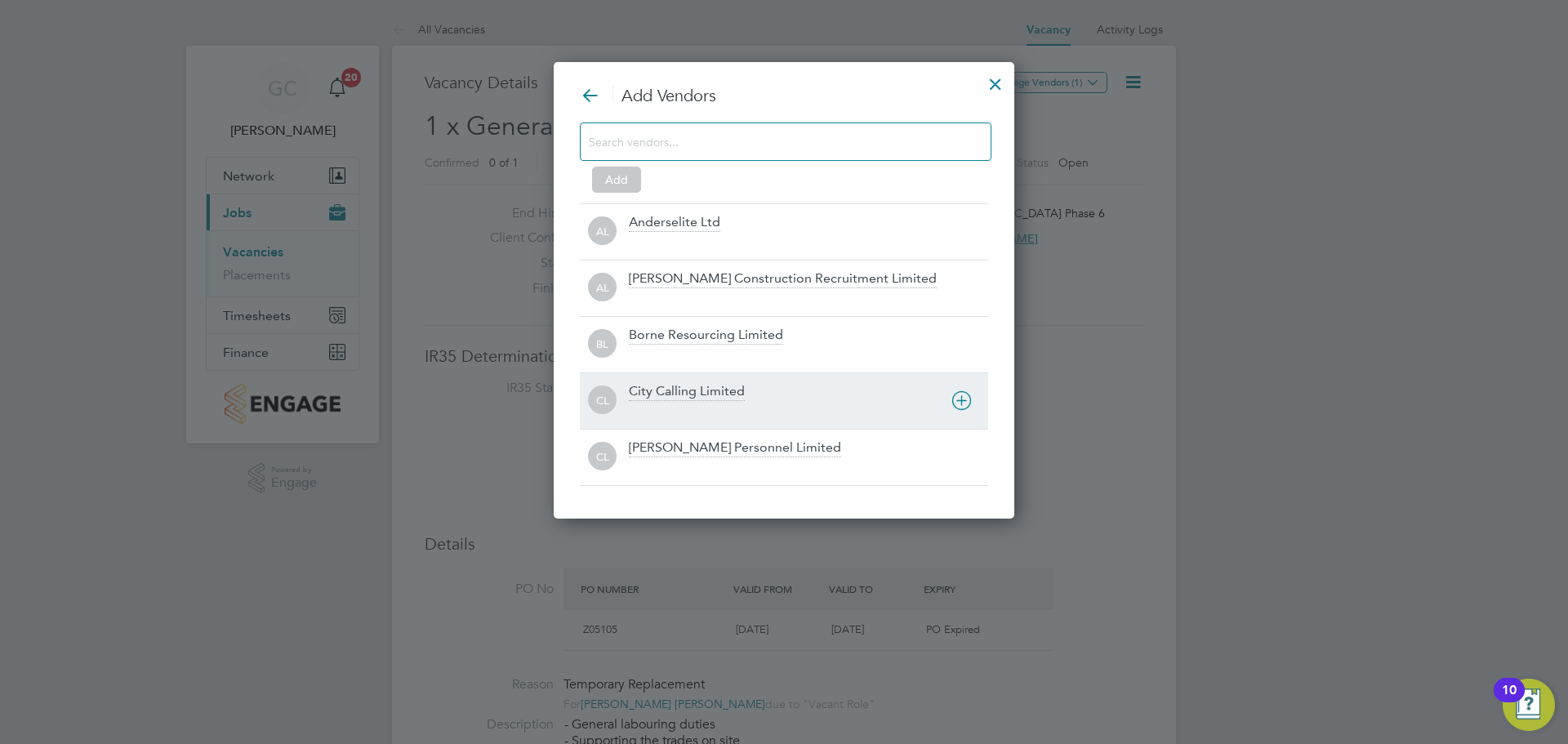
click at [679, 390] on div "City Calling Limited" at bounding box center [686, 392] width 116 height 18
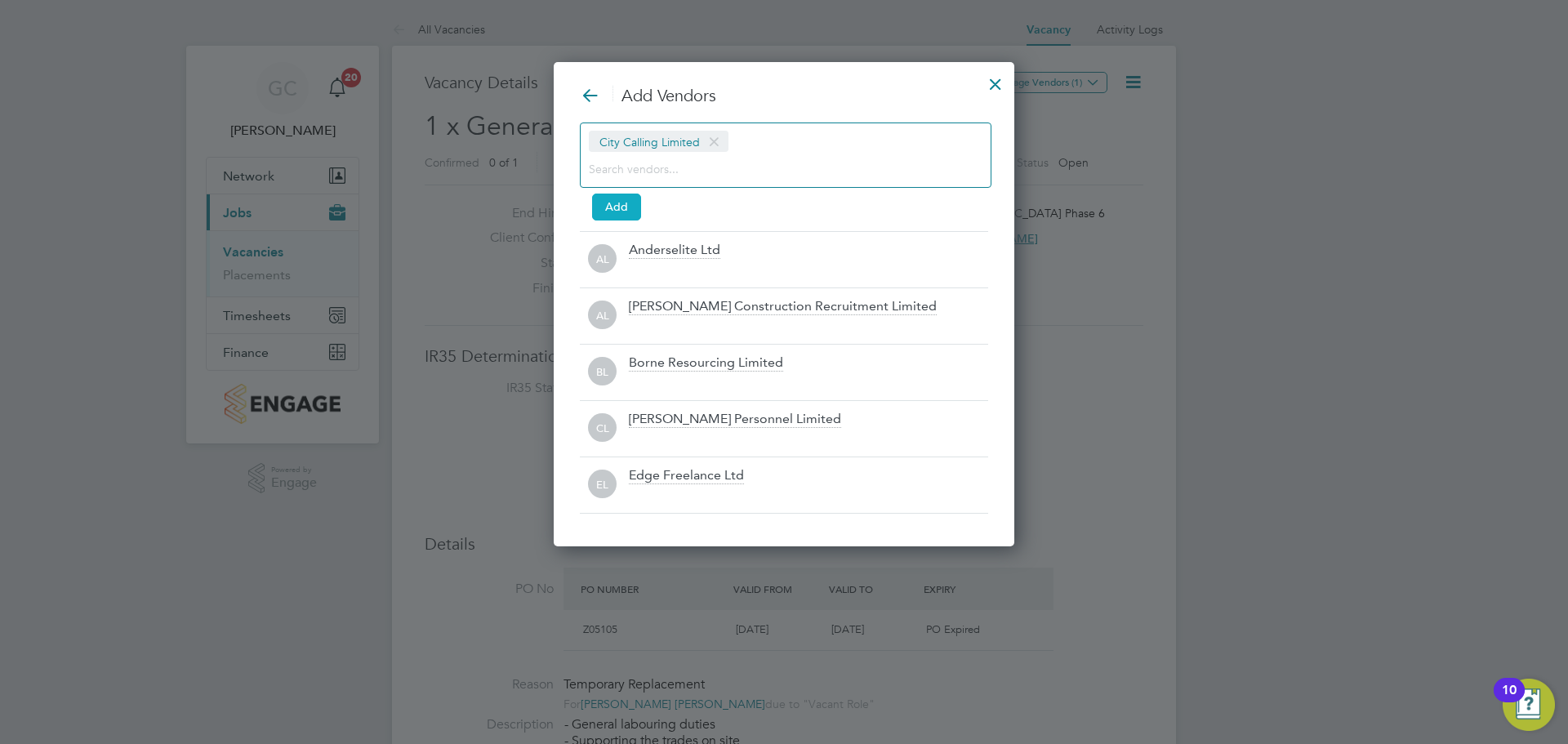
click at [624, 207] on button "Add" at bounding box center [616, 206] width 49 height 26
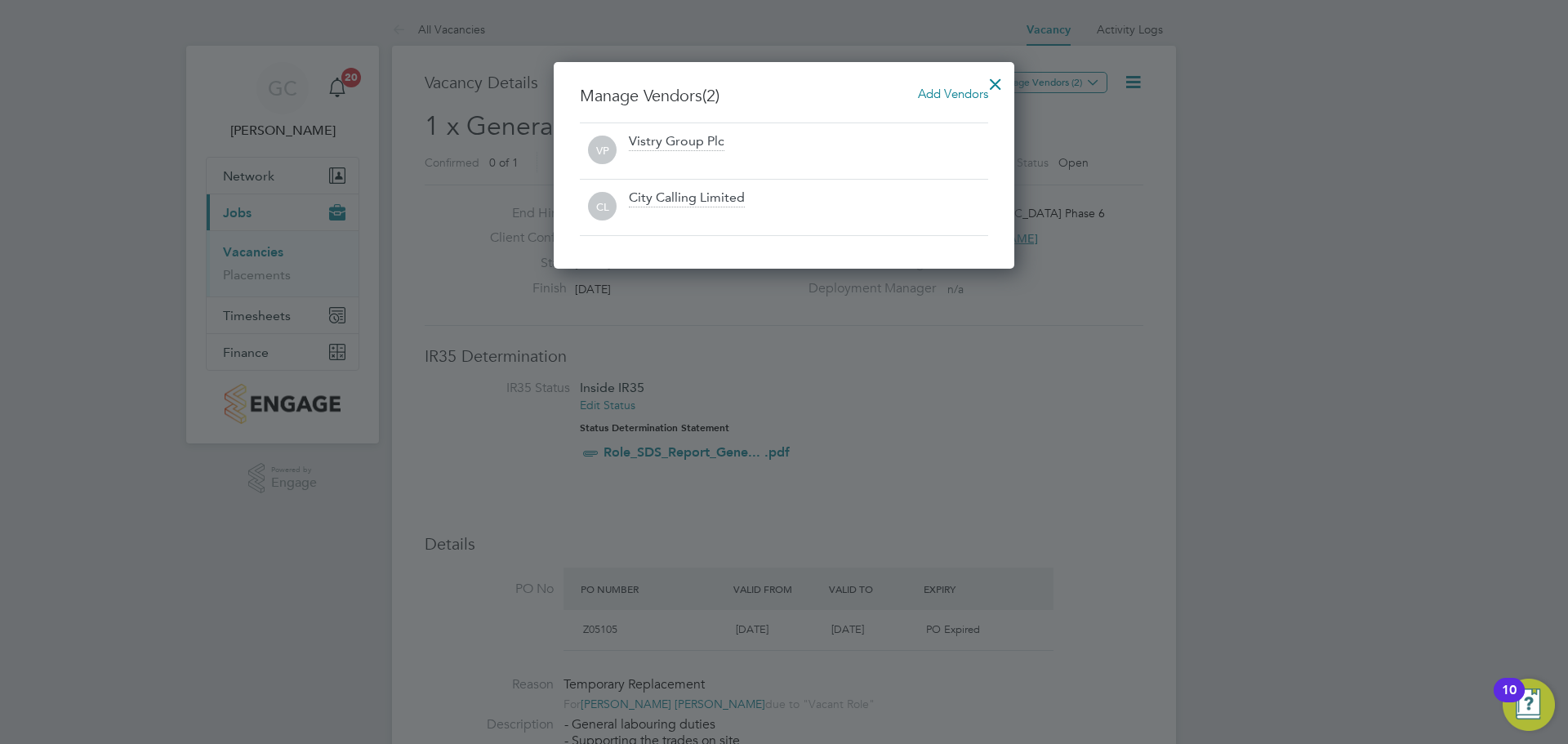
click at [999, 79] on div at bounding box center [995, 79] width 29 height 29
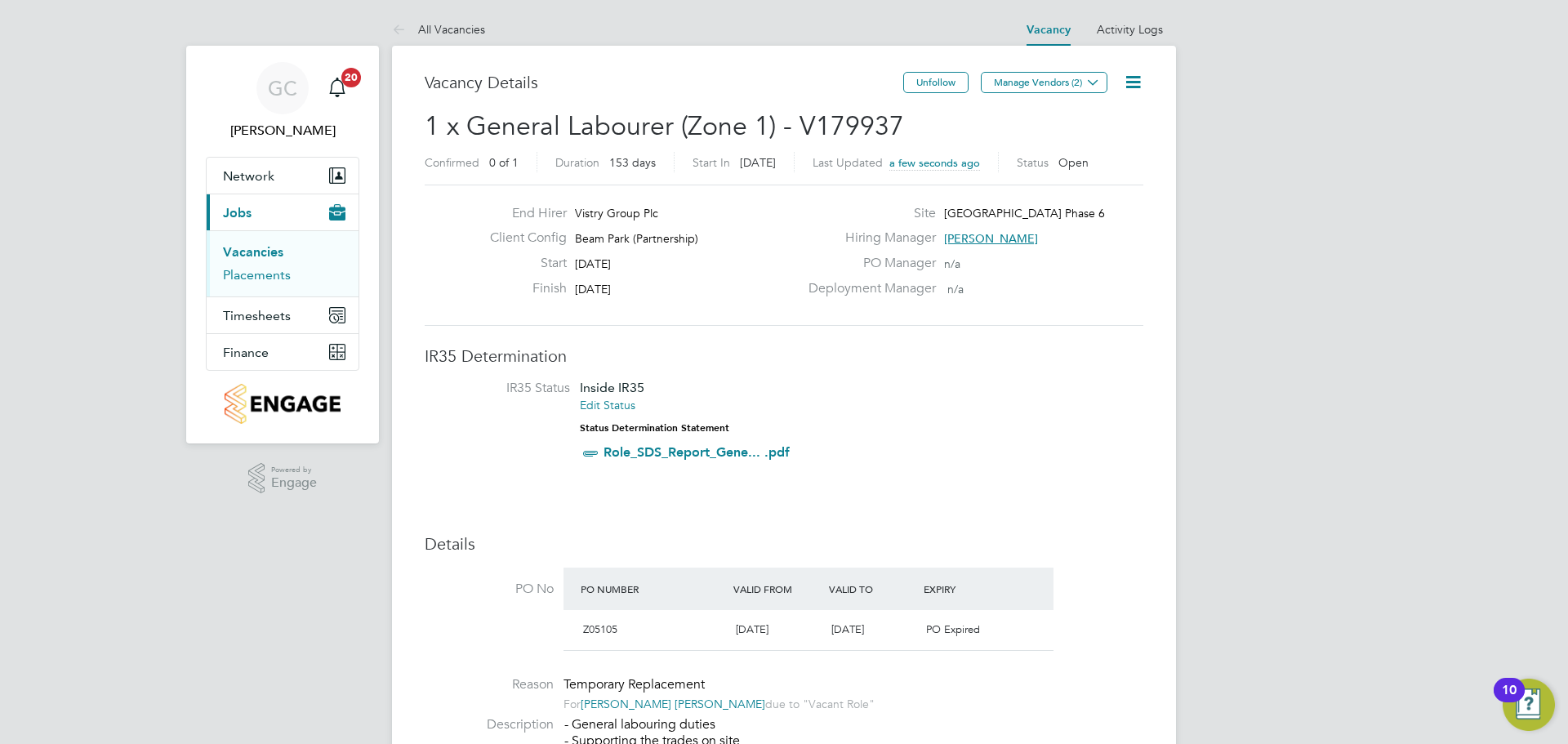
click at [239, 279] on link "Placements" at bounding box center [256, 274] width 68 height 16
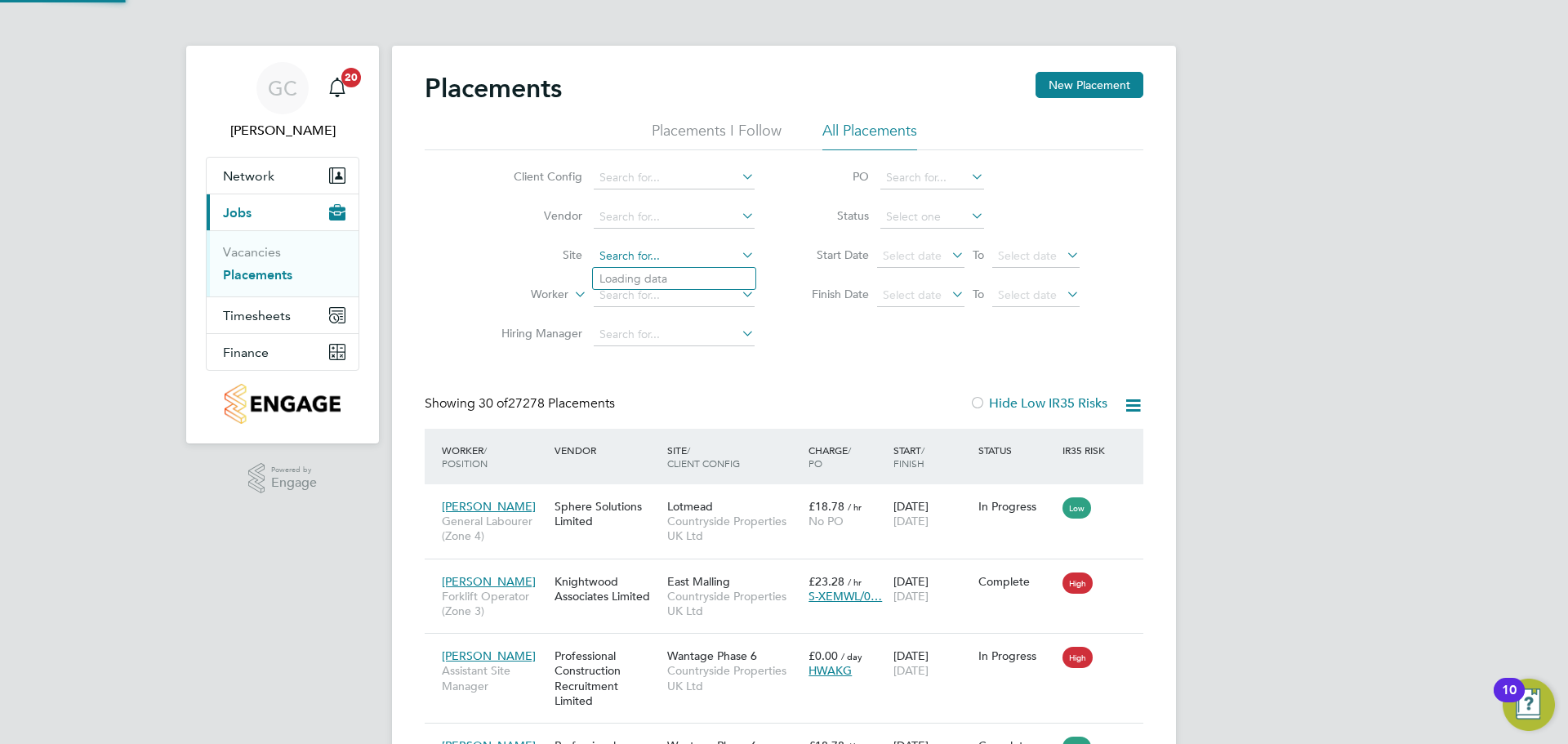
click at [647, 262] on input at bounding box center [674, 256] width 161 height 23
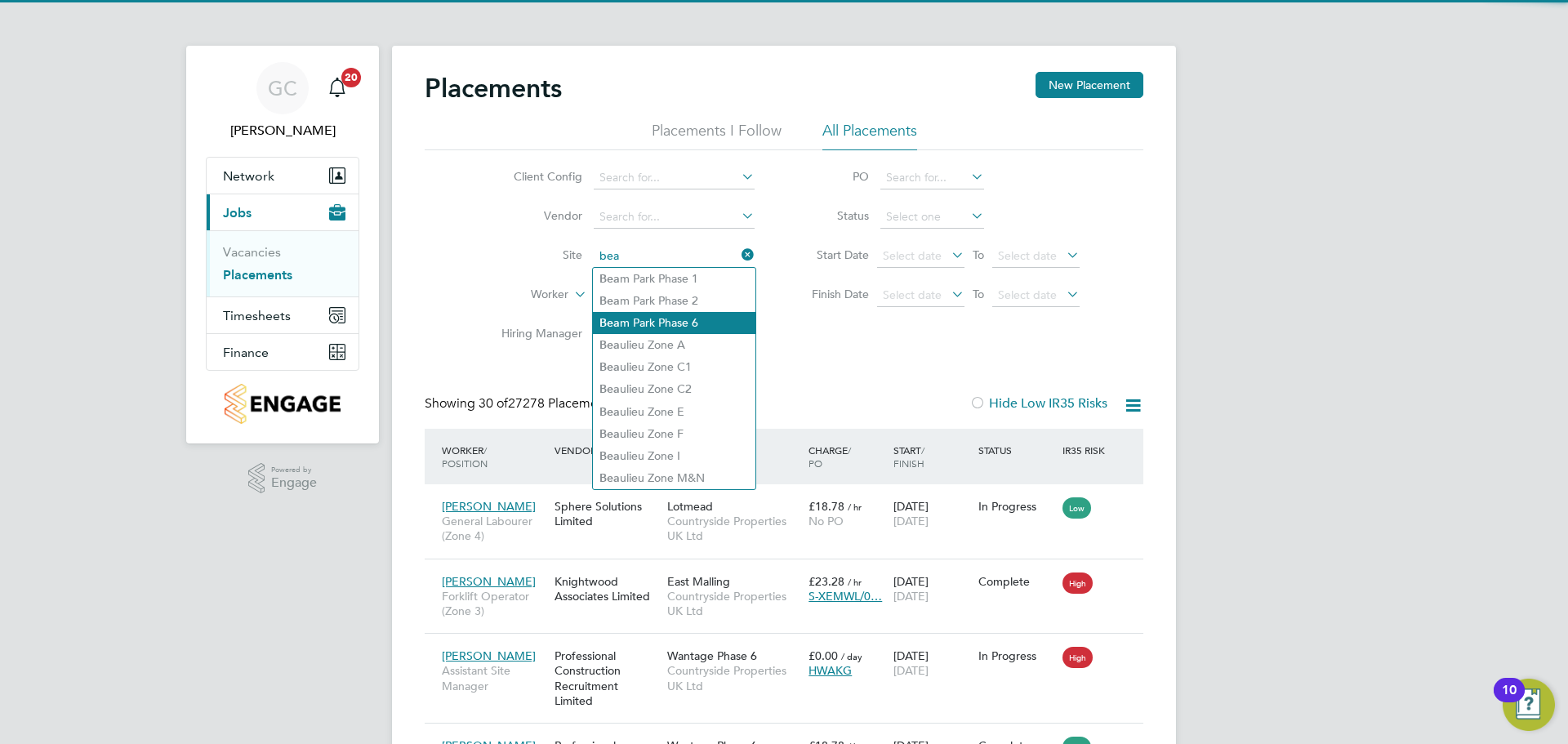
click at [669, 319] on li "[PERSON_NAME] Phase 6" at bounding box center [674, 323] width 163 height 22
type input "[GEOGRAPHIC_DATA] Phase 6"
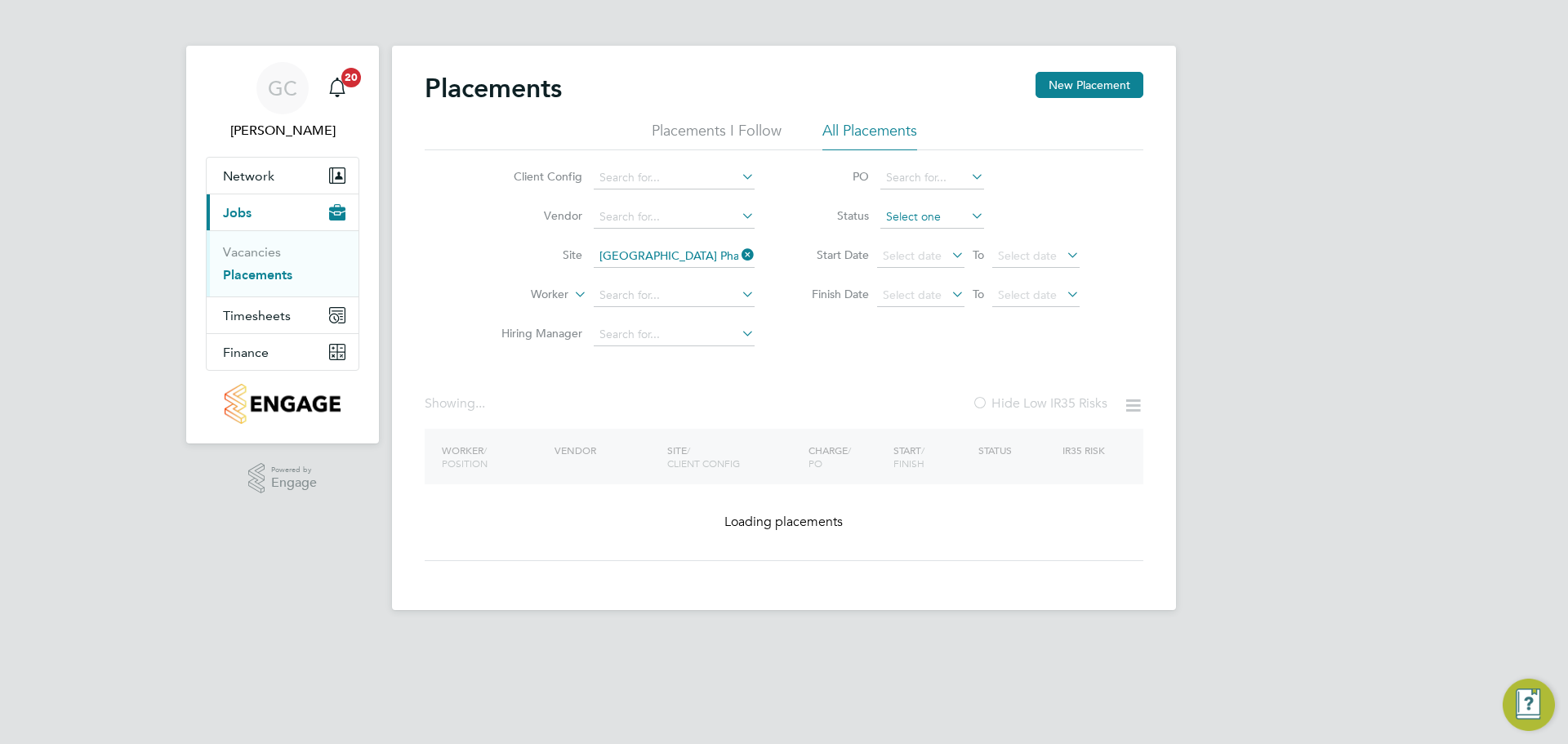
click at [917, 217] on input at bounding box center [932, 217] width 103 height 23
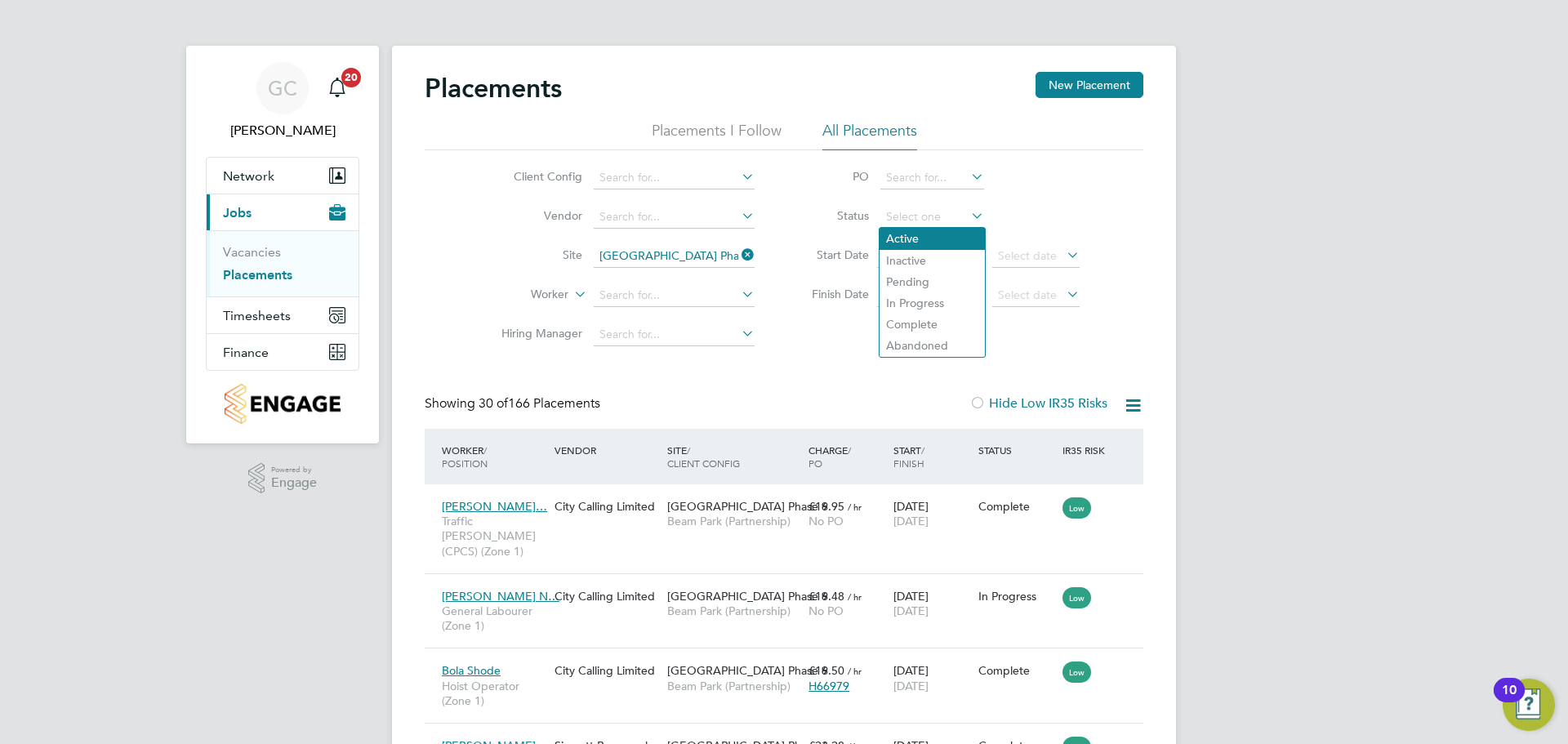
click at [914, 243] on li "Active" at bounding box center [932, 238] width 105 height 21
type input "Active"
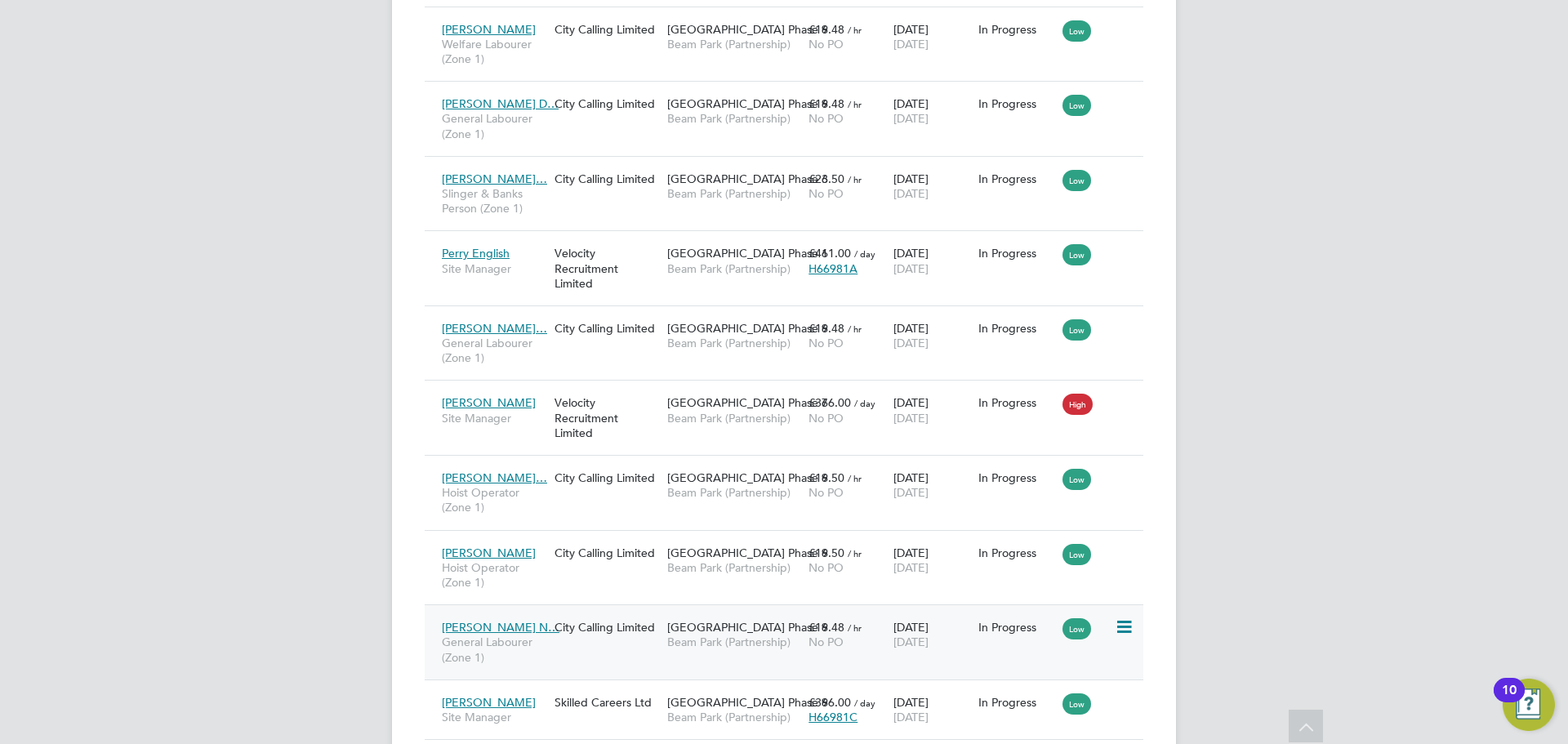
click at [1126, 624] on icon at bounding box center [1123, 628] width 17 height 20
click at [1076, 691] on li "Replace Worker" at bounding box center [1074, 696] width 116 height 23
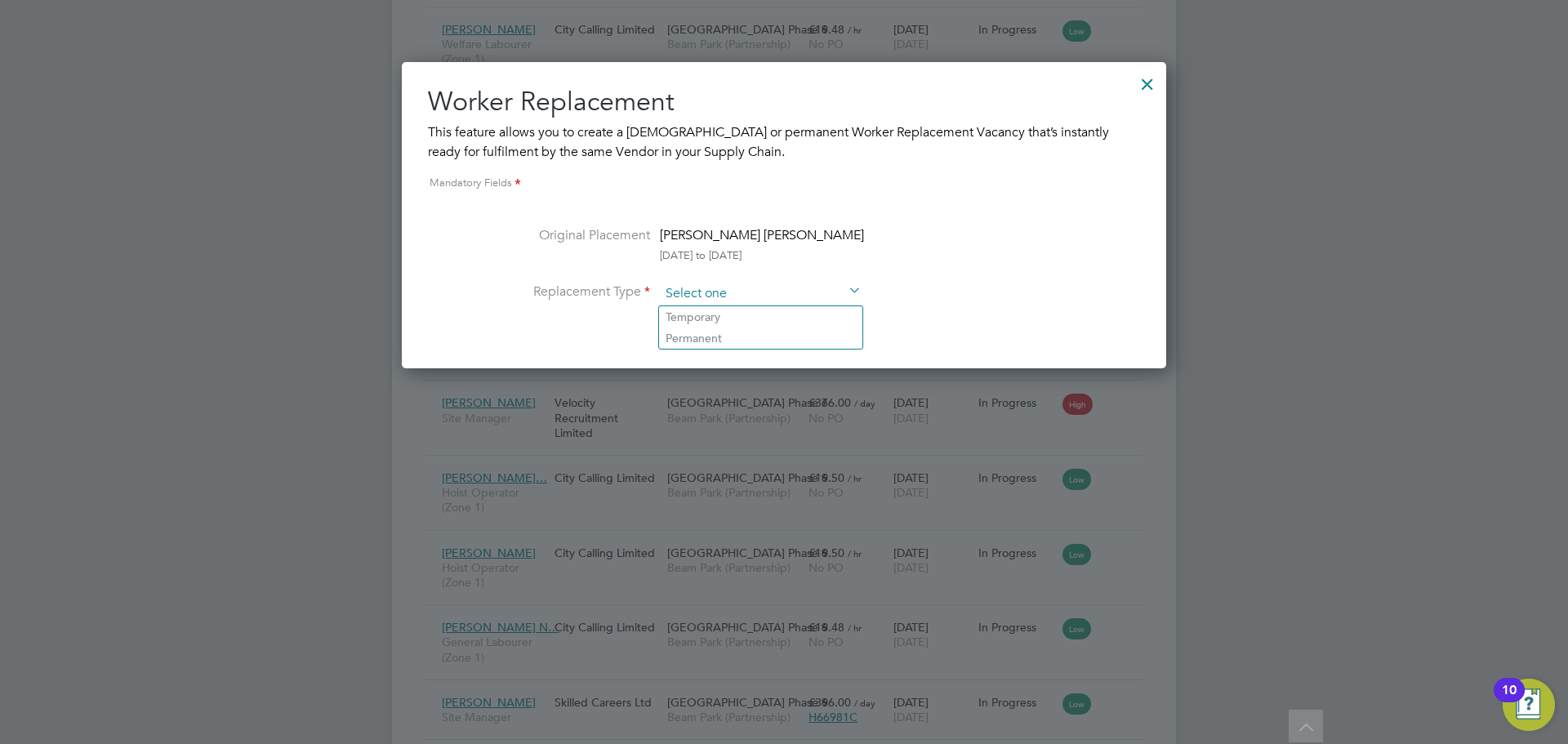
click at [744, 285] on input at bounding box center [761, 294] width 202 height 24
click at [728, 320] on li "Temporary" at bounding box center [761, 316] width 203 height 21
type input "Temporary"
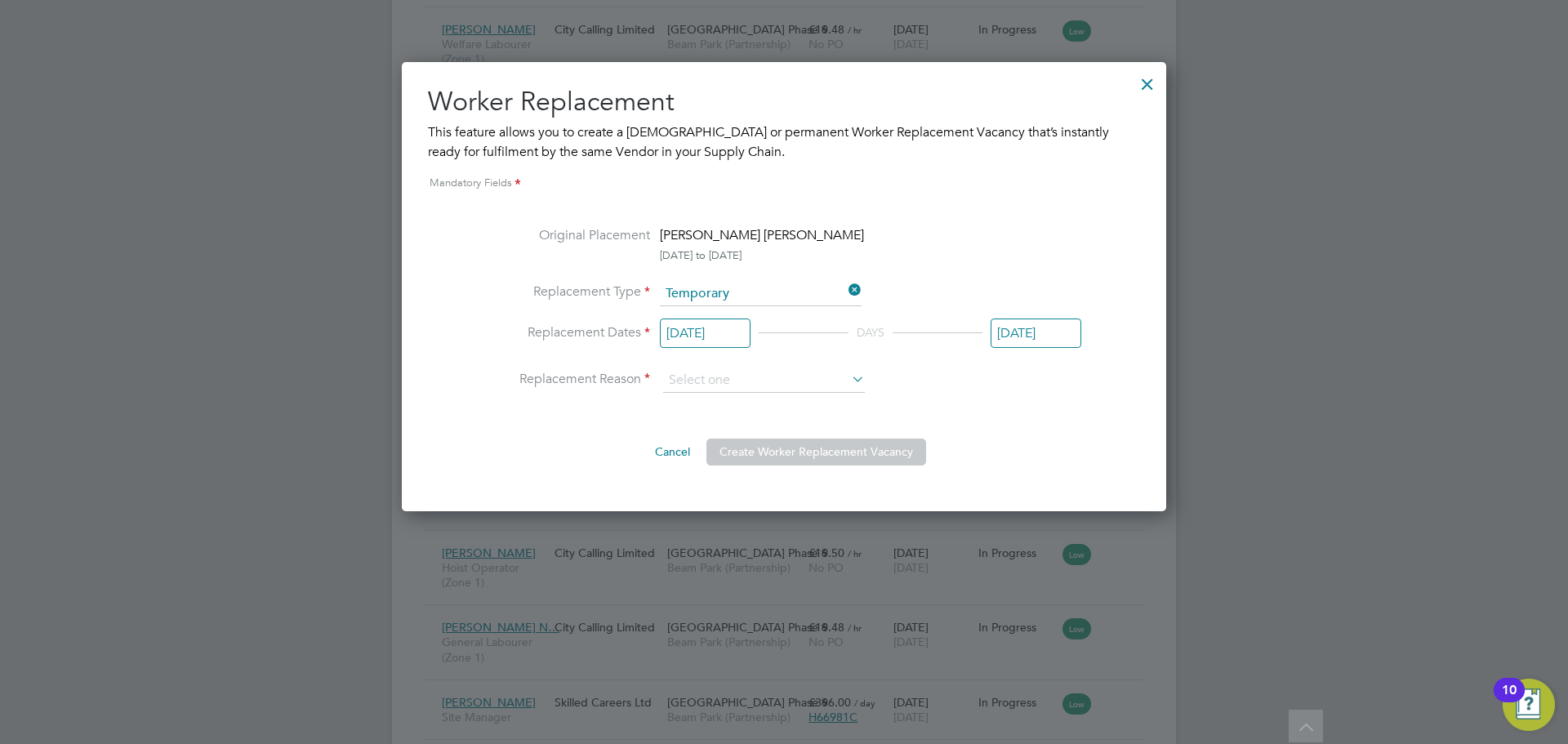
click at [724, 331] on input "[DATE]" at bounding box center [705, 334] width 91 height 30
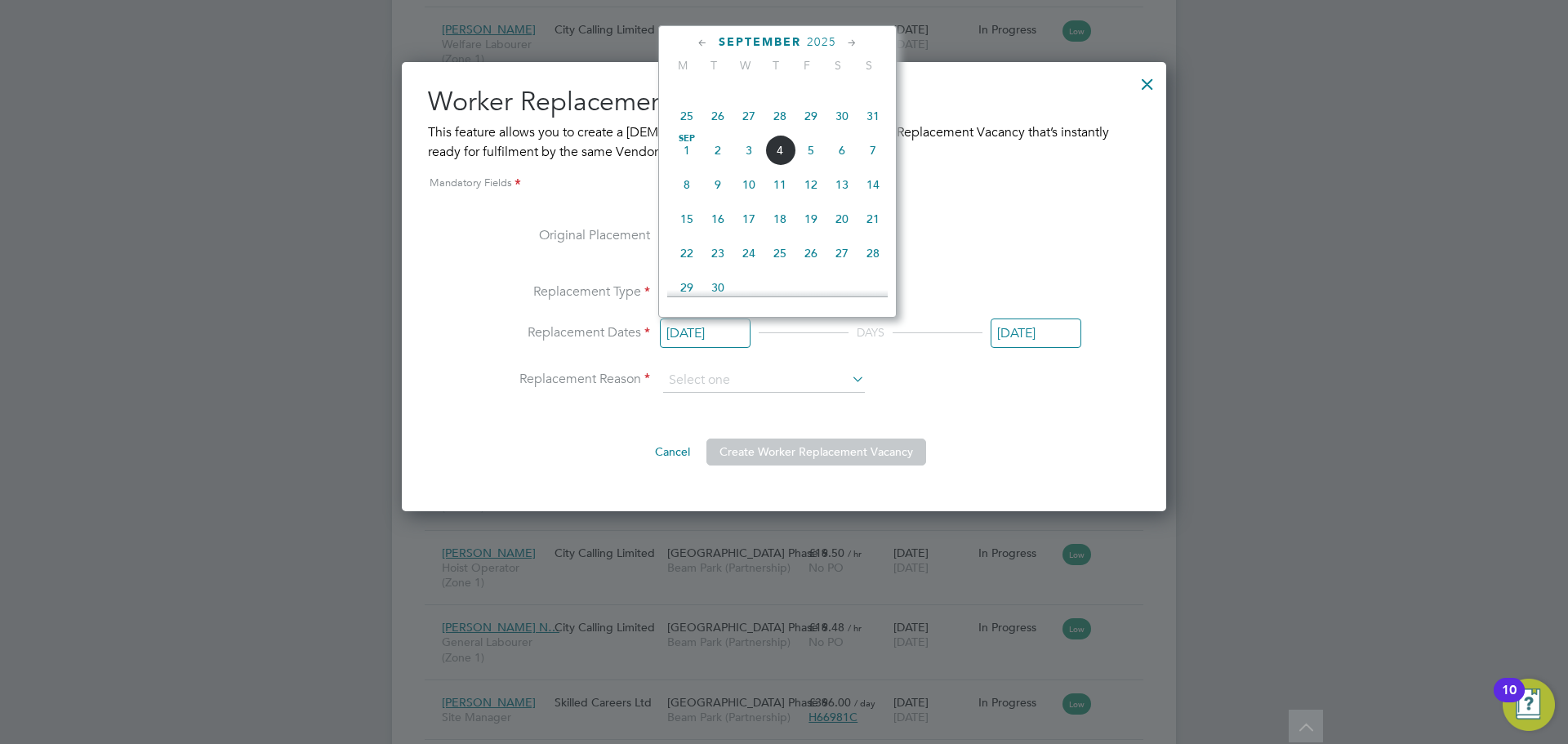
click at [711, 166] on span "2" at bounding box center [717, 150] width 31 height 31
type input "[DATE]"
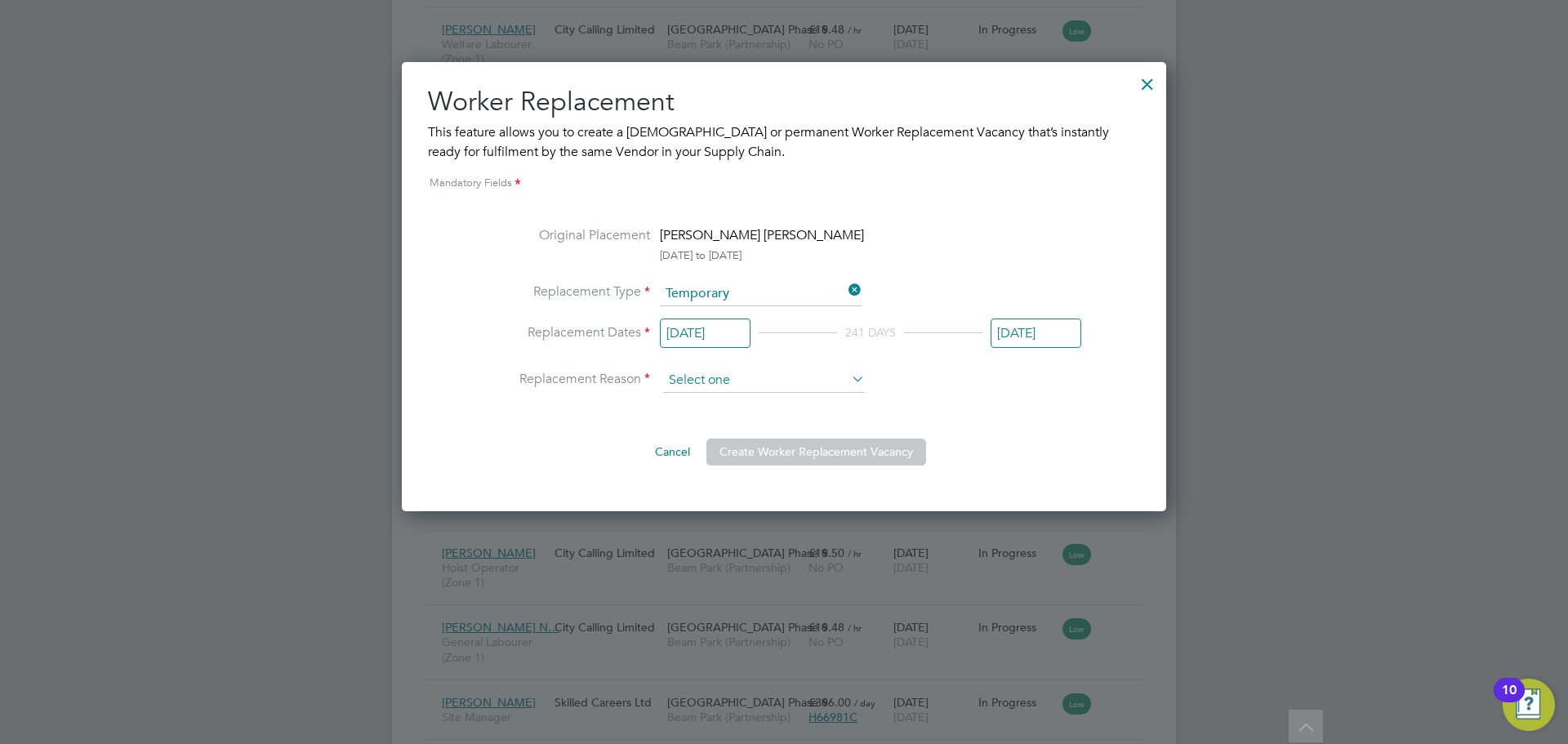
click at [822, 381] on input at bounding box center [764, 380] width 202 height 24
click at [731, 440] on li "Vacant Role" at bounding box center [764, 446] width 203 height 21
type input "Vacant Role"
click at [749, 445] on button "Create Worker Replacement Vacancy" at bounding box center [816, 451] width 220 height 26
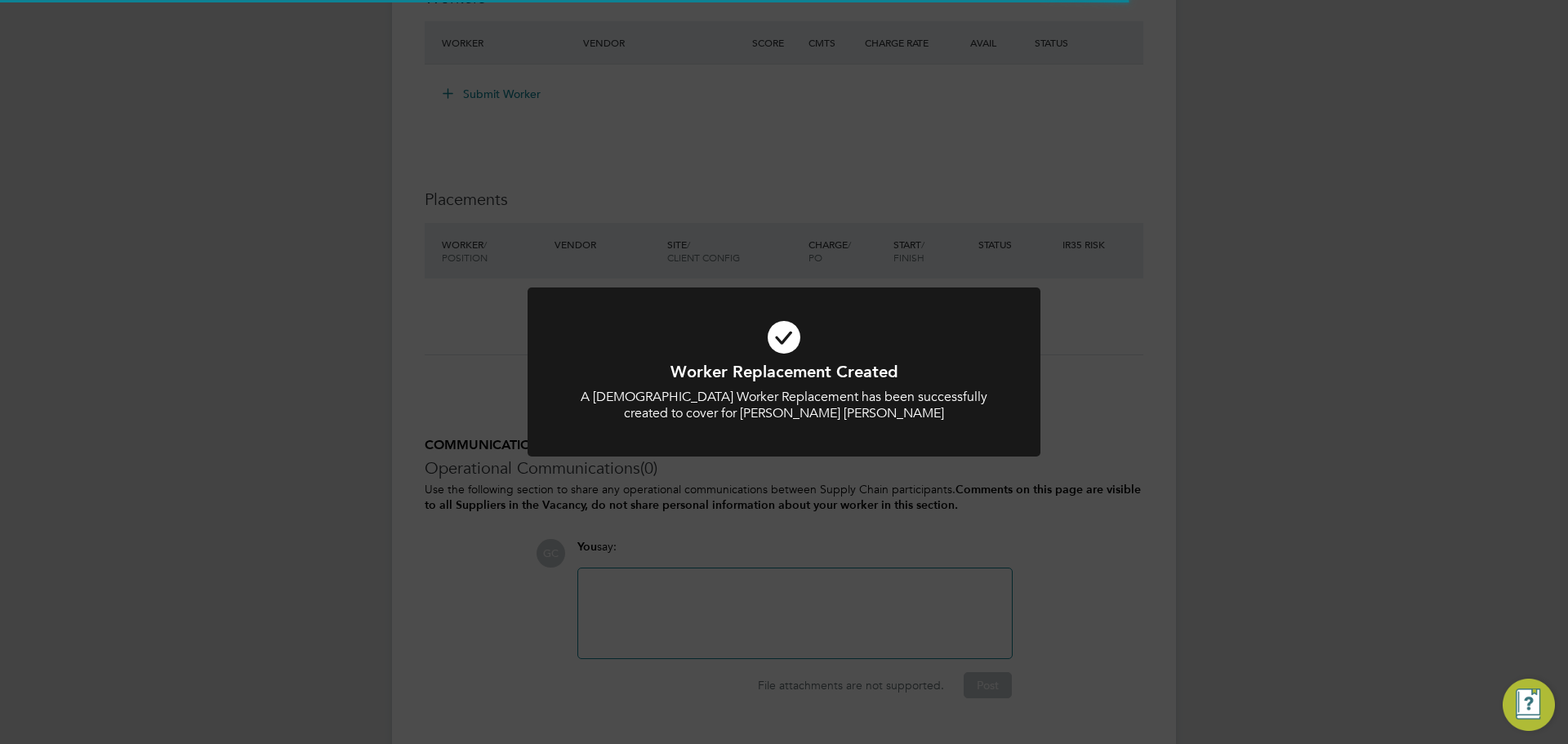
click at [794, 472] on div "Worker Replacement Created A [DEMOGRAPHIC_DATA] Worker Replacement has been suc…" at bounding box center [784, 382] width 513 height 189
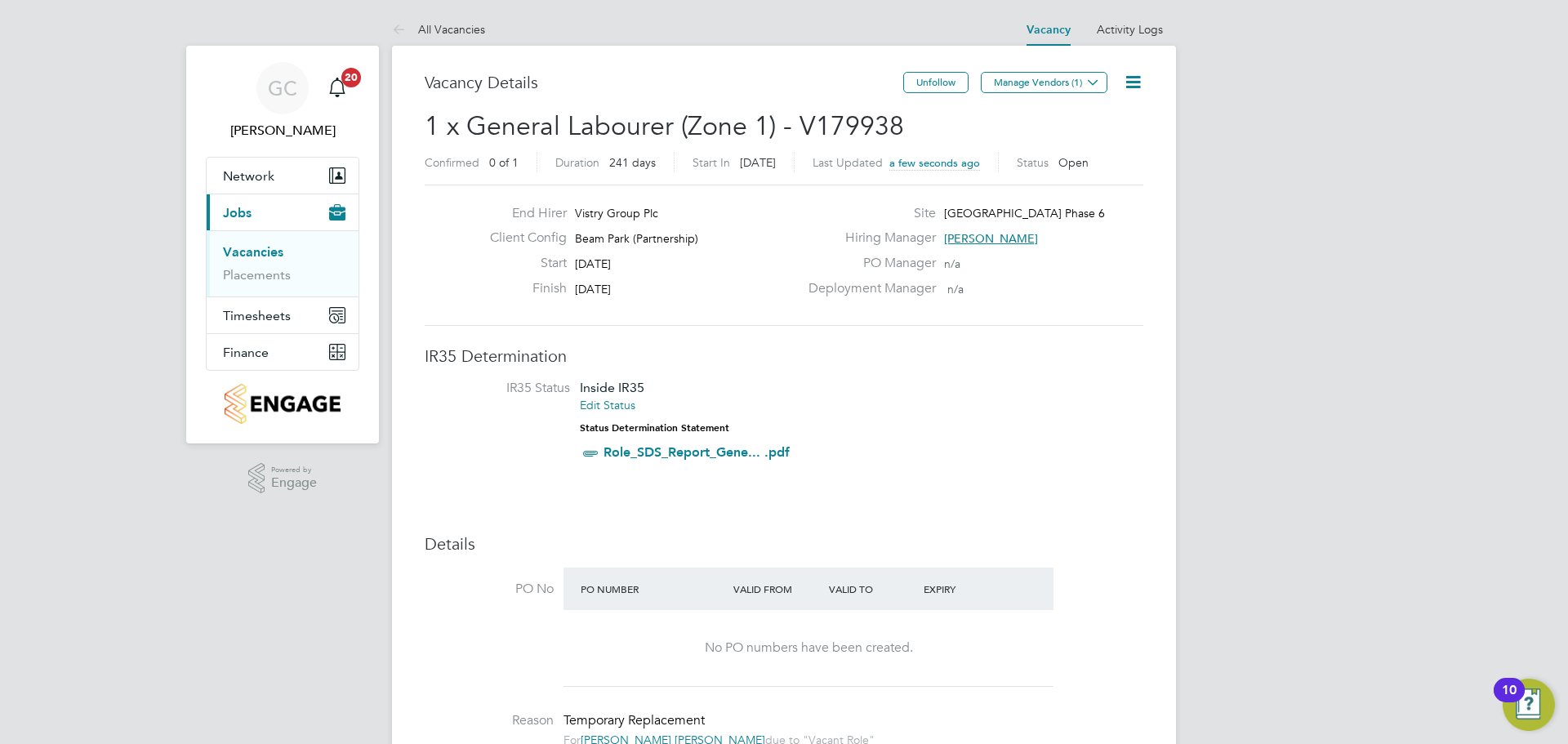
drag, startPoint x: 1014, startPoint y: 75, endPoint x: 1015, endPoint y: 86, distance: 11.0
click at [1015, 75] on button "Manage Vendors (1)" at bounding box center [1044, 82] width 127 height 21
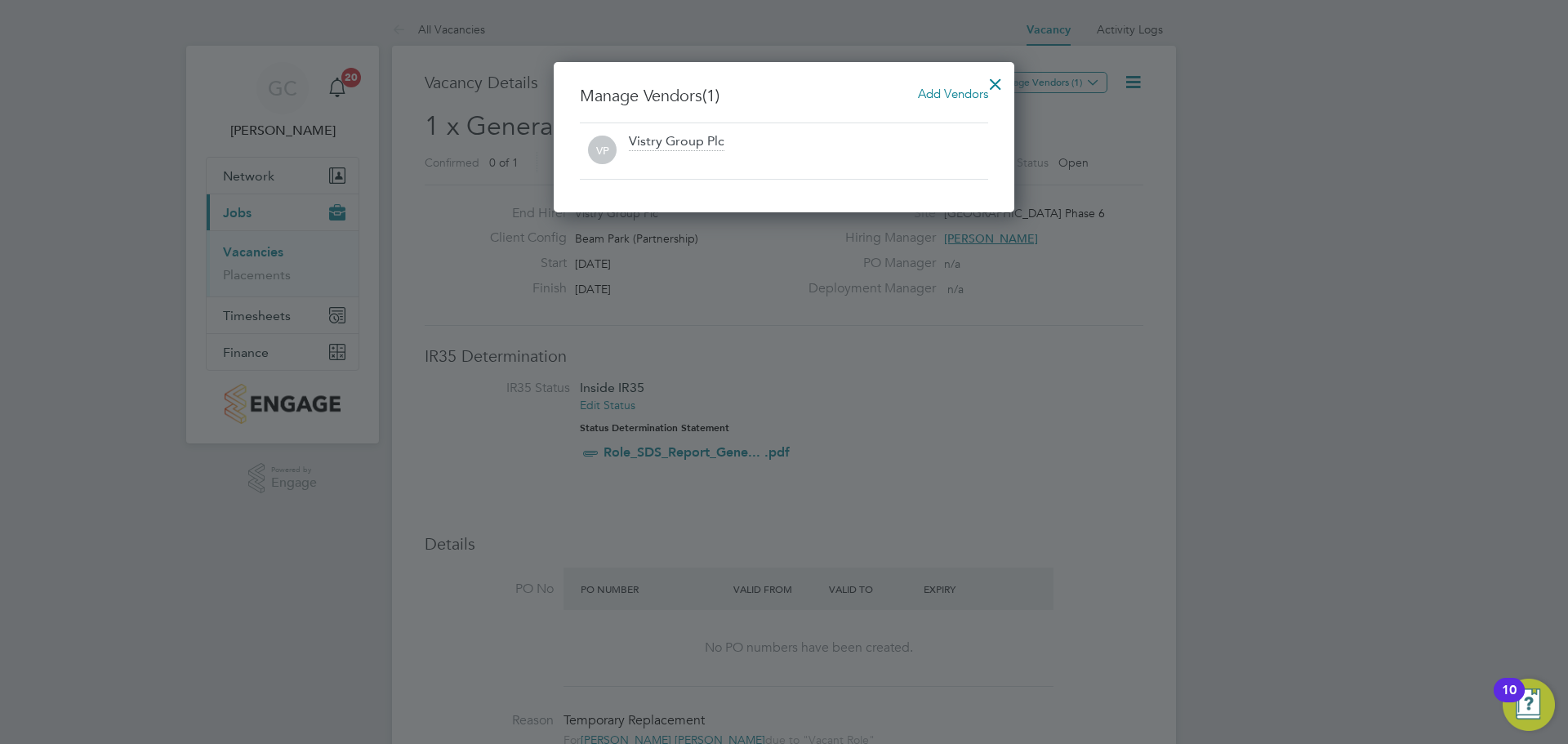
click at [907, 99] on h3 "Manage Vendors (1) Add Vendors" at bounding box center [784, 95] width 408 height 21
click at [924, 95] on span "Add Vendors" at bounding box center [953, 93] width 70 height 16
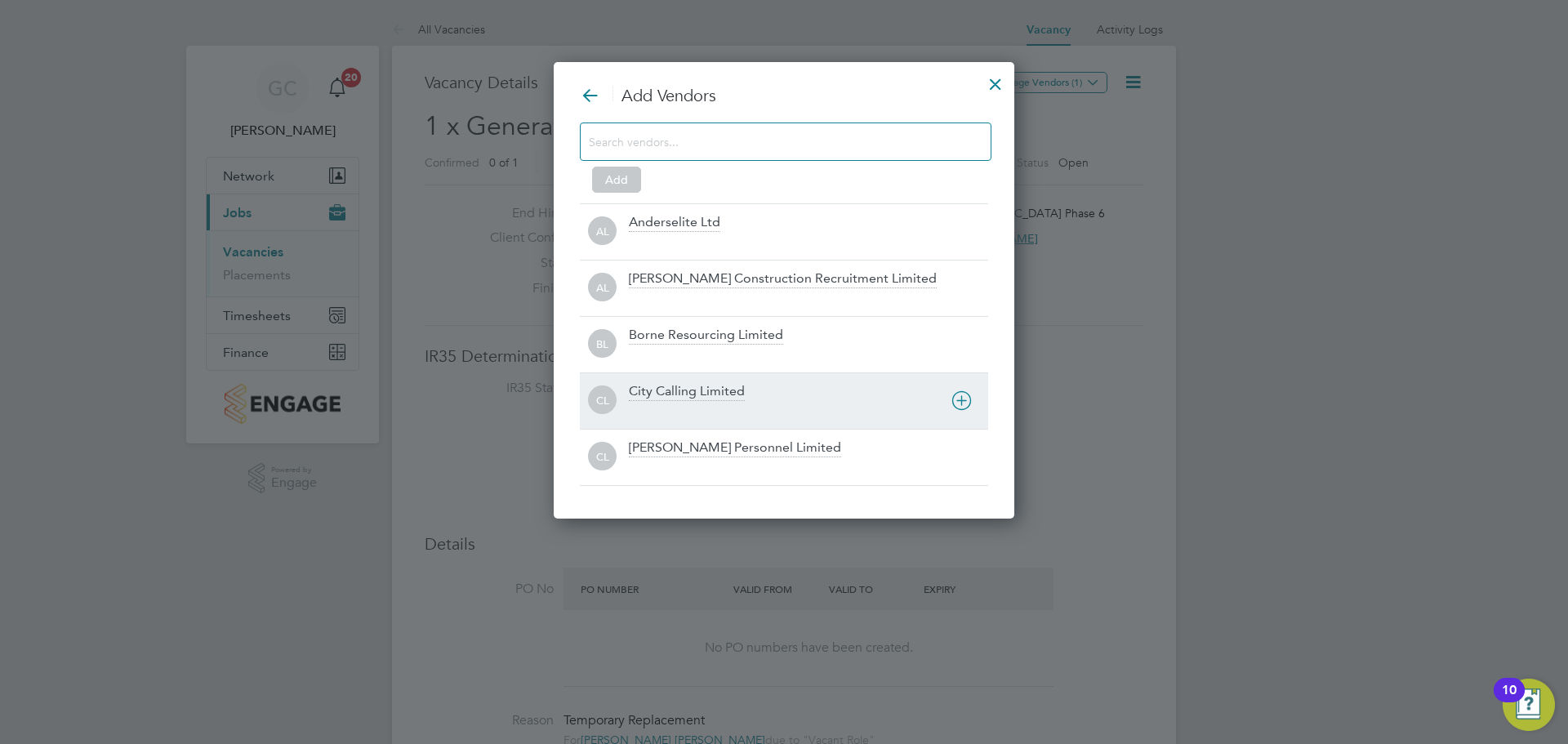
click at [674, 390] on div "City Calling Limited" at bounding box center [686, 392] width 116 height 18
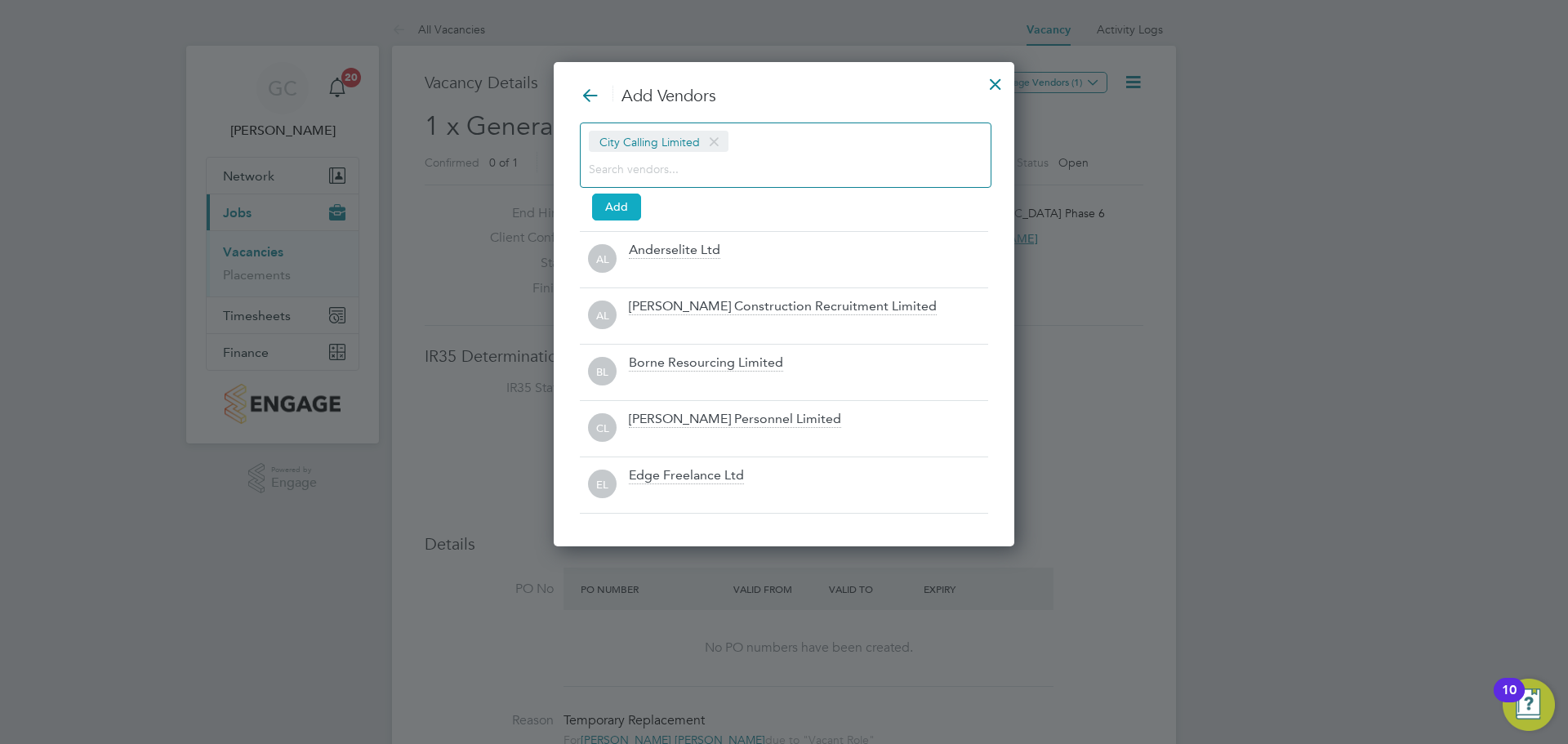
click at [619, 214] on button "Add" at bounding box center [616, 206] width 49 height 26
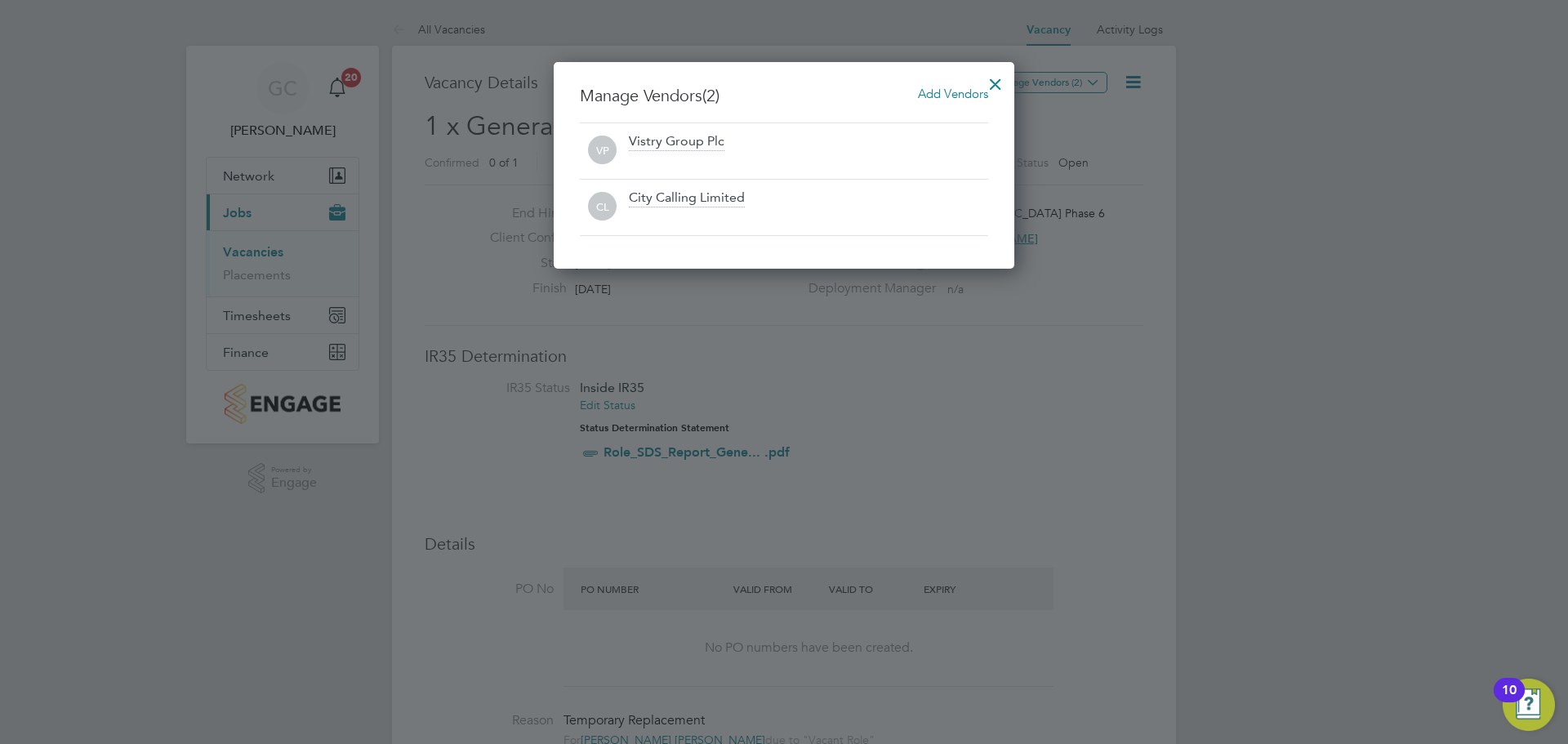
click at [993, 79] on div at bounding box center [995, 79] width 29 height 29
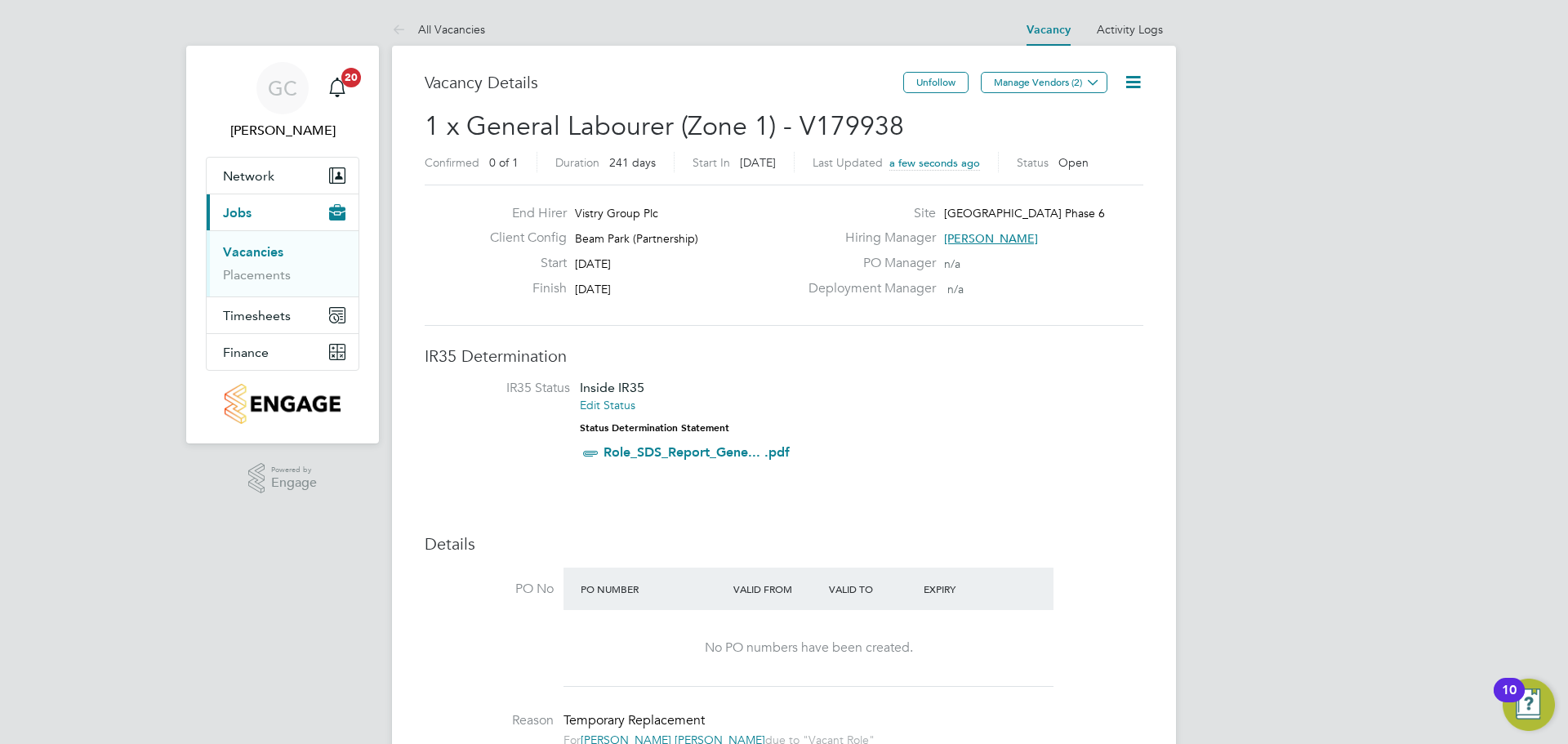
click at [254, 254] on link "Vacancies" at bounding box center [253, 252] width 60 height 16
